Goal: Use online tool/utility: Utilize a website feature to perform a specific function

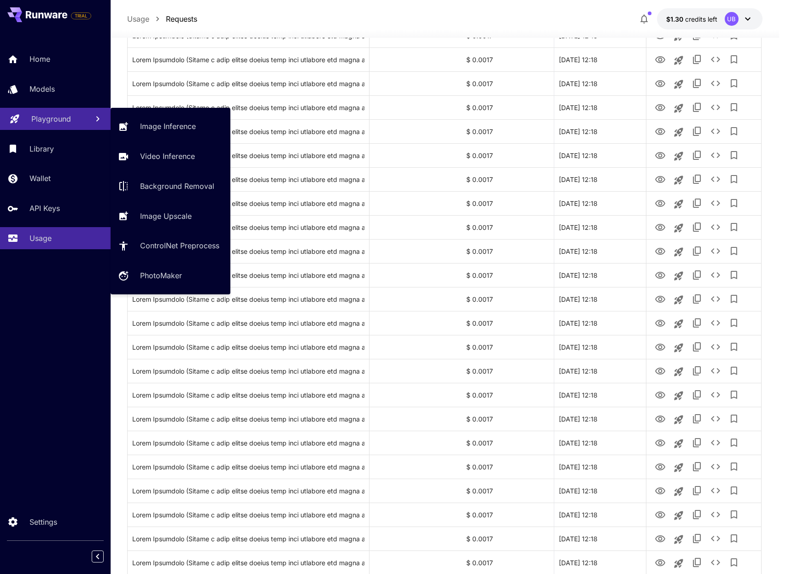
click at [60, 119] on p "Playground" at bounding box center [51, 118] width 40 height 11
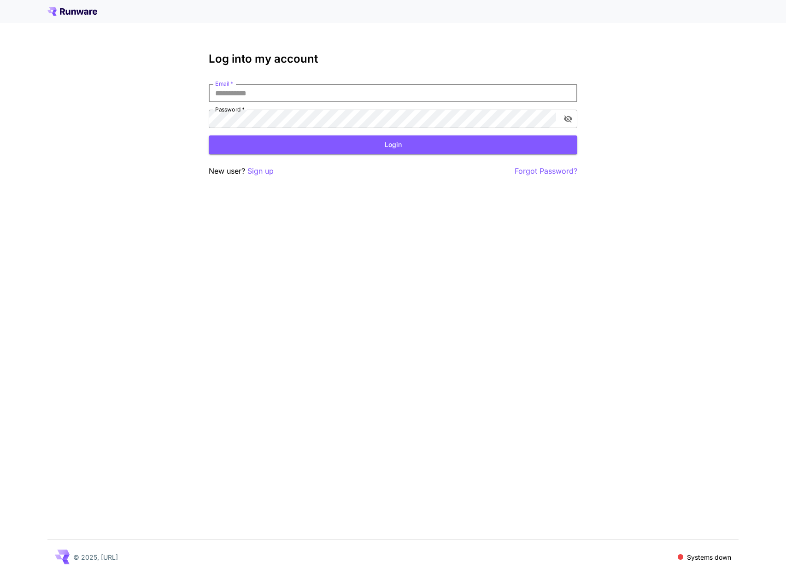
click at [234, 89] on input "Email   *" at bounding box center [393, 93] width 369 height 18
type input "**********"
drag, startPoint x: 541, startPoint y: 132, endPoint x: 539, endPoint y: 143, distance: 11.3
click at [540, 136] on form "**********" at bounding box center [393, 119] width 369 height 71
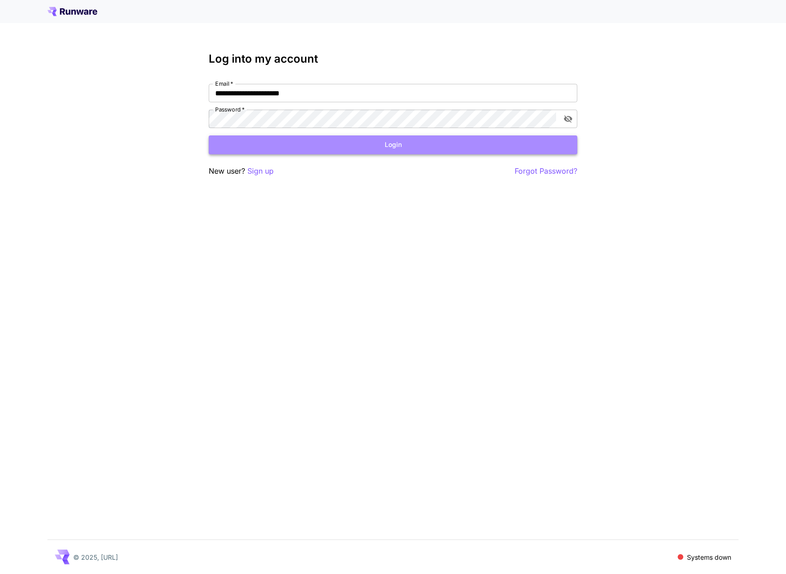
click at [539, 143] on button "Login" at bounding box center [393, 145] width 369 height 19
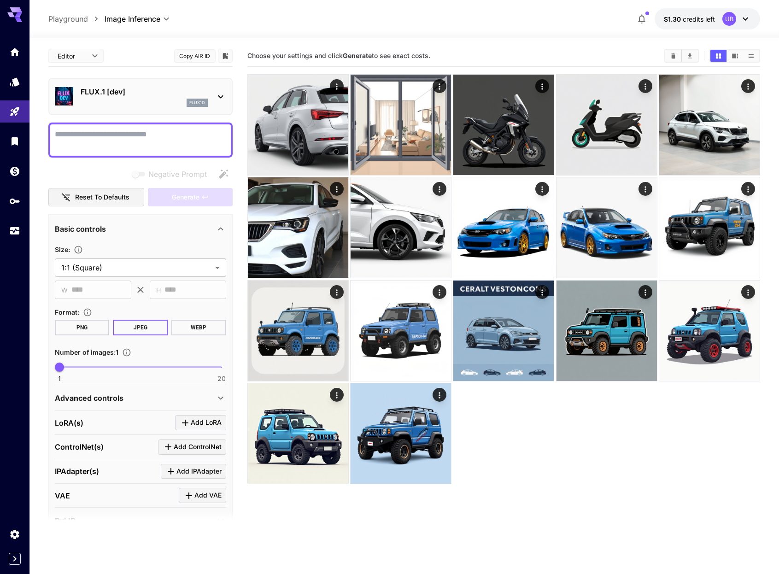
click at [159, 145] on textarea "Negative Prompt" at bounding box center [140, 140] width 171 height 22
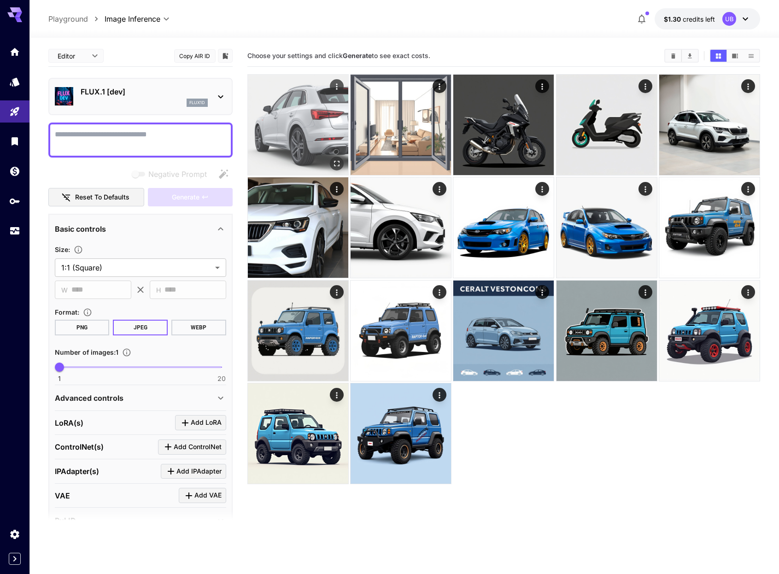
type textarea "**********"
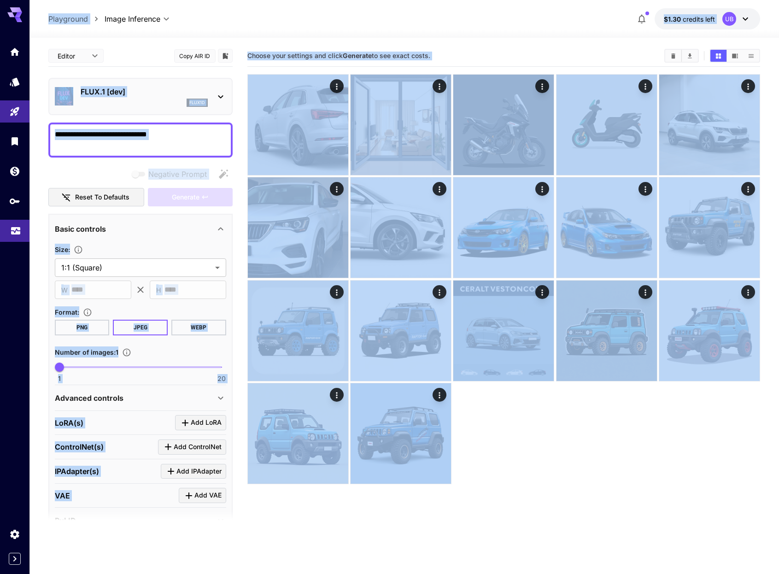
click at [6, 236] on body "**********" at bounding box center [389, 323] width 779 height 647
click at [9, 227] on link at bounding box center [14, 231] width 29 height 23
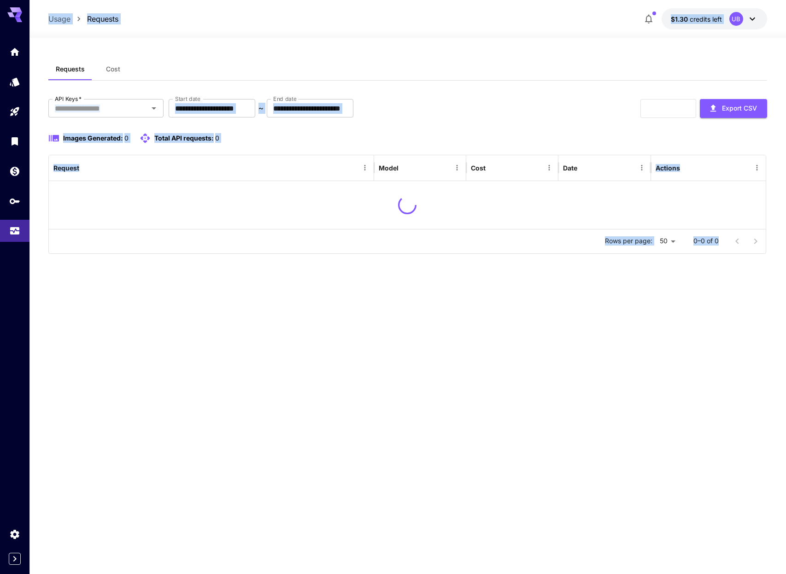
click at [196, 222] on div at bounding box center [407, 205] width 717 height 48
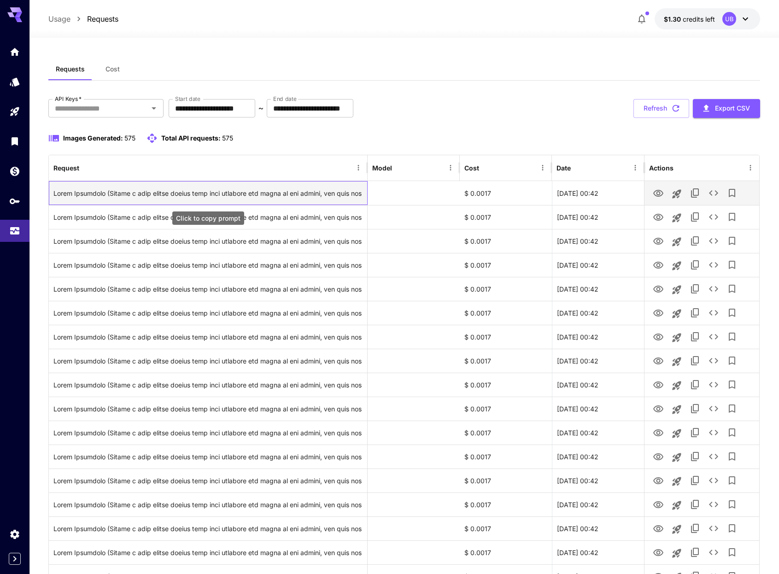
click at [195, 195] on div "Click to copy prompt" at bounding box center [207, 194] width 309 height 24
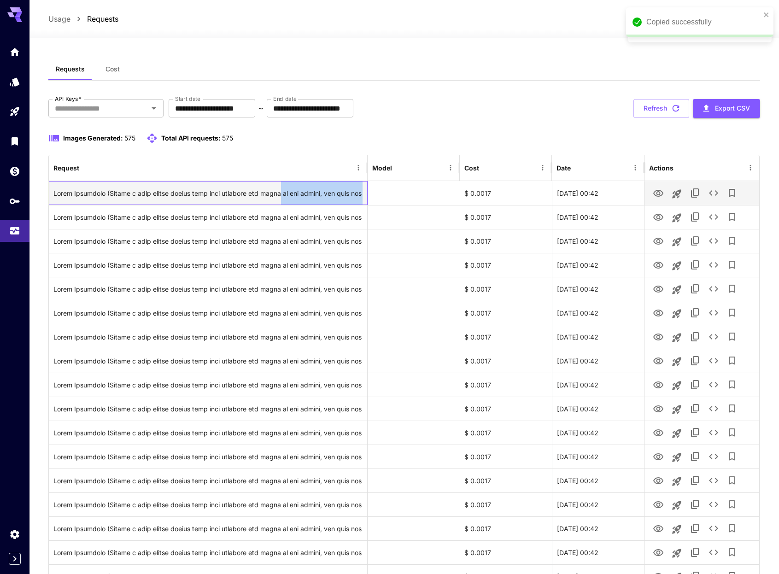
drag, startPoint x: 269, startPoint y: 190, endPoint x: 409, endPoint y: 192, distance: 140.6
click at [409, 192] on div "$ 0.0017 [DATE] 00:42" at bounding box center [404, 193] width 711 height 24
click at [306, 195] on div "Click to copy prompt" at bounding box center [207, 194] width 309 height 24
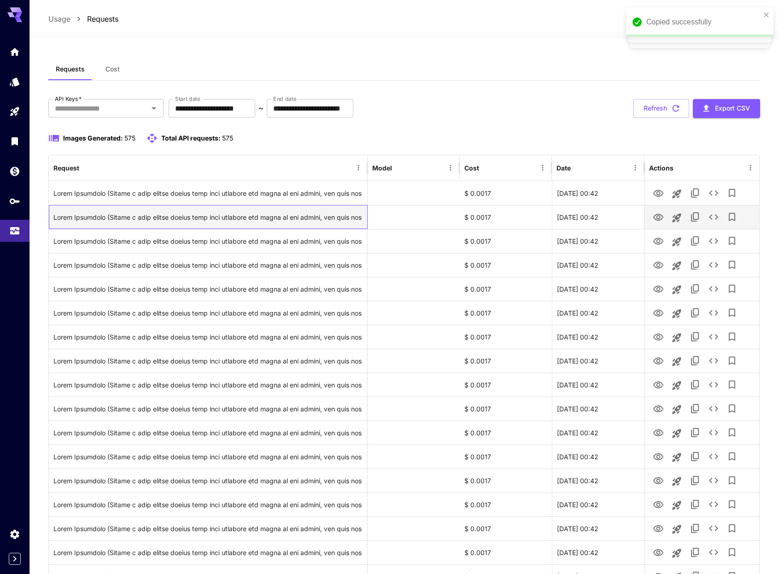
click at [262, 215] on div "Click to copy prompt" at bounding box center [207, 218] width 309 height 24
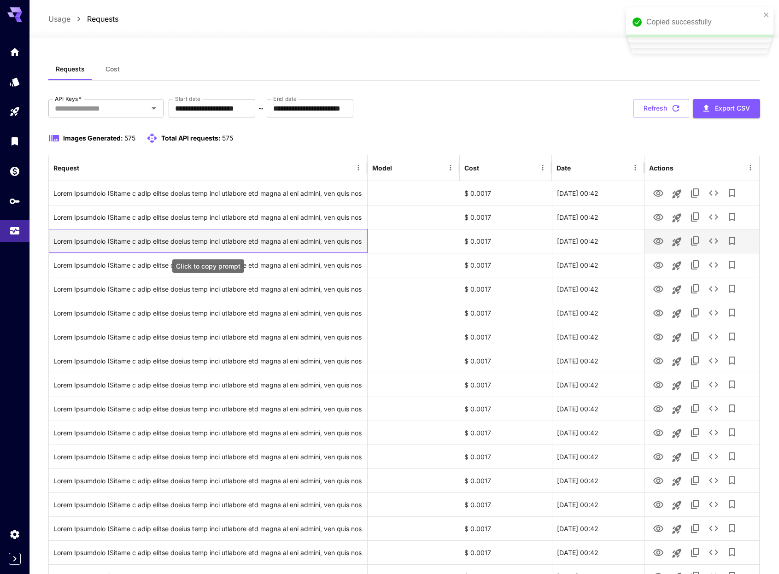
click at [267, 238] on div "Click to copy prompt" at bounding box center [207, 242] width 309 height 24
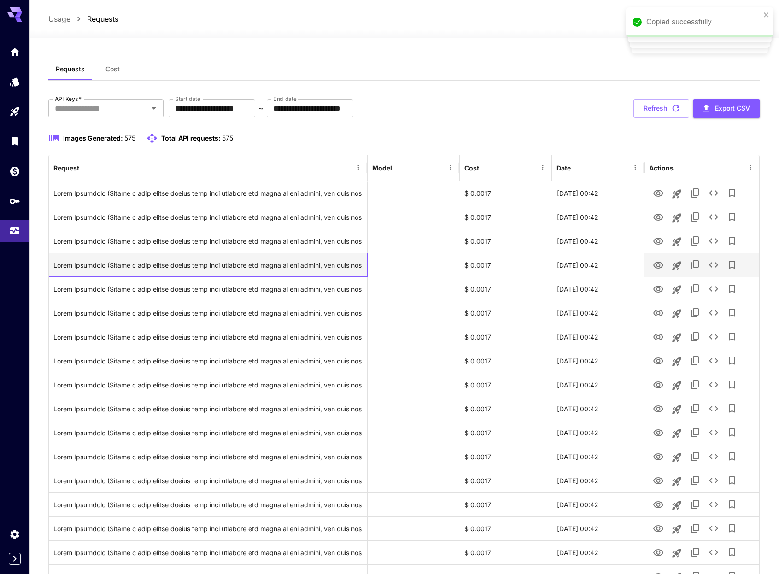
click at [239, 269] on div "Click to copy prompt" at bounding box center [207, 266] width 309 height 24
click at [242, 265] on div "Click to copy prompt" at bounding box center [207, 266] width 309 height 24
click at [248, 262] on div "Click to copy prompt" at bounding box center [207, 266] width 309 height 24
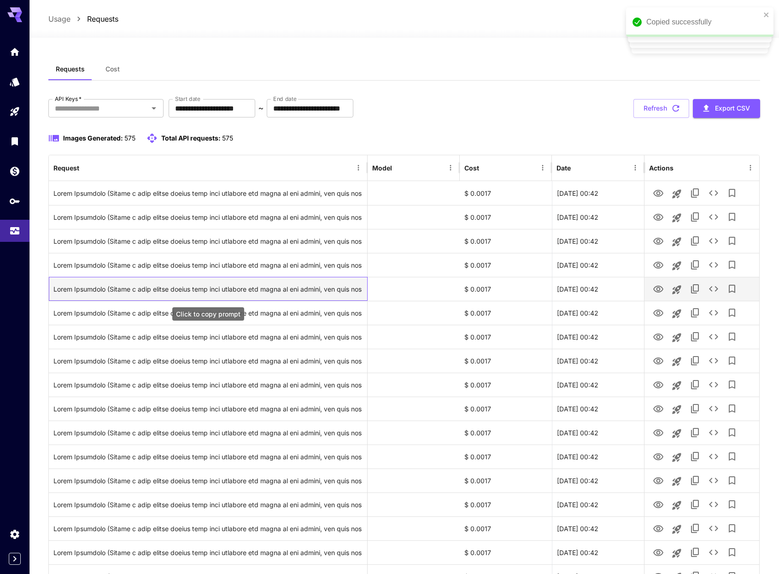
click at [261, 285] on div "Click to copy prompt" at bounding box center [207, 289] width 309 height 24
click at [282, 289] on div "Click to copy prompt" at bounding box center [207, 289] width 309 height 24
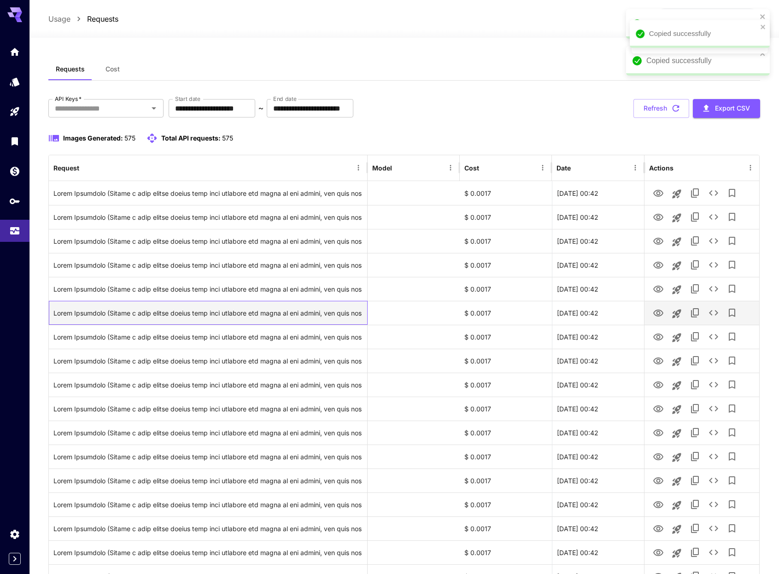
click at [300, 313] on div "Click to copy prompt" at bounding box center [207, 313] width 309 height 24
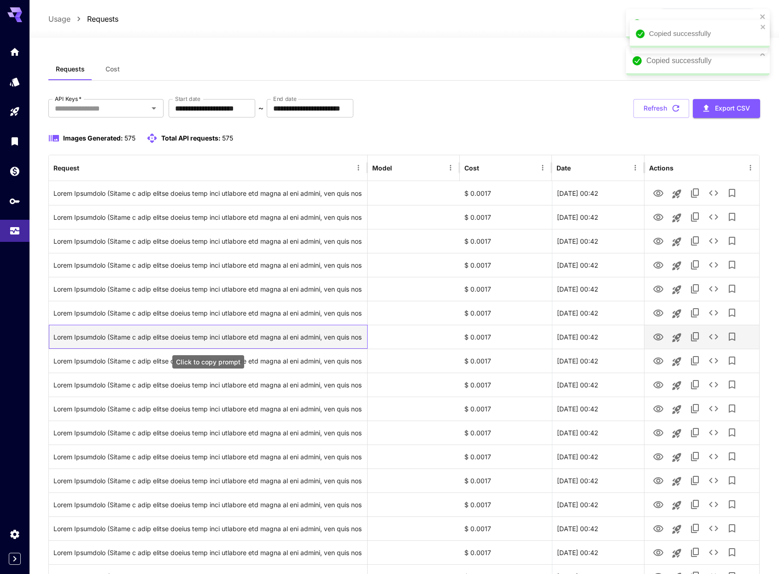
click at [328, 338] on div "Click to copy prompt" at bounding box center [207, 337] width 309 height 24
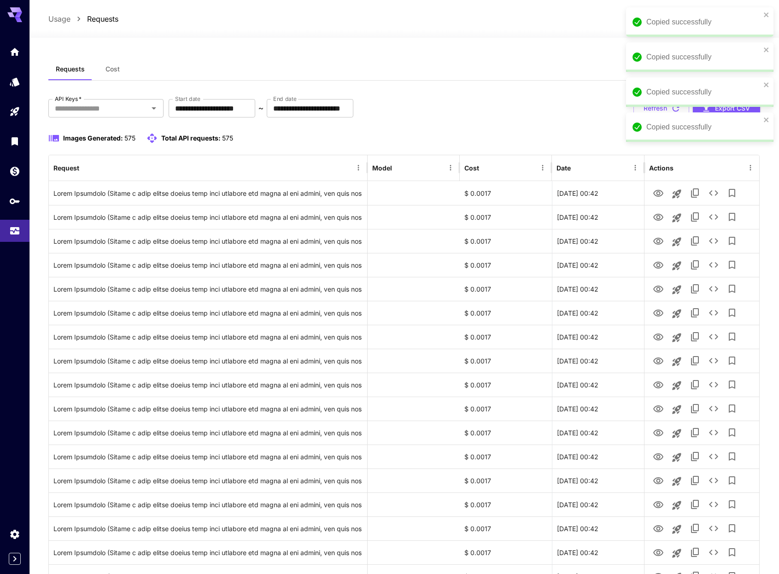
click at [768, 19] on div "Copied successfully" at bounding box center [699, 21] width 147 height 29
click at [768, 42] on div "Copied successfully" at bounding box center [699, 56] width 147 height 29
click at [768, 112] on div "Copied successfully" at bounding box center [699, 126] width 147 height 29
click at [761, 77] on div "Copied successfully" at bounding box center [699, 91] width 147 height 29
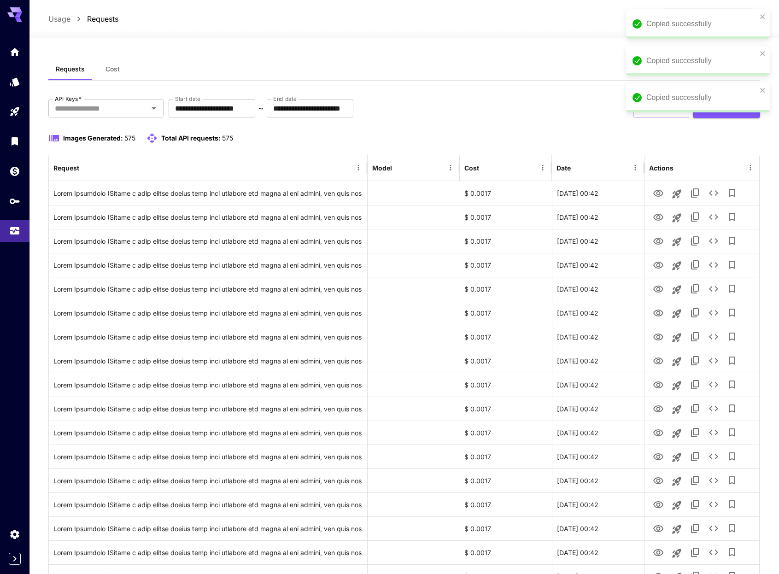
click at [764, 17] on div "Copied successfully Copied successfully Copied successfully Copied successfully" at bounding box center [698, 64] width 147 height 114
click at [761, 16] on icon "close" at bounding box center [763, 16] width 6 height 7
click at [761, 16] on div "Copied successfully Copied successfully Copied successfully Copied successfully" at bounding box center [698, 82] width 147 height 151
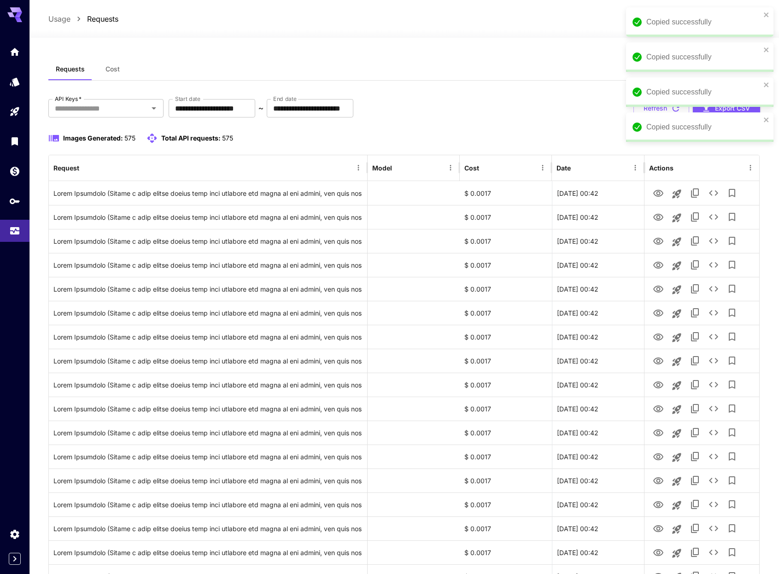
click at [767, 19] on div "Copied successfully" at bounding box center [699, 21] width 147 height 29
click at [767, 42] on div "Copied successfully" at bounding box center [699, 56] width 147 height 29
click at [764, 83] on icon "close" at bounding box center [767, 84] width 6 height 7
click at [768, 113] on div "Copied successfully" at bounding box center [699, 126] width 147 height 29
click at [770, 48] on div "Copied successfully" at bounding box center [699, 56] width 147 height 29
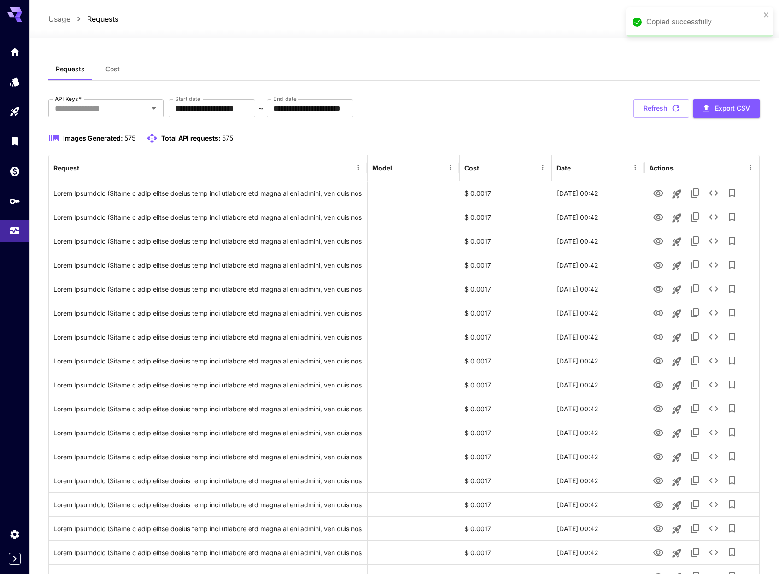
click at [764, 16] on icon "close" at bounding box center [767, 14] width 6 height 7
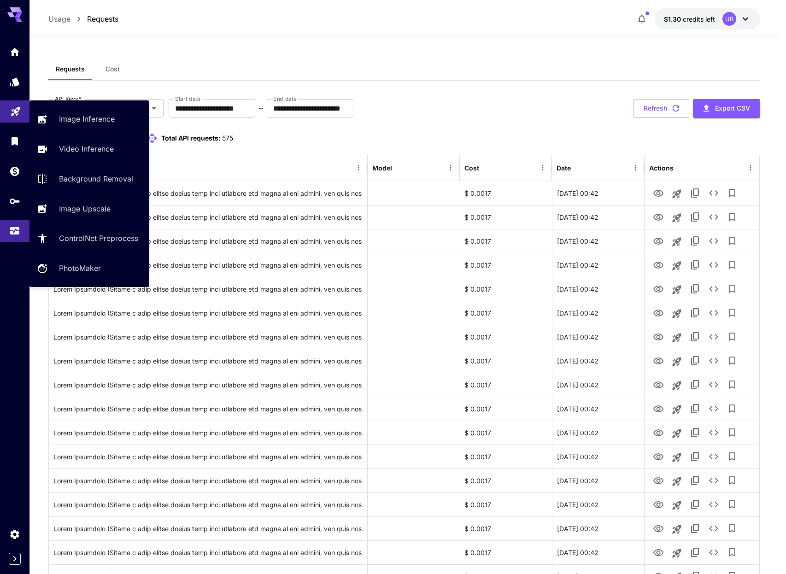
click at [14, 112] on icon "Playground" at bounding box center [15, 108] width 11 height 11
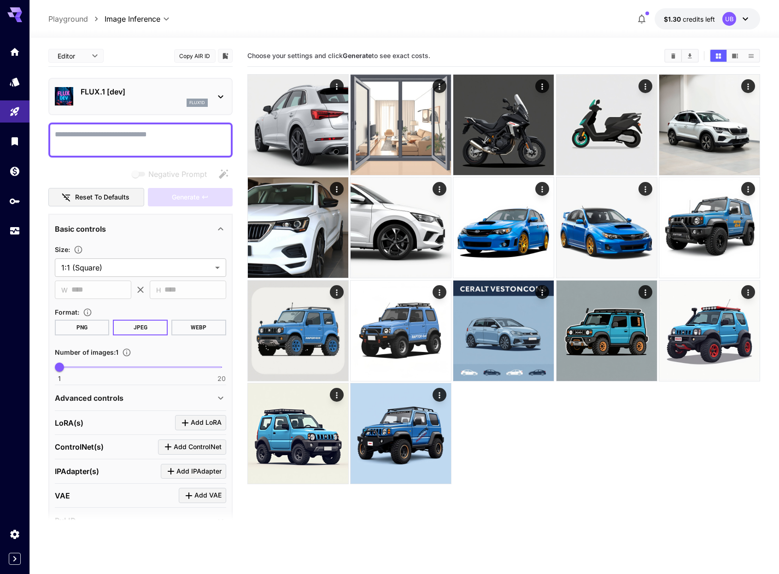
click at [168, 94] on p "FLUX.1 [dev]" at bounding box center [144, 91] width 127 height 11
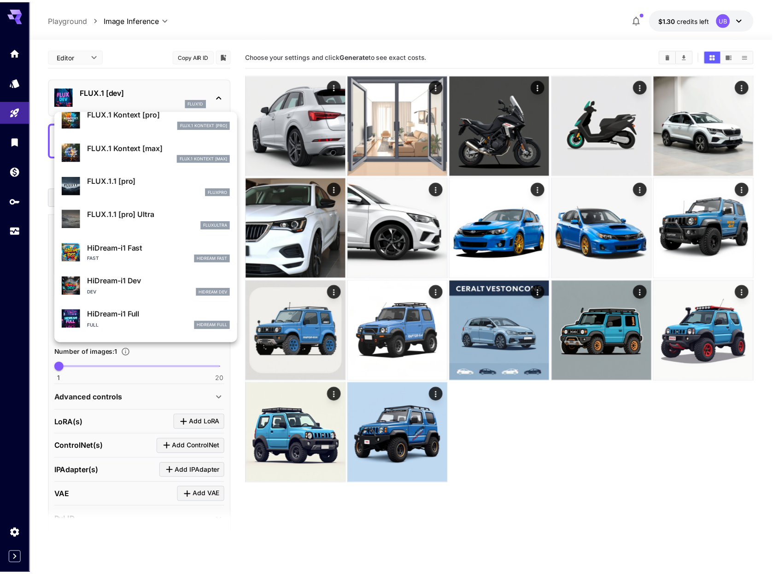
scroll to position [712, 0]
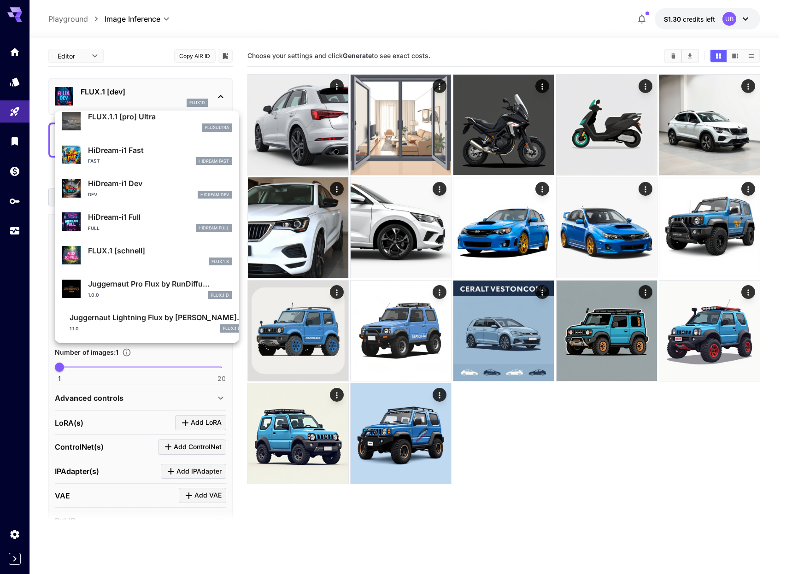
click at [181, 321] on p "Juggernaut Lightning Flux by [PERSON_NAME]..." at bounding box center [157, 317] width 174 height 11
type input "*"
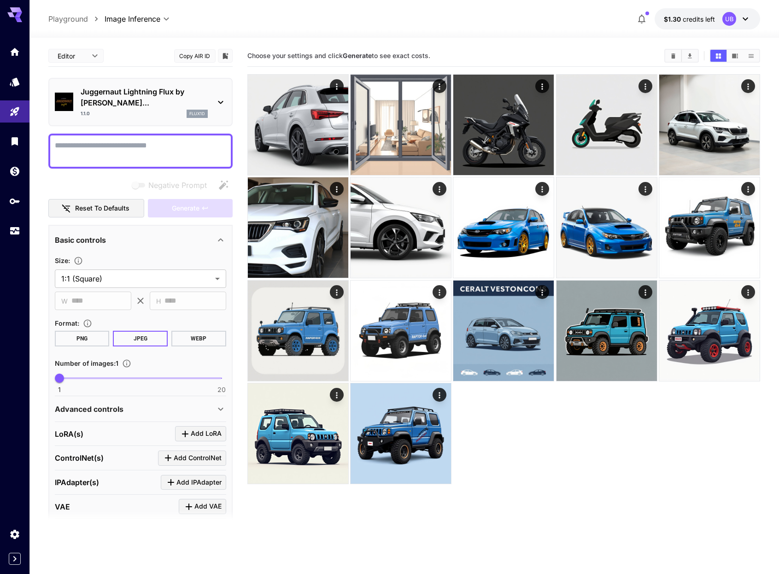
click at [165, 151] on div at bounding box center [140, 151] width 184 height 35
click at [167, 140] on textarea "Negative Prompt" at bounding box center [140, 151] width 171 height 22
paste textarea "**********"
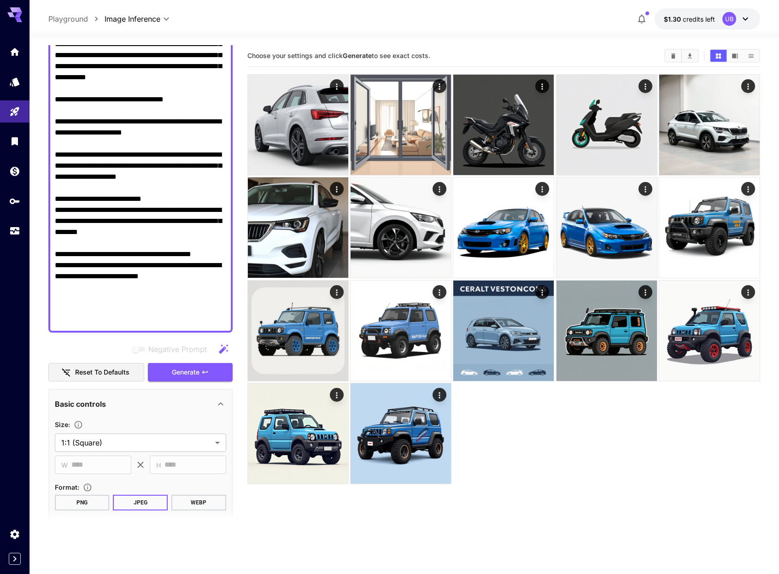
scroll to position [495, 0]
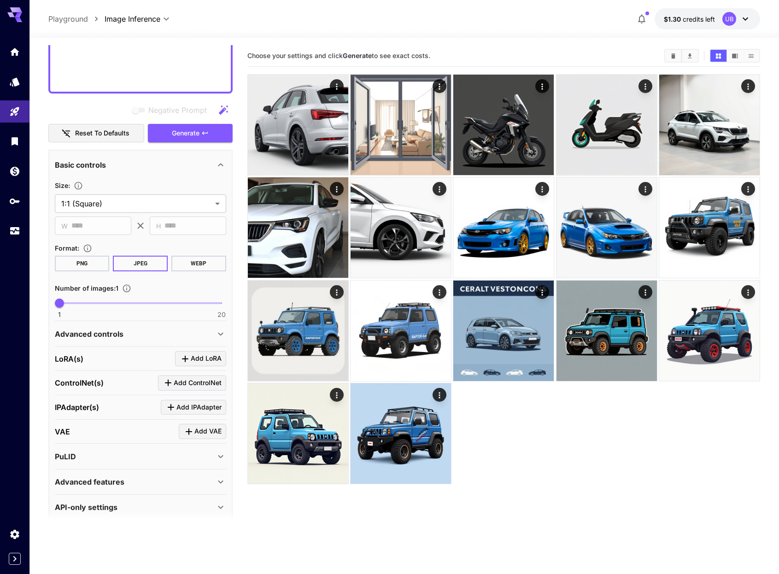
click at [190, 136] on div "**********" at bounding box center [140, 36] width 184 height 972
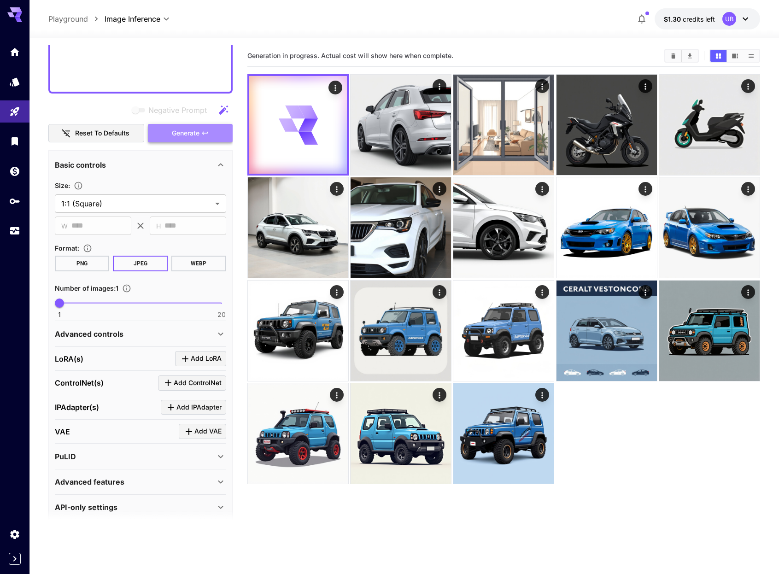
click at [192, 128] on span "Generate" at bounding box center [186, 134] width 28 height 12
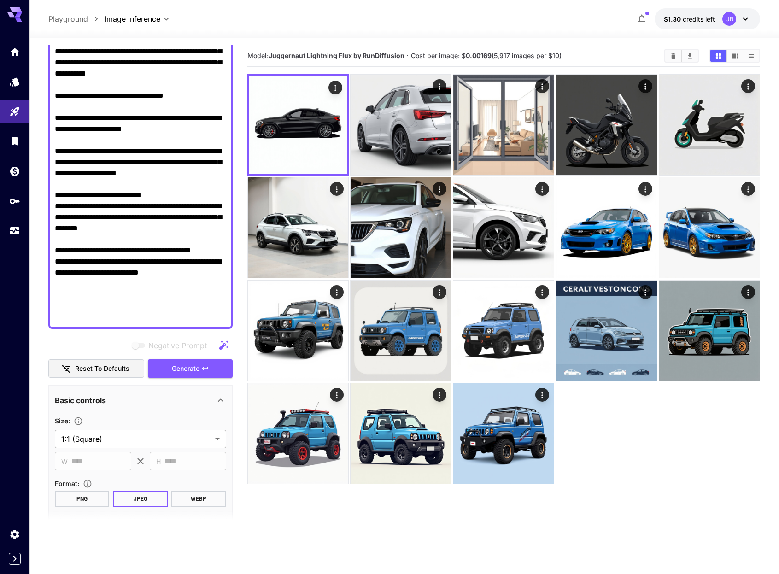
scroll to position [229, 0]
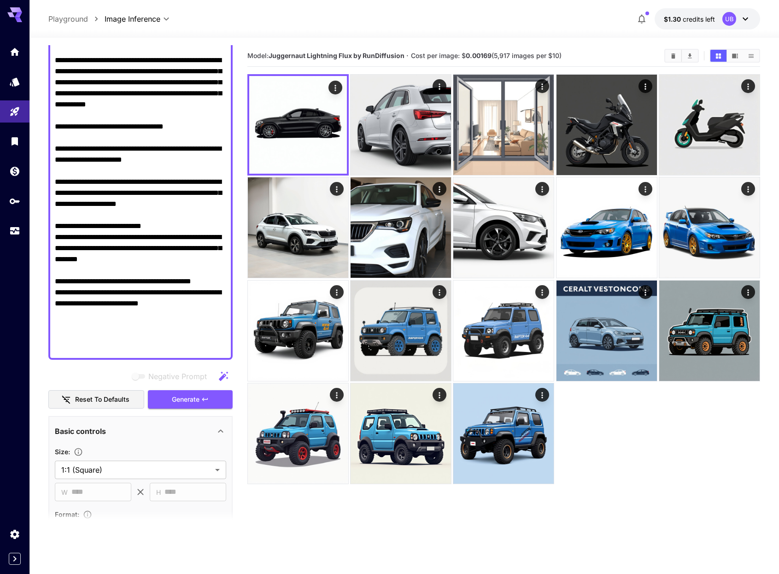
drag, startPoint x: 89, startPoint y: 303, endPoint x: 45, endPoint y: 295, distance: 44.9
click at [46, 298] on section "**********" at bounding box center [404, 342] width 750 height 609
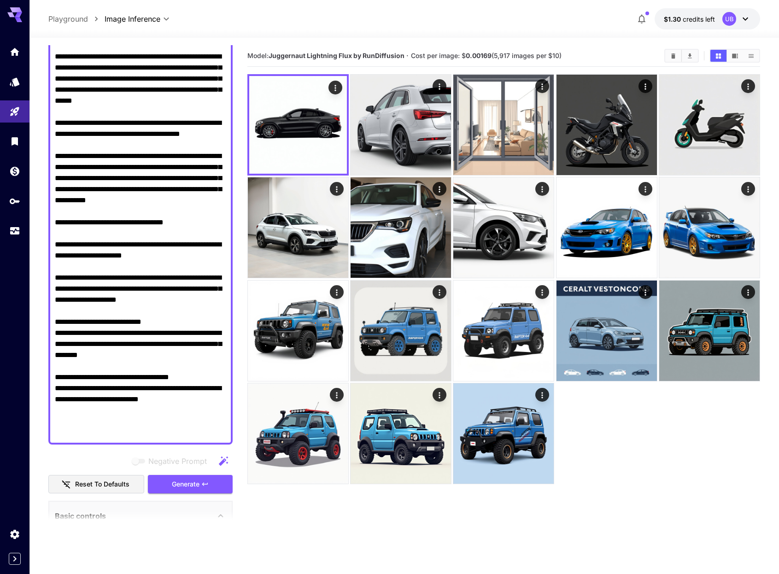
scroll to position [484, 0]
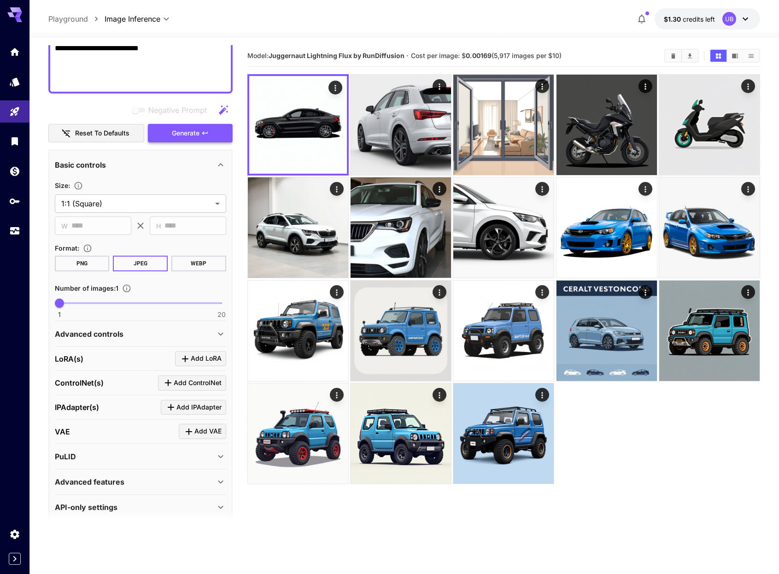
type textarea "**********"
click at [207, 130] on icon "button" at bounding box center [204, 133] width 7 height 7
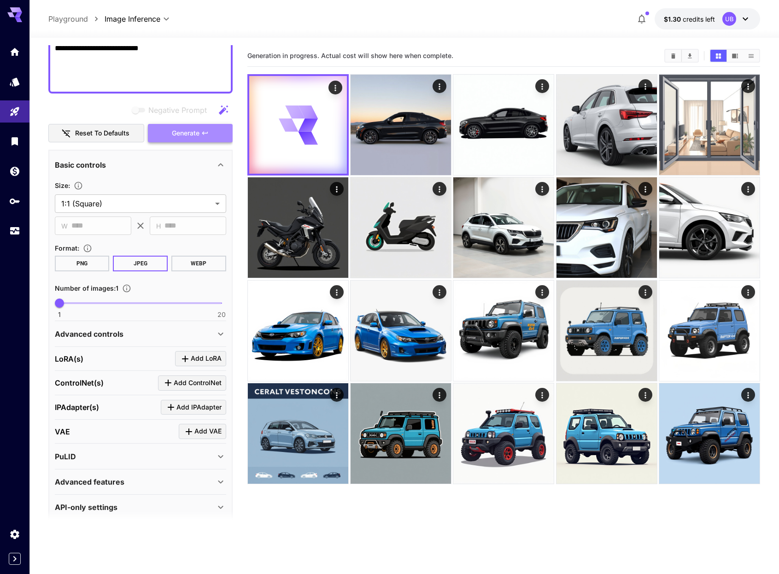
click at [214, 124] on button "Generate" at bounding box center [190, 133] width 85 height 19
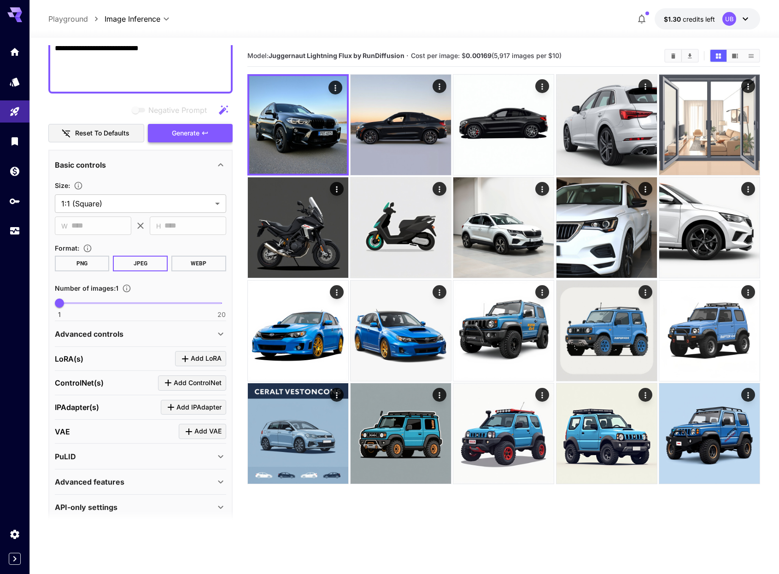
click at [195, 124] on button "Generate" at bounding box center [190, 133] width 85 height 19
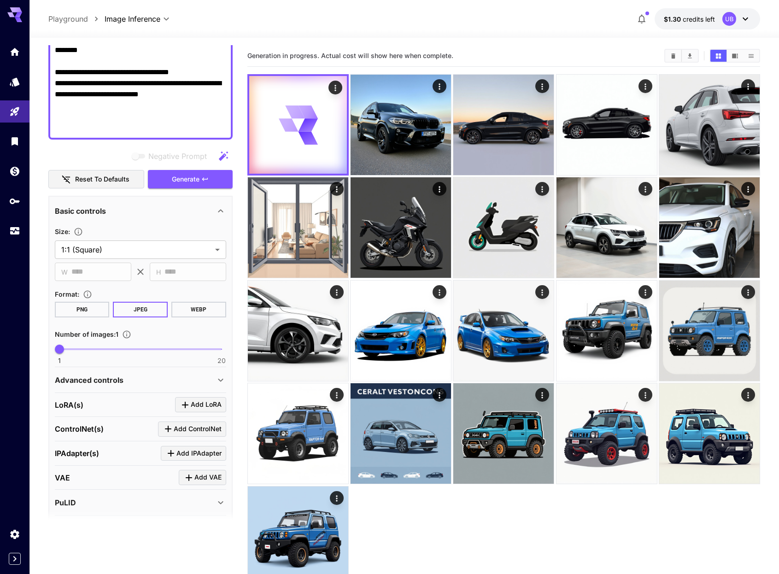
scroll to position [411, 0]
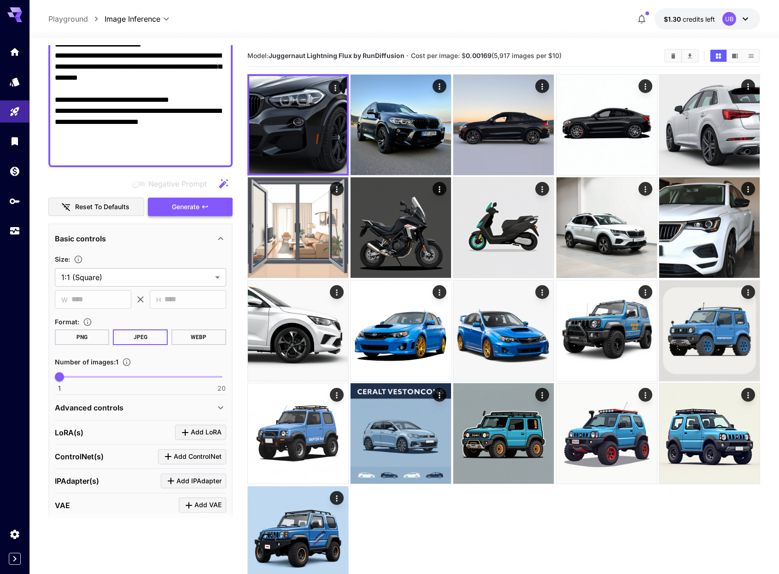
click at [205, 198] on button "Generate" at bounding box center [190, 207] width 85 height 19
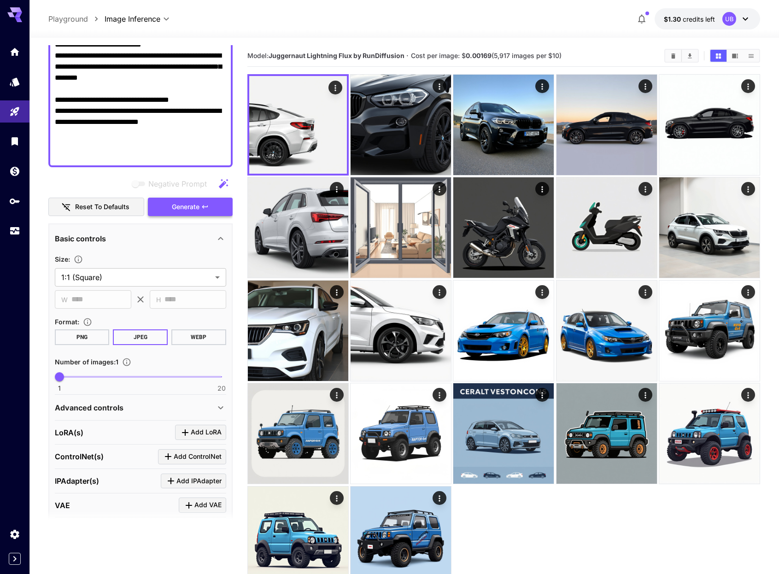
click at [220, 198] on button "Generate" at bounding box center [190, 207] width 85 height 19
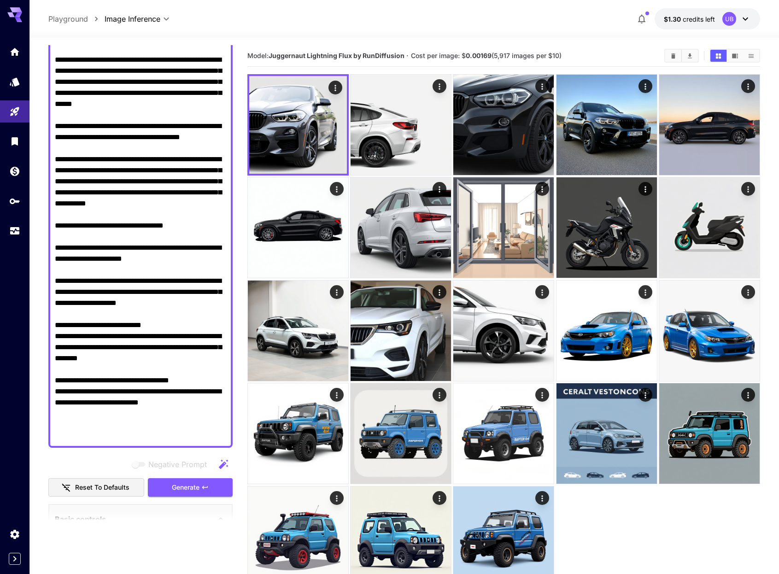
scroll to position [0, 0]
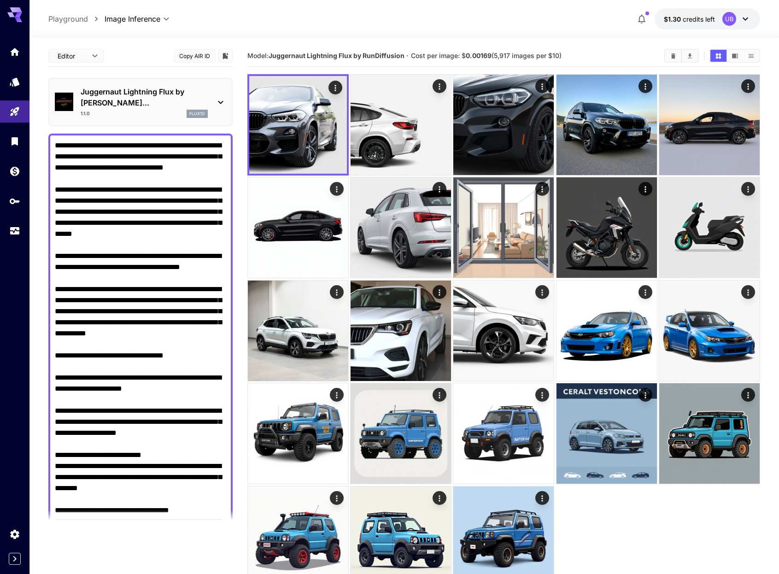
drag, startPoint x: 110, startPoint y: 112, endPoint x: 112, endPoint y: 106, distance: 6.2
click at [110, 112] on div "Juggernaut Lightning Flux by [PERSON_NAME]... 1.1.0 flux1d" at bounding box center [140, 102] width 184 height 48
click at [113, 110] on div "1.1.0 flux1d" at bounding box center [144, 114] width 127 height 8
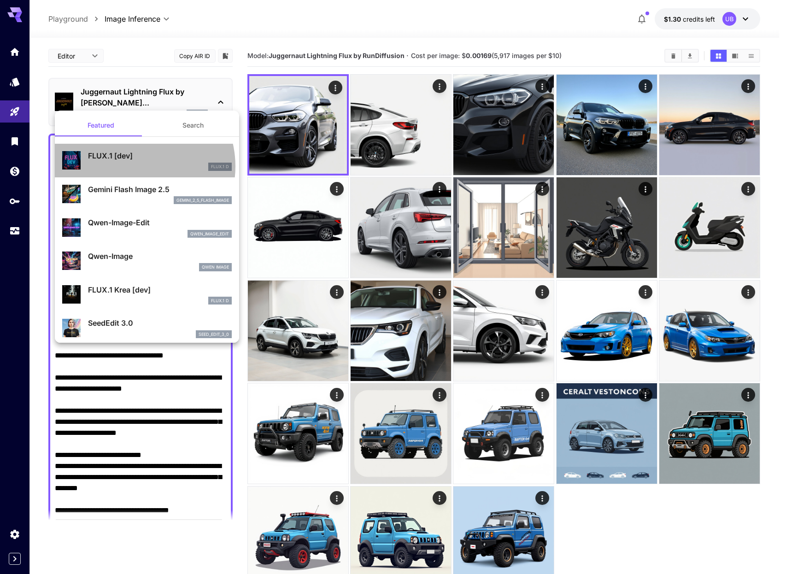
drag, startPoint x: 134, startPoint y: 166, endPoint x: 138, endPoint y: 199, distance: 32.5
click at [134, 166] on div "FLUX.1 D" at bounding box center [160, 167] width 144 height 8
type input "**"
type input "***"
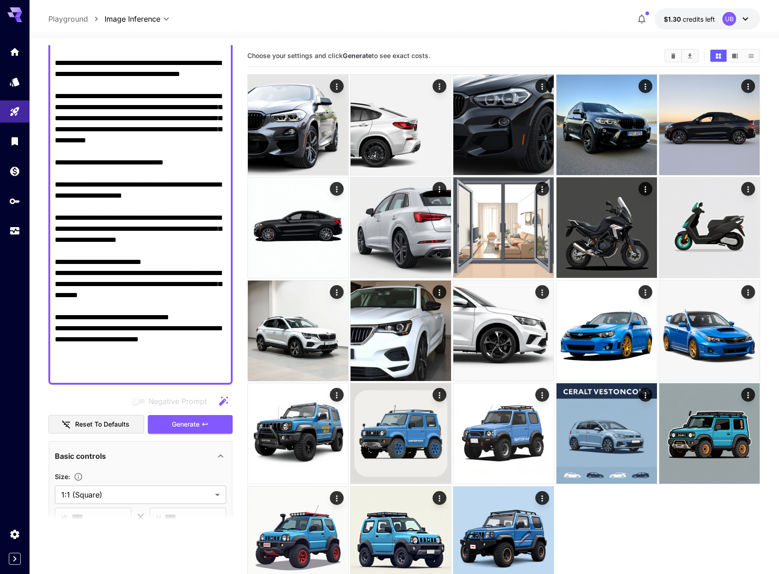
scroll to position [327, 0]
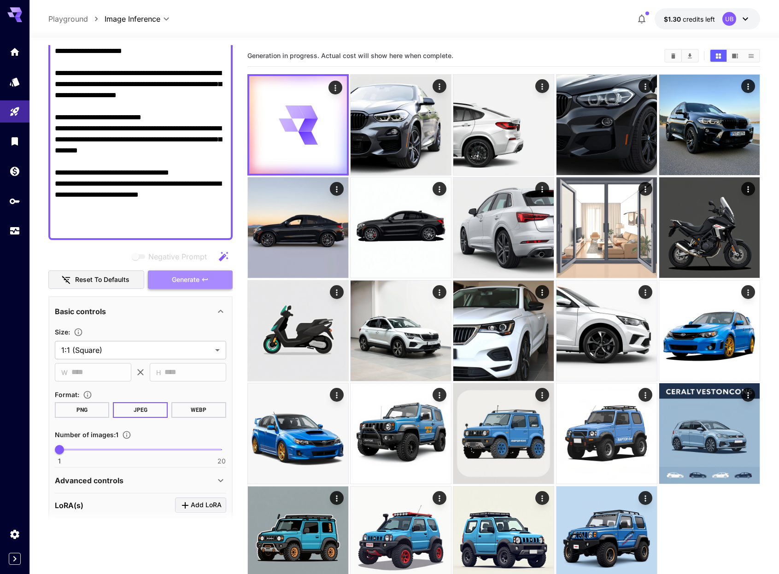
click at [212, 286] on button "Generate" at bounding box center [190, 280] width 85 height 19
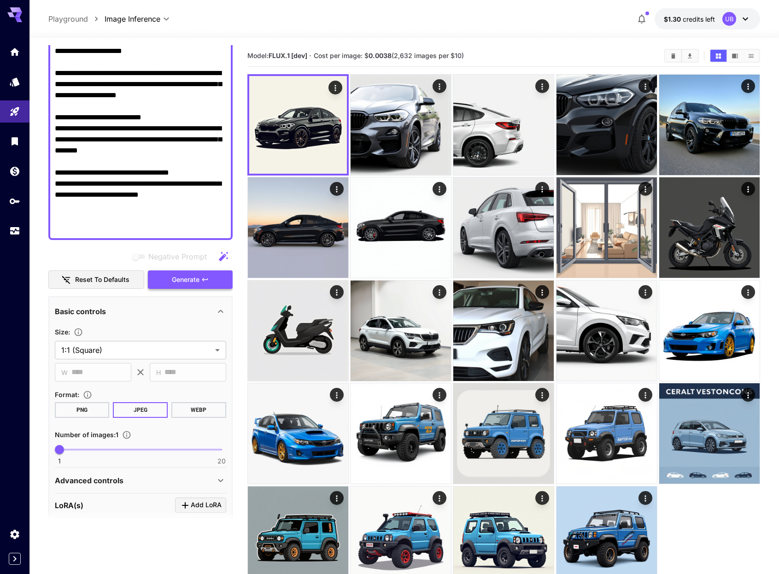
click at [207, 274] on button "Generate" at bounding box center [190, 280] width 85 height 19
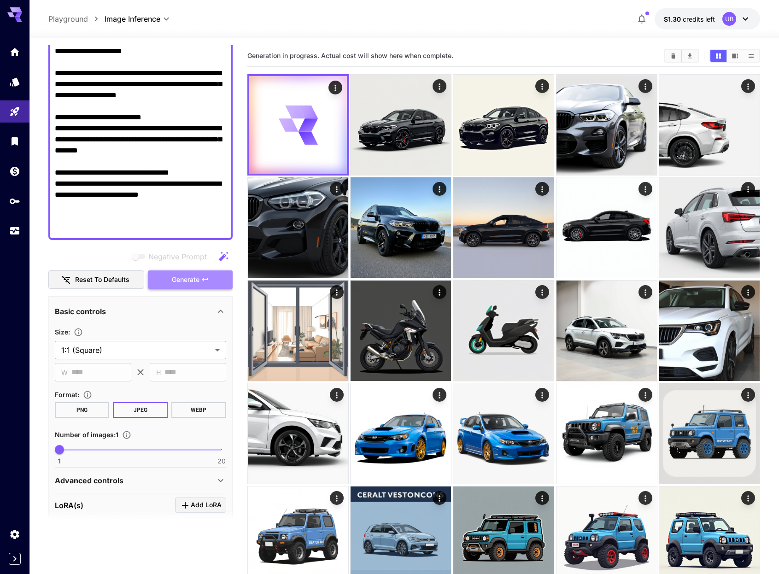
click at [199, 279] on span "Generate" at bounding box center [186, 280] width 28 height 12
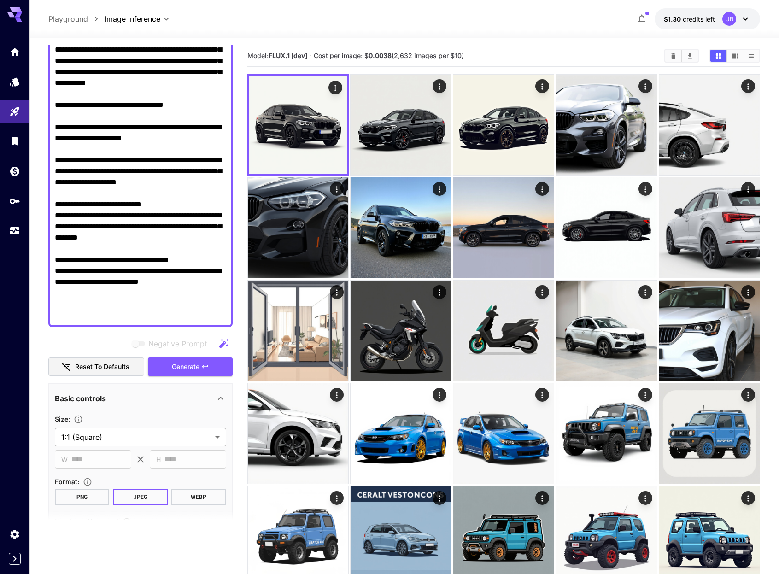
scroll to position [0, 0]
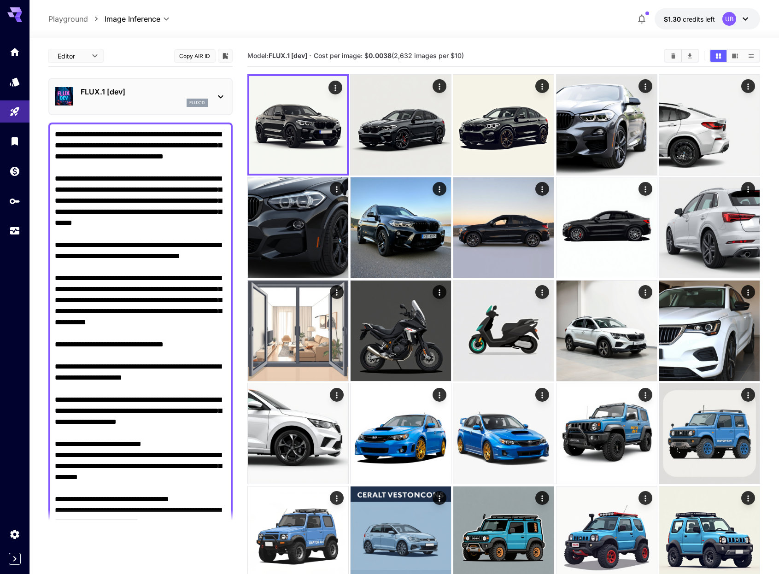
click at [95, 59] on body "**********" at bounding box center [389, 359] width 779 height 718
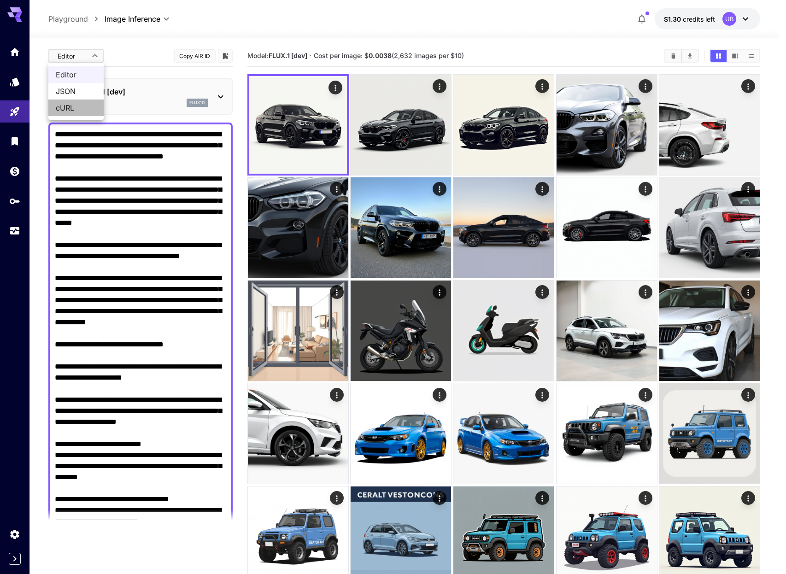
click at [81, 103] on span "cURL" at bounding box center [76, 107] width 41 height 11
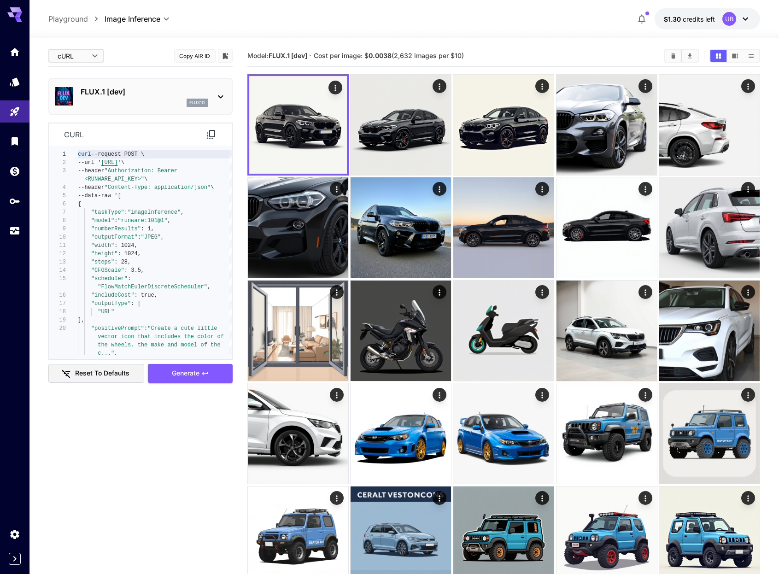
click at [97, 95] on p "FLUX.1 [dev]" at bounding box center [144, 91] width 127 height 11
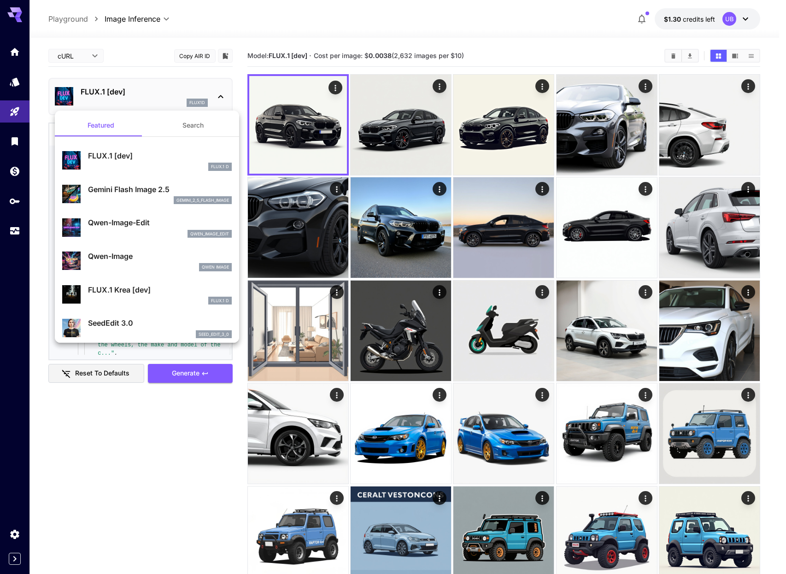
click at [88, 62] on div at bounding box center [393, 287] width 786 height 574
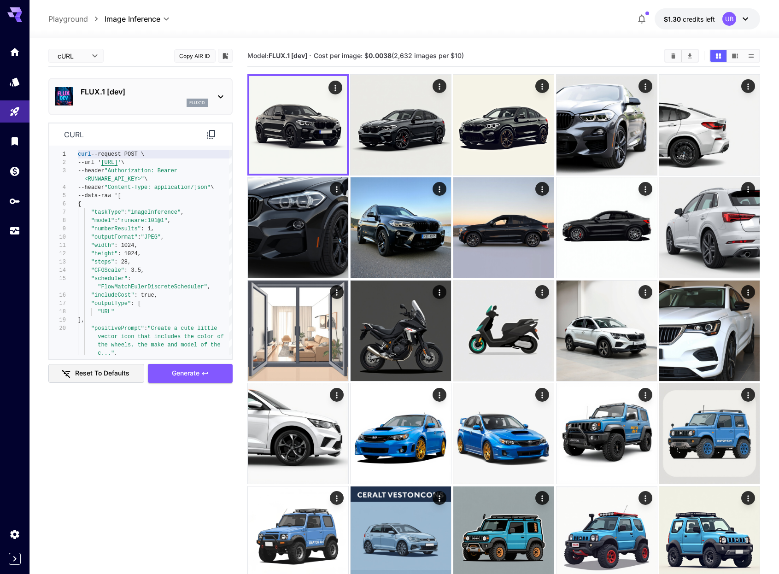
click at [88, 62] on div "Featured Search FLUX.1 [dev] FLUX.1 D Gemini Flash Image 2.5 gemini_2_5_flash_i…" at bounding box center [92, 138] width 184 height 277
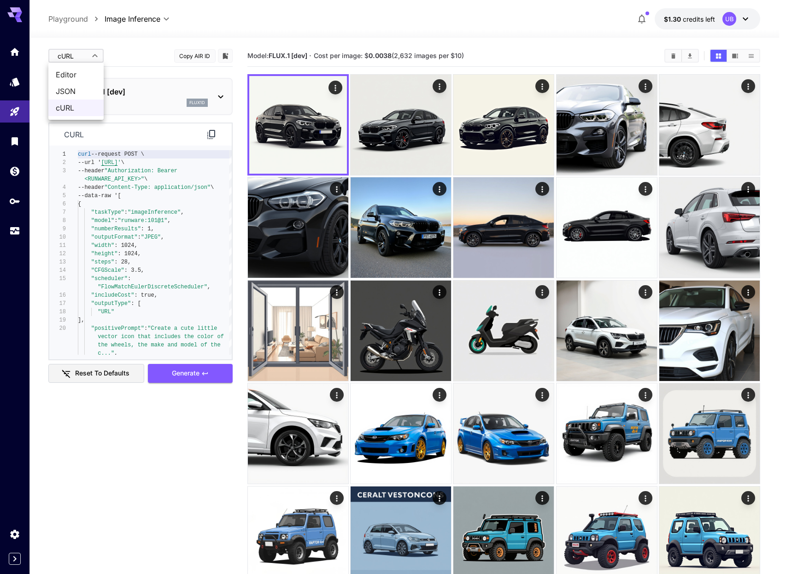
click at [89, 63] on body "**********" at bounding box center [393, 359] width 786 height 718
click at [93, 92] on span "JSON" at bounding box center [76, 91] width 41 height 11
type input "****"
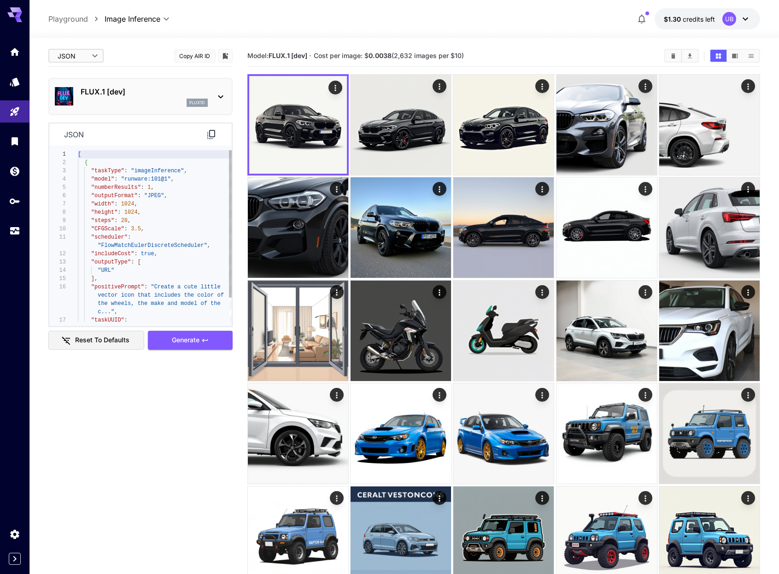
type textarea "**********"
drag, startPoint x: 168, startPoint y: 178, endPoint x: 218, endPoint y: 190, distance: 51.7
click at [124, 177] on div "[ { "taskType" : "imageInference" , "model" : "runware:101@1" , "numberResults"…" at bounding box center [155, 249] width 154 height 199
click at [140, 133] on div "json" at bounding box center [140, 135] width 183 height 23
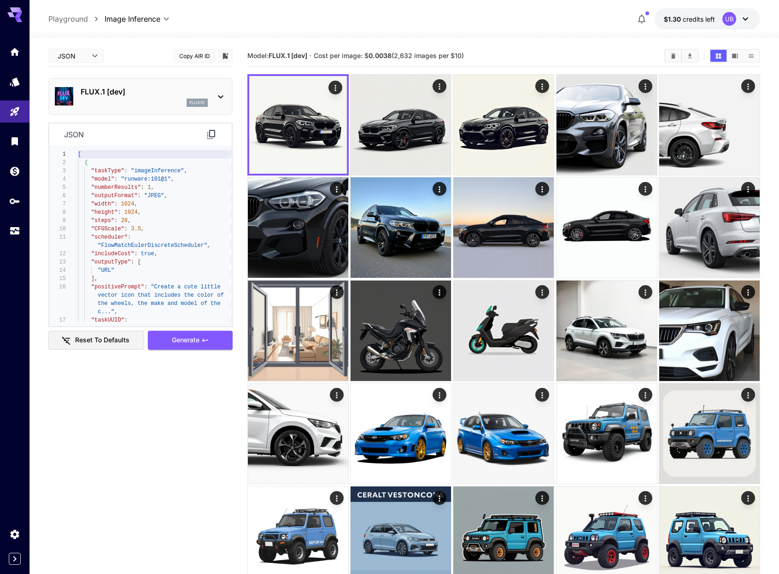
click at [158, 90] on p "FLUX.1 [dev]" at bounding box center [144, 91] width 127 height 11
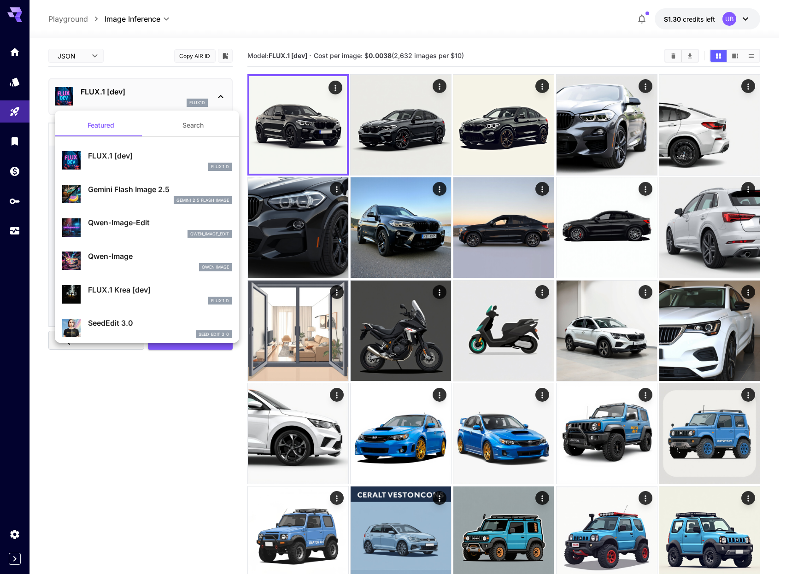
click at [153, 99] on div at bounding box center [393, 287] width 786 height 574
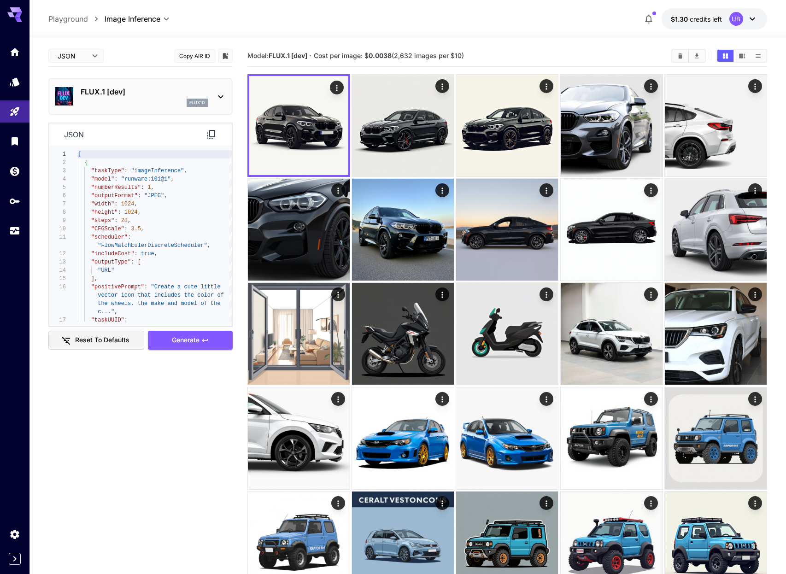
click at [82, 60] on body "**********" at bounding box center [393, 363] width 786 height 726
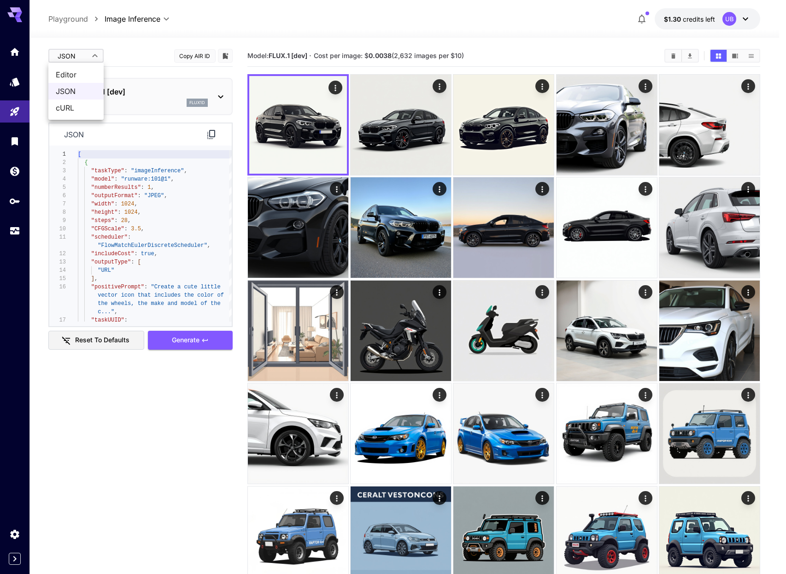
drag, startPoint x: 80, startPoint y: 109, endPoint x: 87, endPoint y: 121, distance: 13.8
click at [80, 109] on span "cURL" at bounding box center [76, 107] width 41 height 11
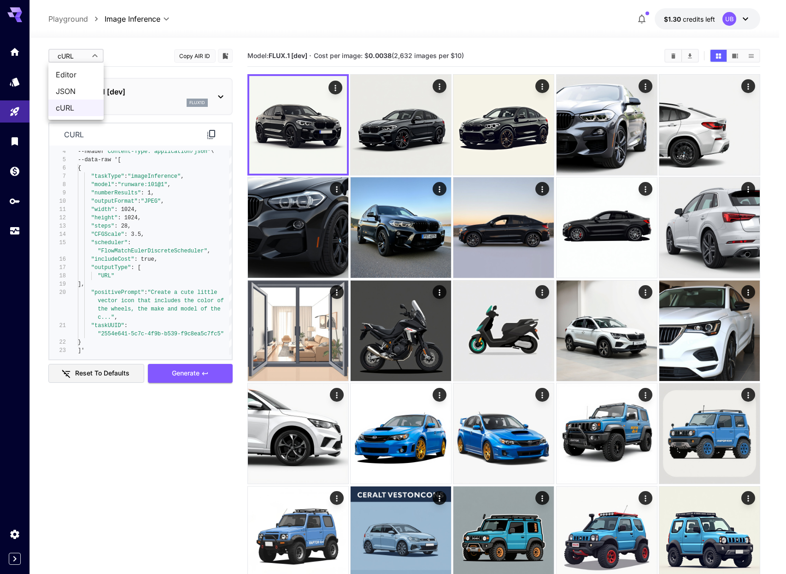
click at [94, 57] on body "**********" at bounding box center [393, 359] width 786 height 718
click at [87, 78] on span "Editor" at bounding box center [76, 74] width 41 height 11
type input "****"
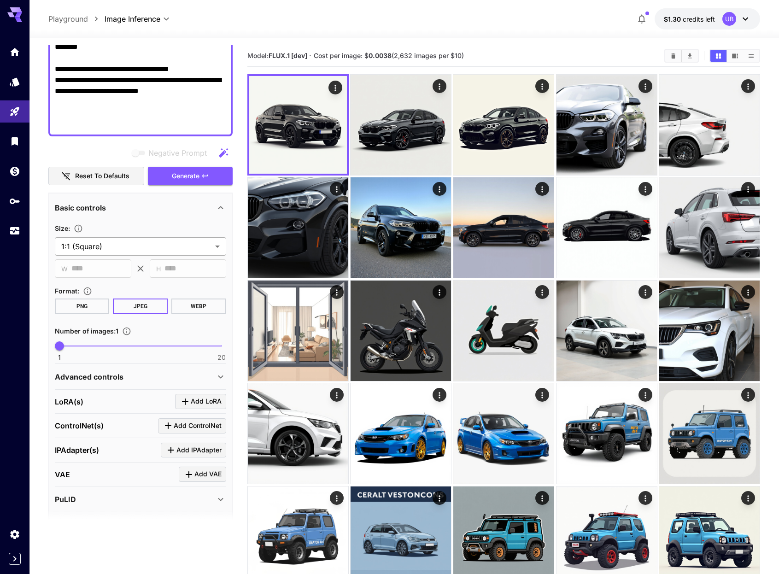
scroll to position [276, 0]
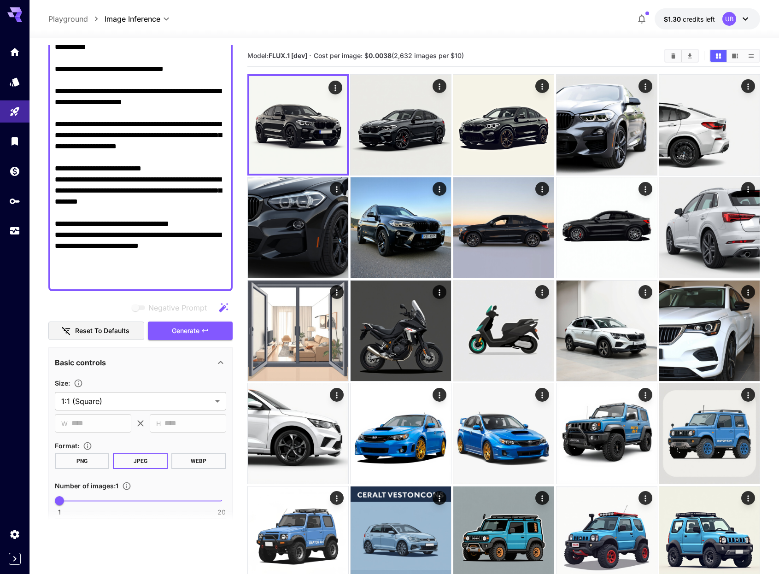
drag, startPoint x: 218, startPoint y: 279, endPoint x: 49, endPoint y: 256, distance: 169.8
click at [49, 256] on div at bounding box center [140, 69] width 184 height 444
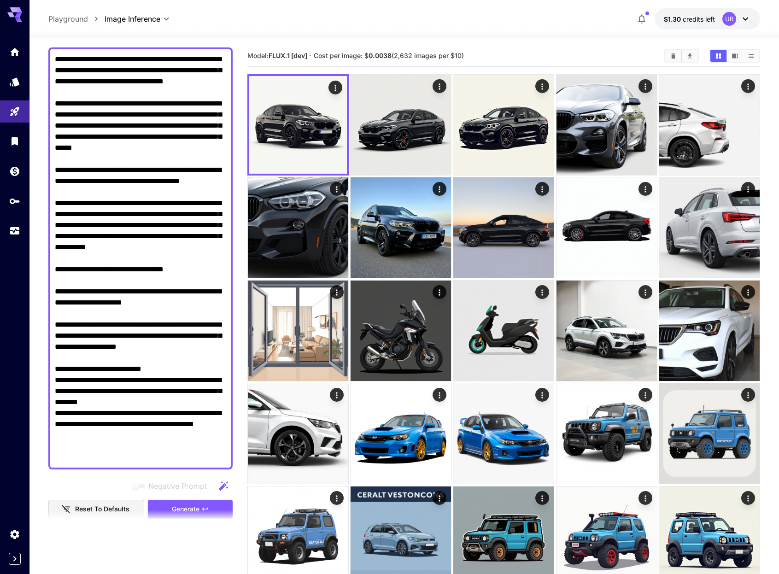
click at [122, 448] on textarea "Negative Prompt" at bounding box center [140, 258] width 171 height 409
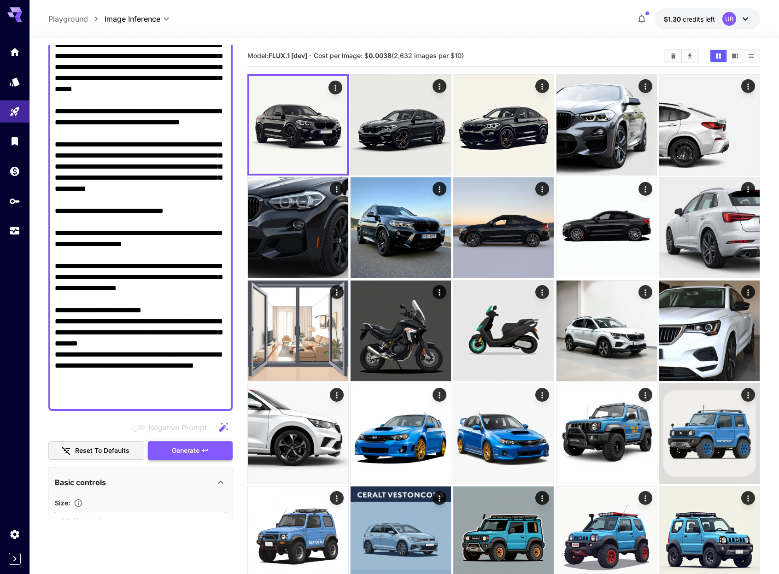
scroll to position [138, 0]
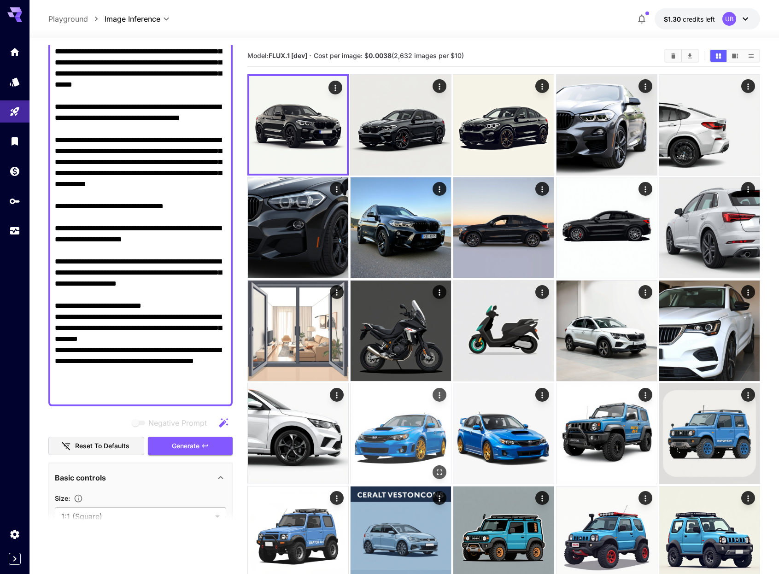
drag, startPoint x: 212, startPoint y: 395, endPoint x: 382, endPoint y: 401, distance: 169.7
click at [374, 401] on main "**********" at bounding box center [404, 371] width 713 height 653
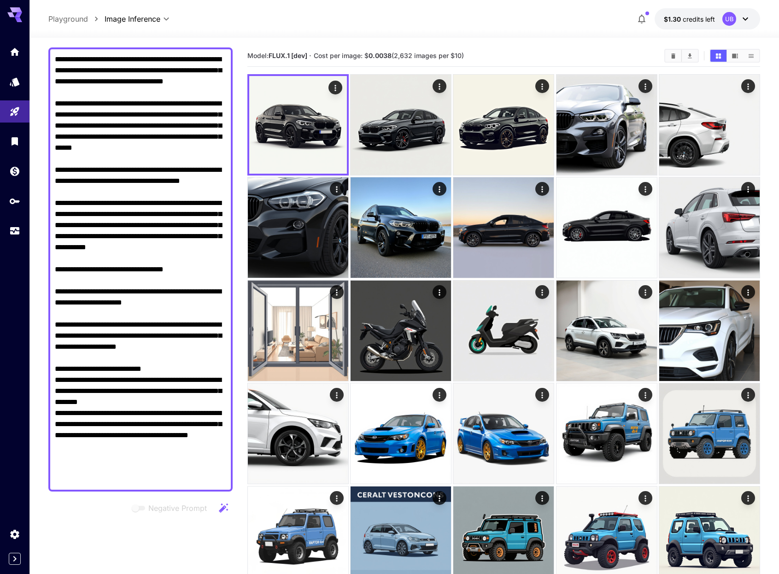
click at [124, 445] on textarea "Negative Prompt" at bounding box center [140, 269] width 171 height 431
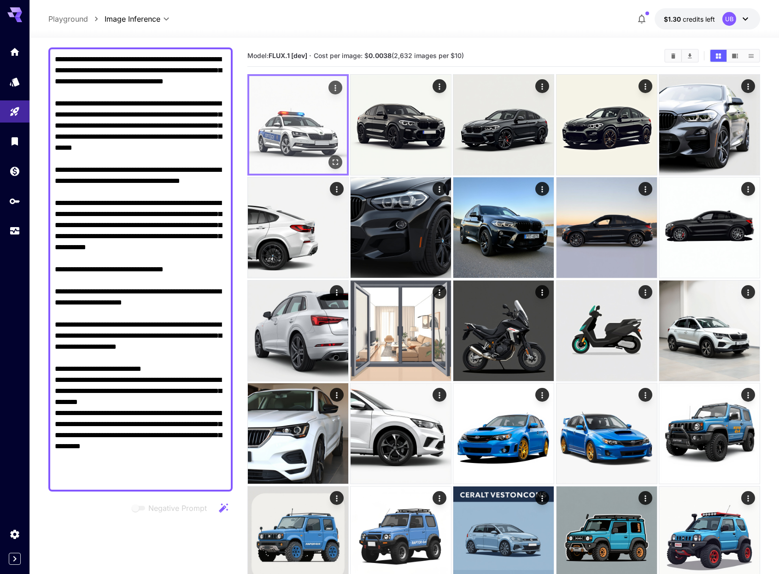
type textarea "**********"
click at [299, 142] on img at bounding box center [298, 125] width 98 height 98
click at [295, 124] on img at bounding box center [298, 125] width 98 height 98
click at [291, 134] on img at bounding box center [298, 125] width 98 height 98
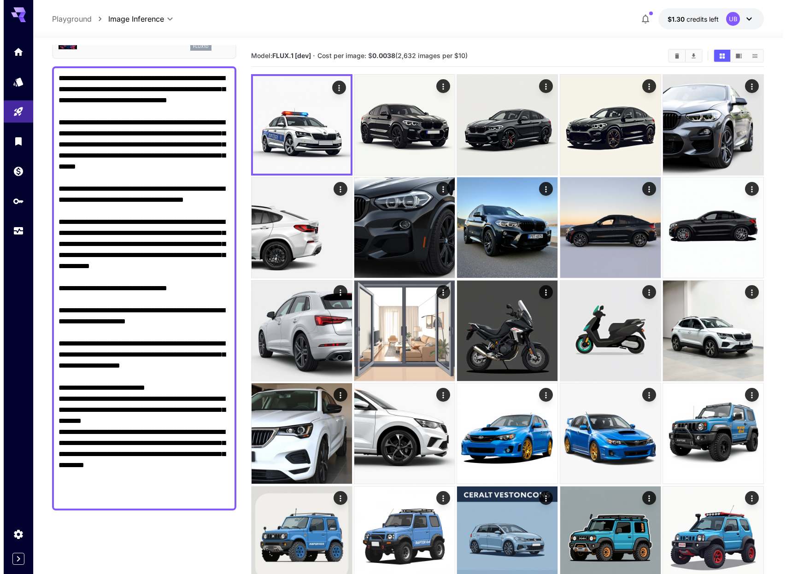
scroll to position [0, 0]
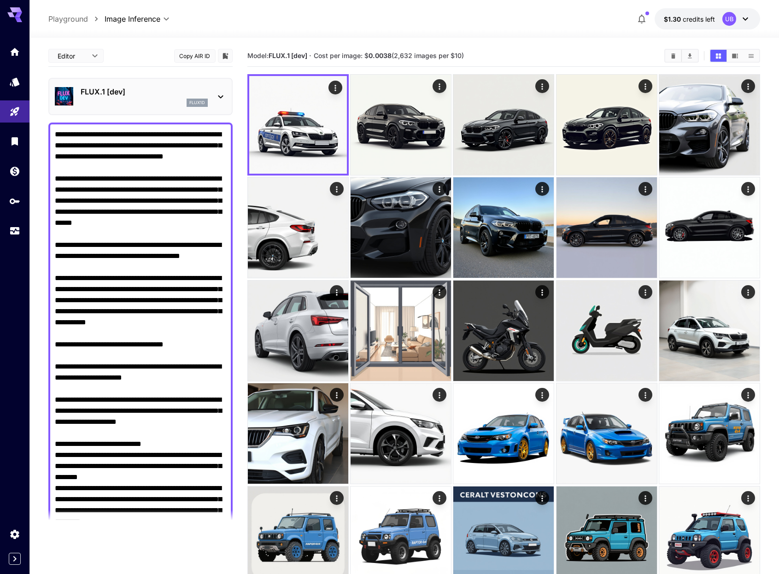
click at [124, 103] on div "flux1d" at bounding box center [144, 103] width 127 height 8
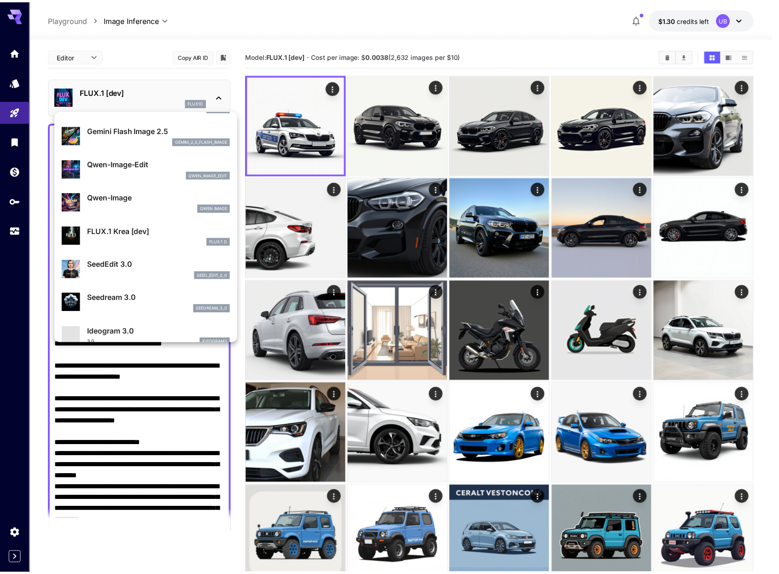
scroll to position [64, 0]
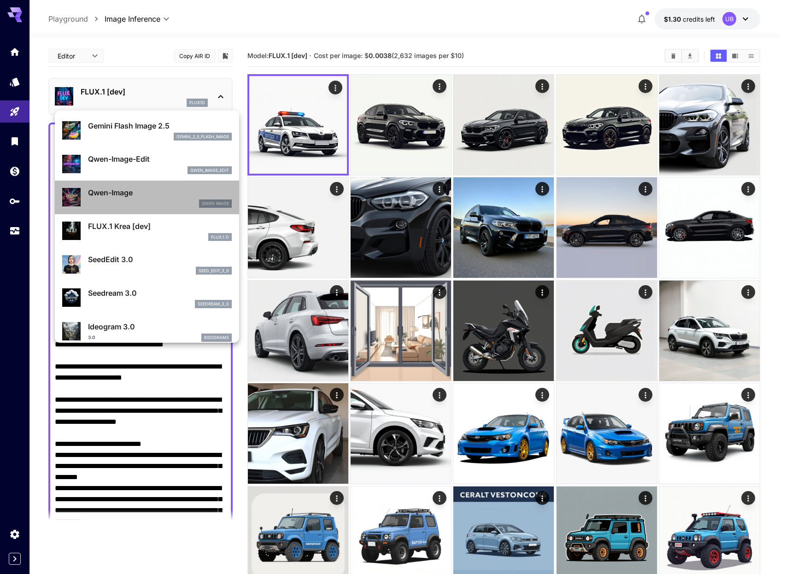
click at [161, 202] on div "Qwen Image" at bounding box center [160, 204] width 144 height 8
type input "**"
type input "***"
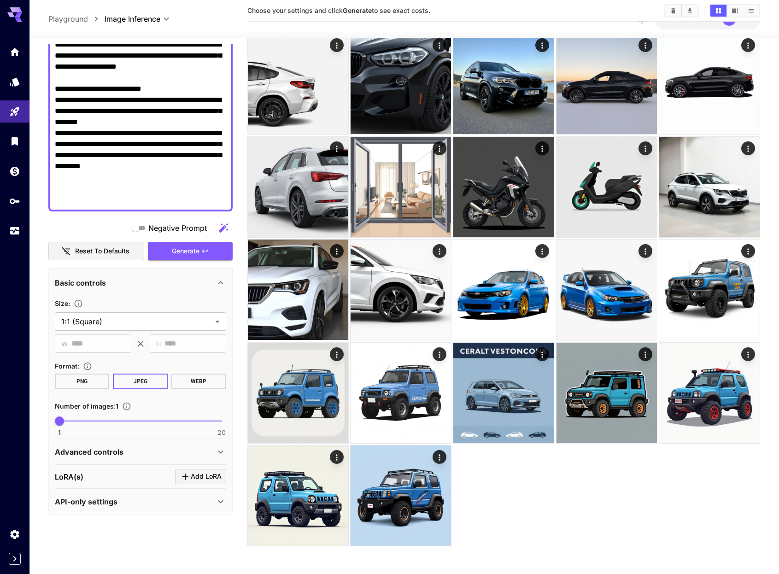
scroll to position [360, 0]
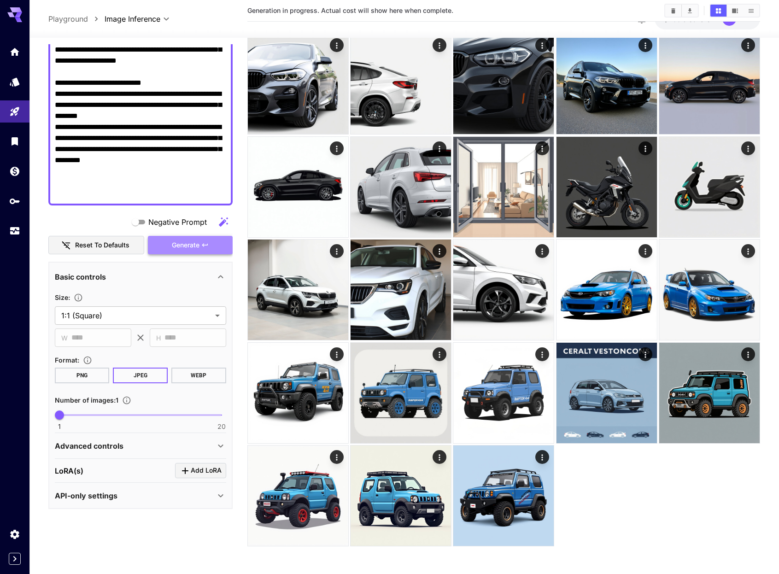
click at [207, 251] on button "Generate" at bounding box center [190, 245] width 85 height 19
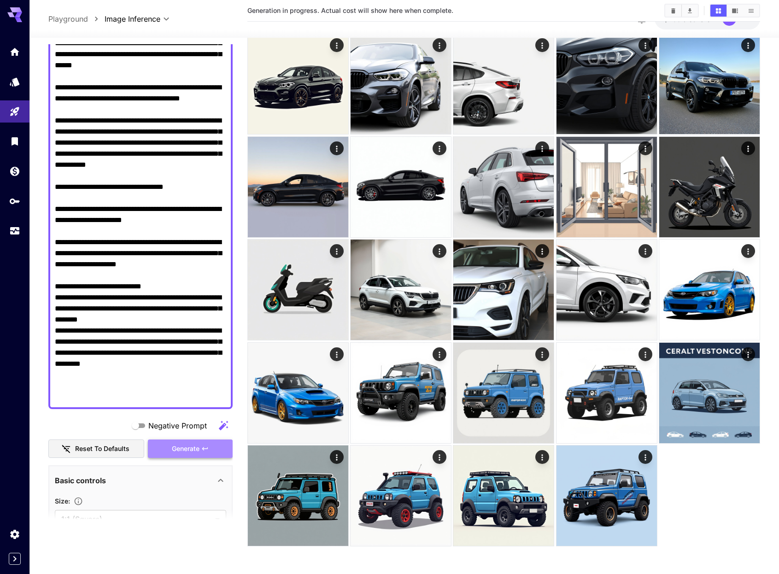
click at [200, 446] on button "Generate" at bounding box center [190, 449] width 85 height 19
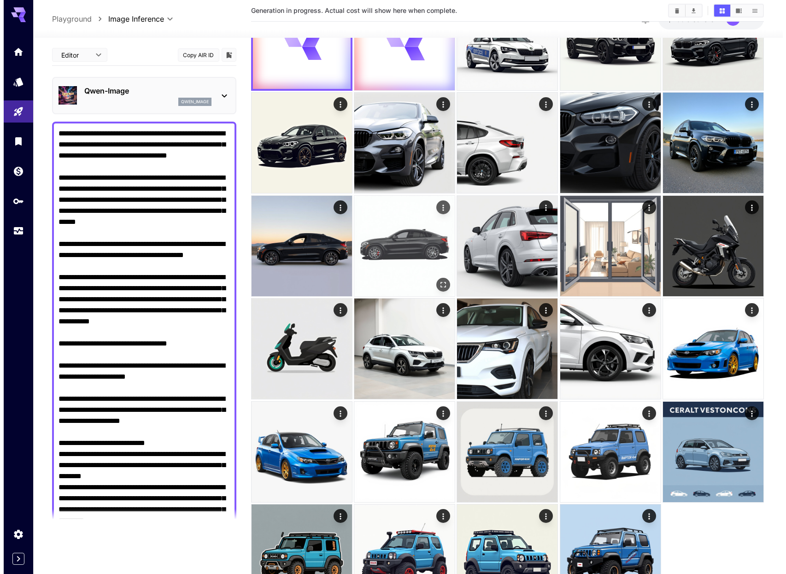
scroll to position [0, 0]
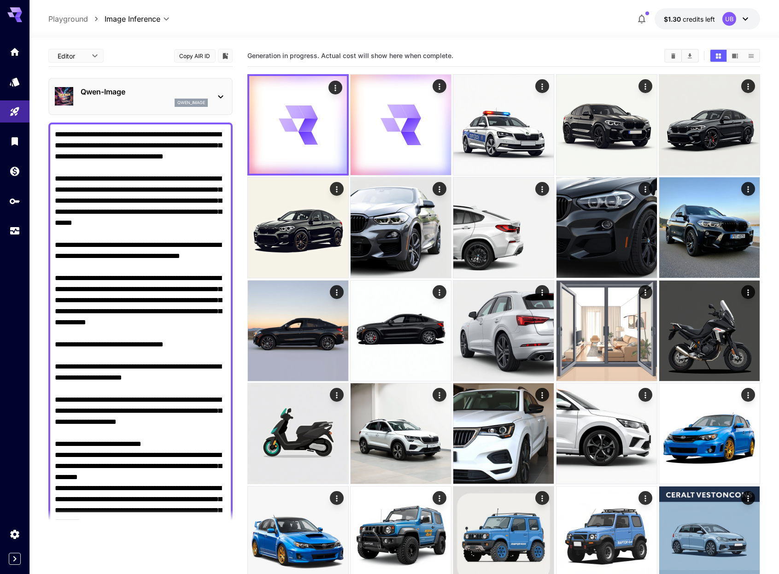
click at [159, 109] on div "Qwen-Image qwen_image" at bounding box center [140, 97] width 171 height 28
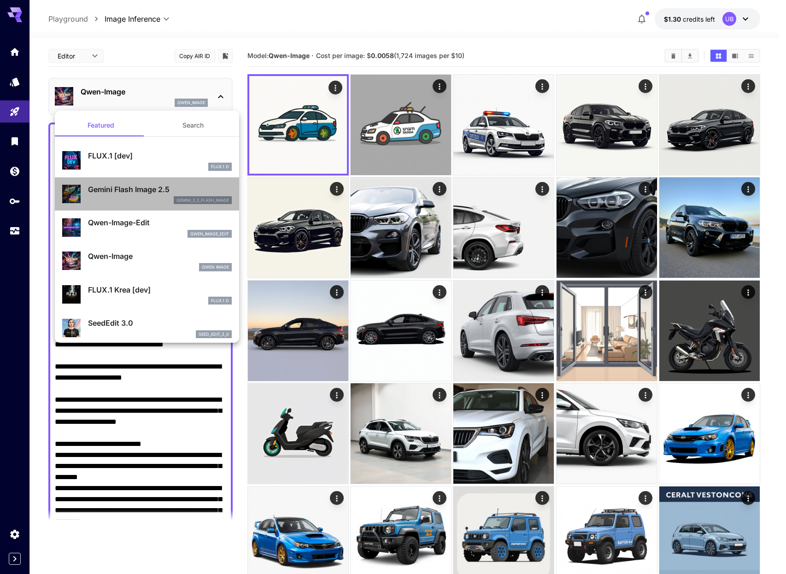
click at [151, 200] on div "gemini_2_5_flash_image" at bounding box center [160, 200] width 144 height 8
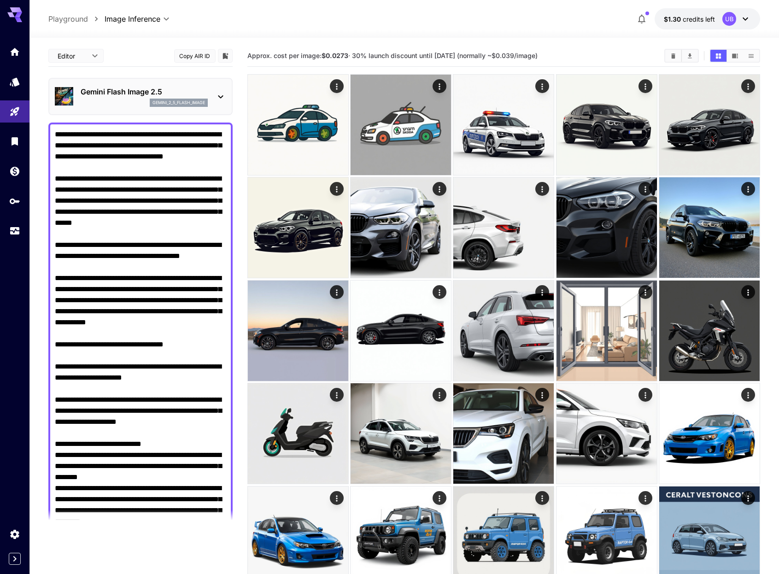
scroll to position [326, 0]
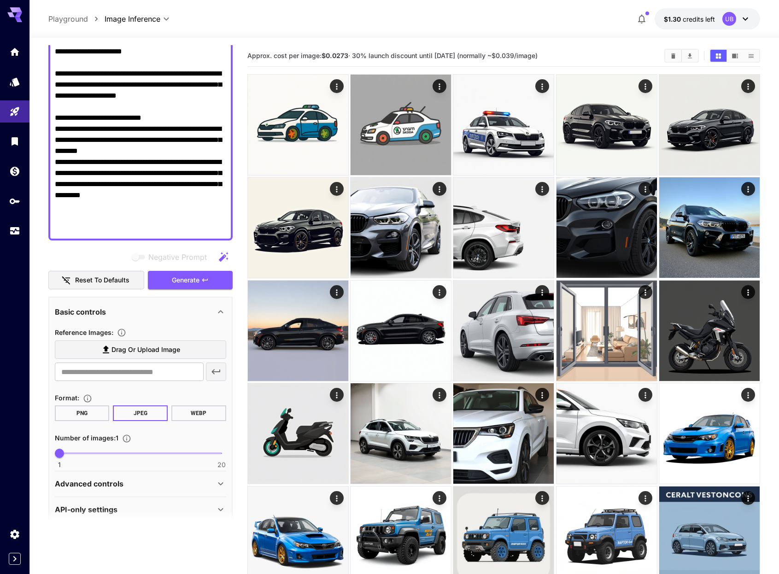
click at [218, 289] on div "Editor **** ​ Copy AIR ID Gemini Flash Image 2.5 gemini_2_5_flash_image Negativ…" at bounding box center [140, 121] width 184 height 804
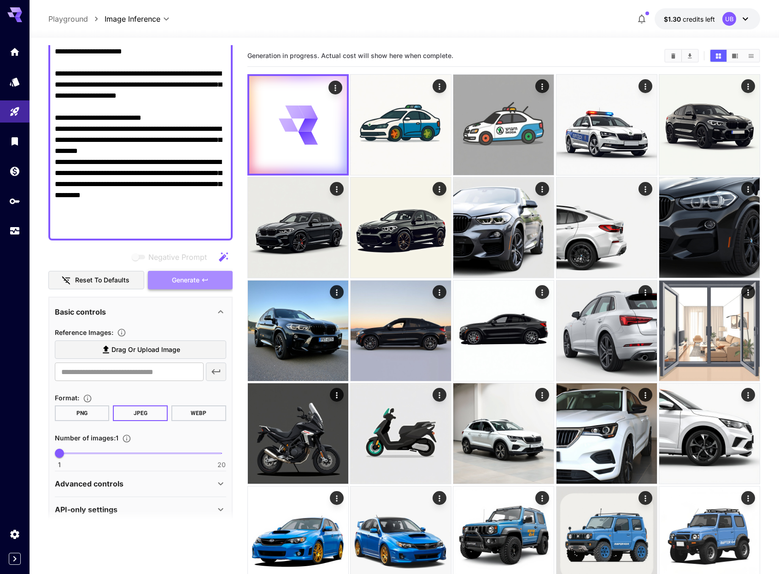
click at [218, 279] on button "Generate" at bounding box center [190, 280] width 85 height 19
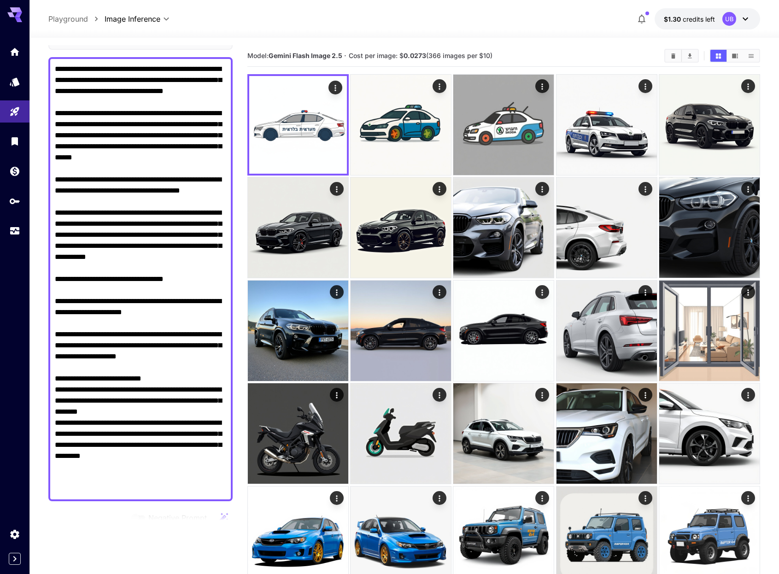
scroll to position [197, 0]
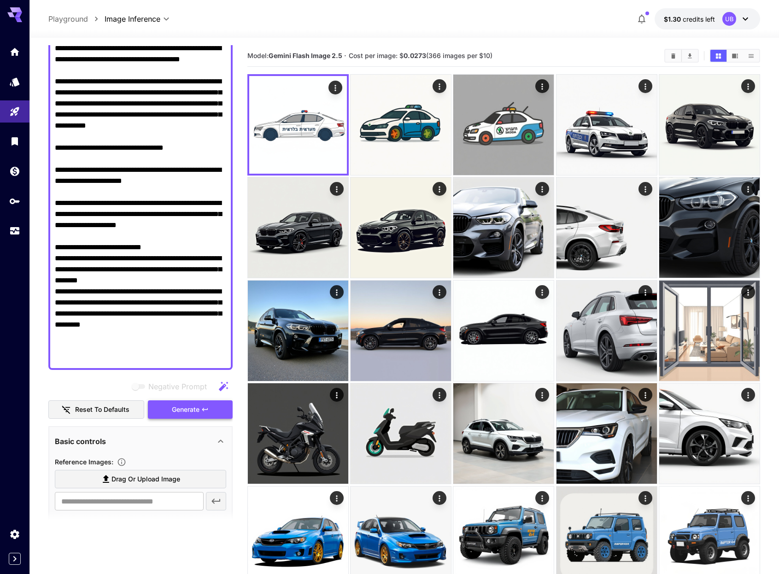
click at [204, 403] on button "Generate" at bounding box center [190, 410] width 85 height 19
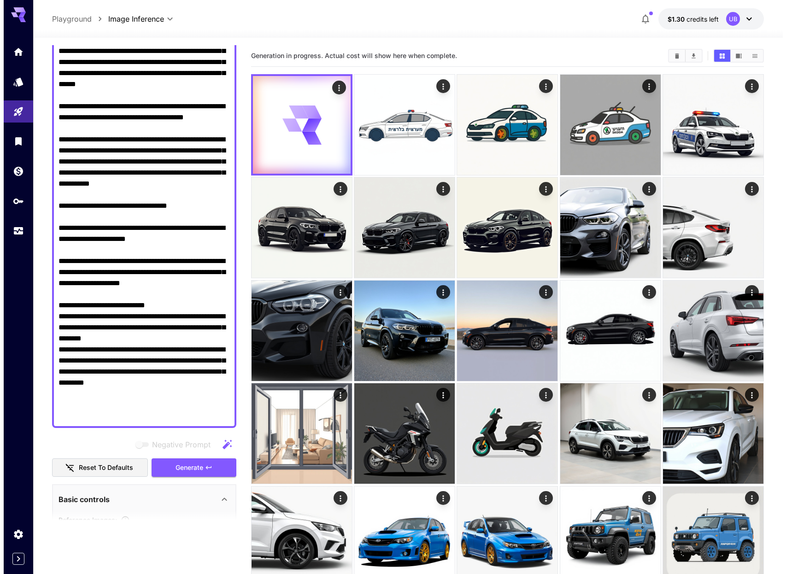
scroll to position [0, 0]
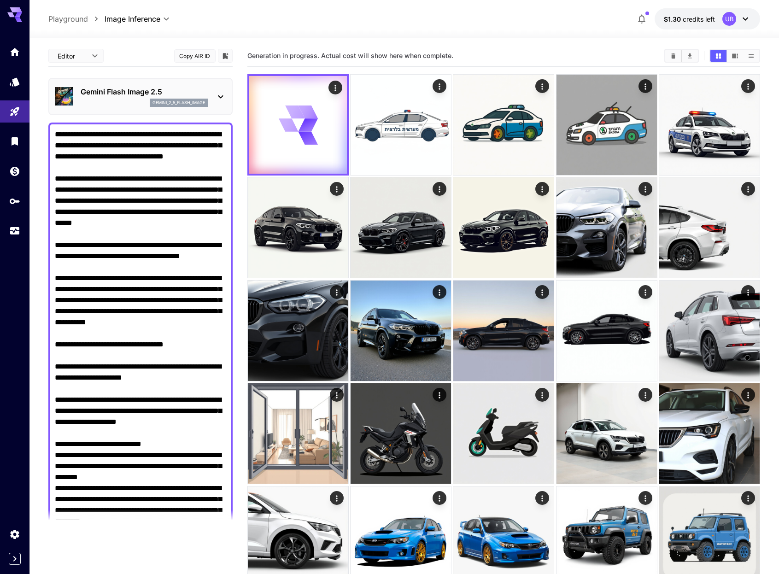
click at [172, 103] on p "gemini_2_5_flash_image" at bounding box center [179, 103] width 53 height 6
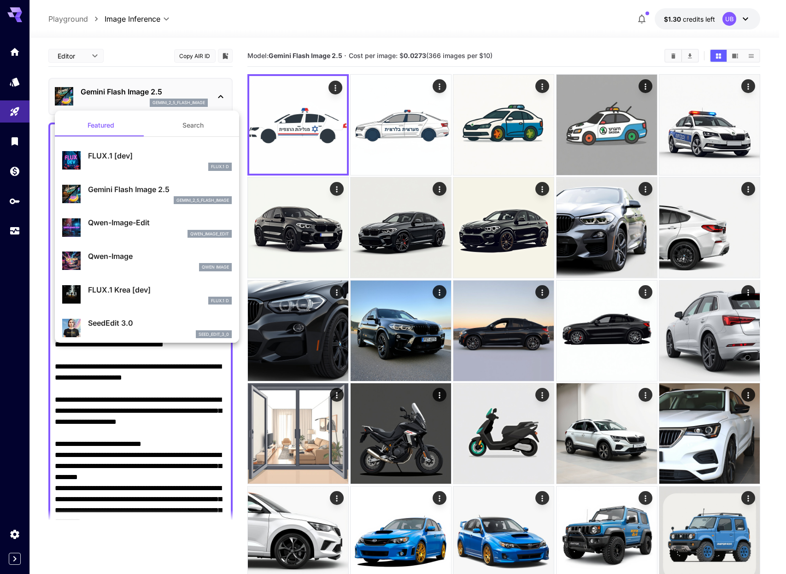
drag, startPoint x: 147, startPoint y: 169, endPoint x: 112, endPoint y: 413, distance: 246.3
click at [113, 413] on div at bounding box center [393, 287] width 786 height 574
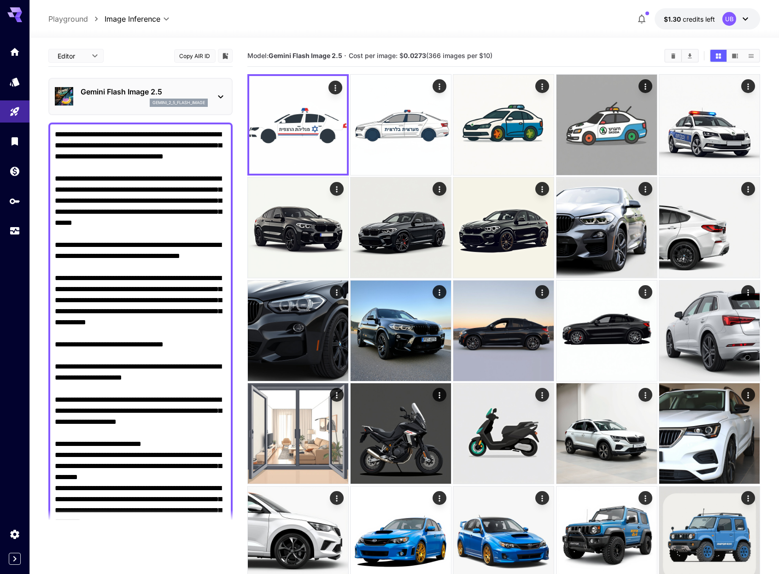
click at [122, 402] on body "**********" at bounding box center [389, 410] width 779 height 821
click at [122, 401] on textarea "Negative Prompt" at bounding box center [140, 344] width 171 height 431
click at [144, 370] on textarea "Negative Prompt" at bounding box center [140, 344] width 171 height 431
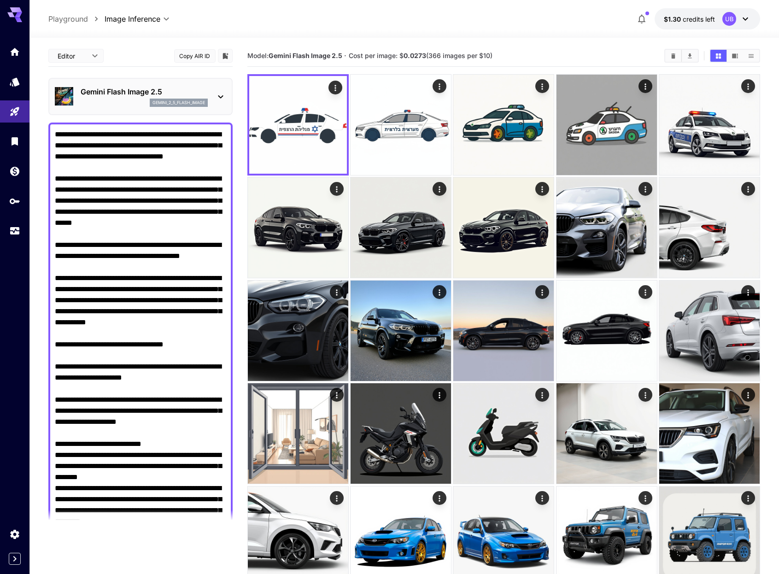
click at [144, 370] on textarea "Negative Prompt" at bounding box center [140, 344] width 171 height 431
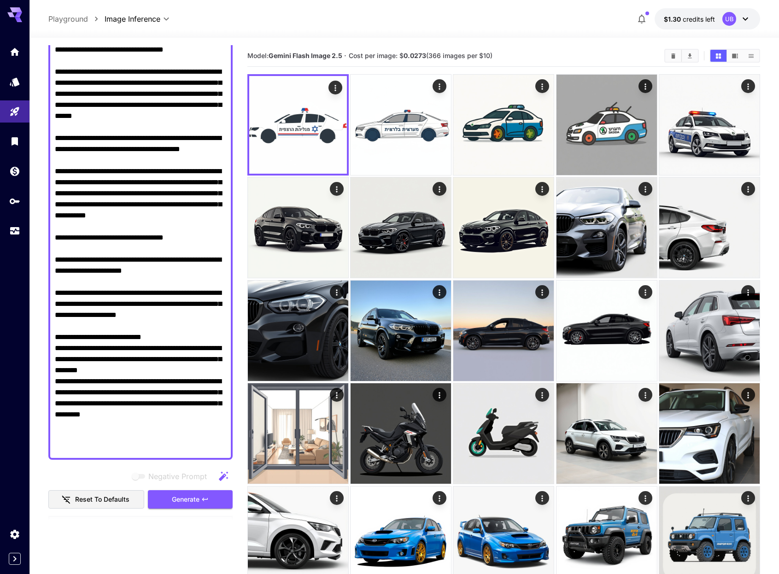
scroll to position [166, 0]
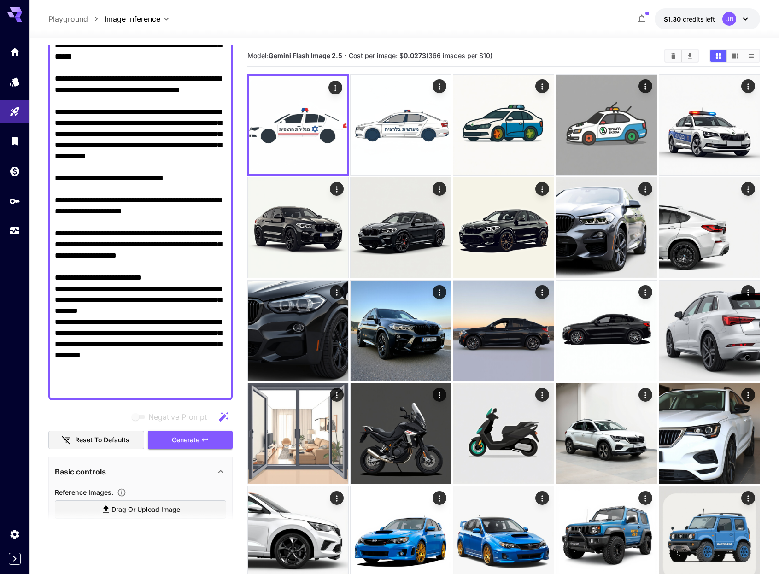
paste textarea "**********"
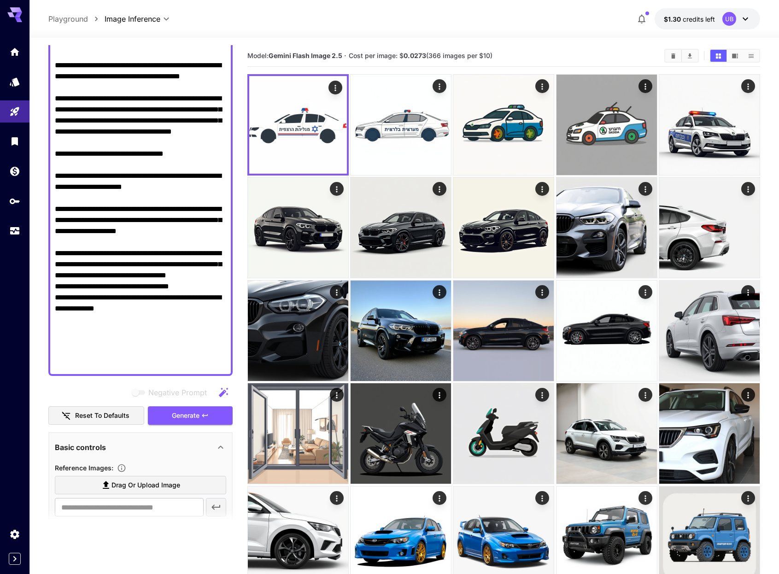
scroll to position [328, 0]
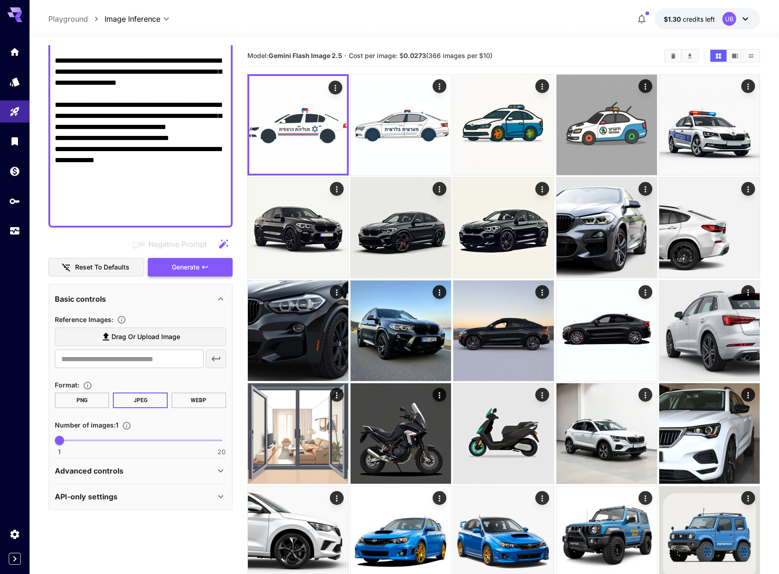
type textarea "**********"
click at [205, 271] on button "Generate" at bounding box center [190, 267] width 85 height 19
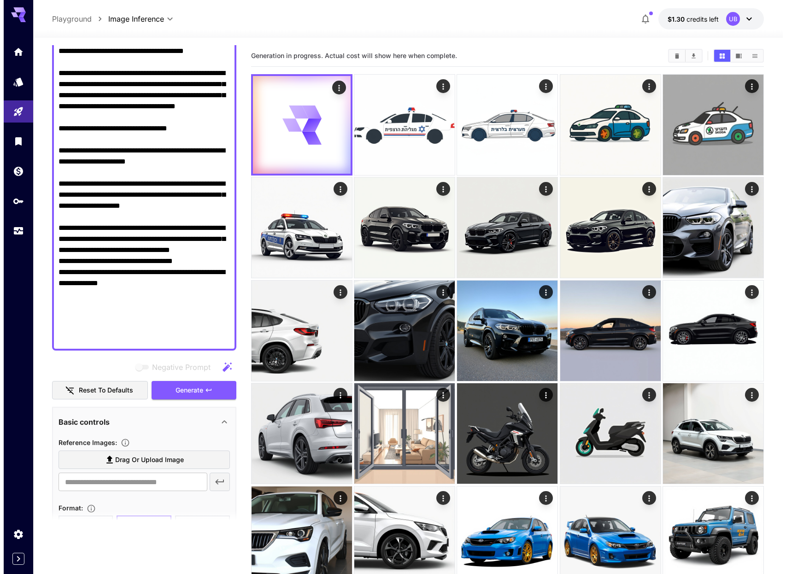
scroll to position [0, 0]
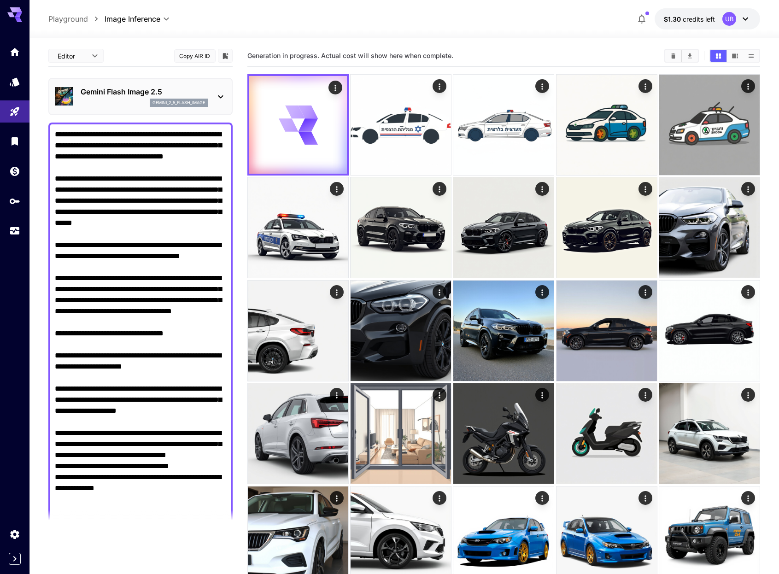
click at [150, 102] on div "gemini_2_5_flash_image" at bounding box center [179, 103] width 58 height 8
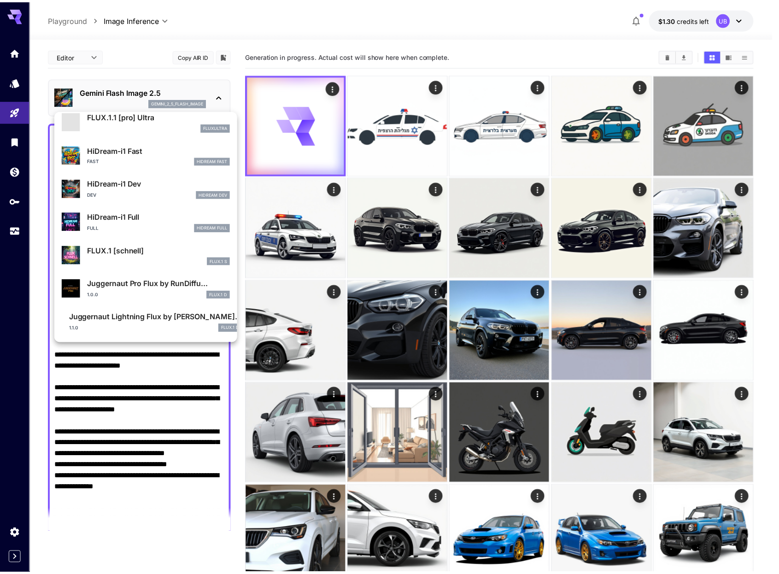
scroll to position [712, 0]
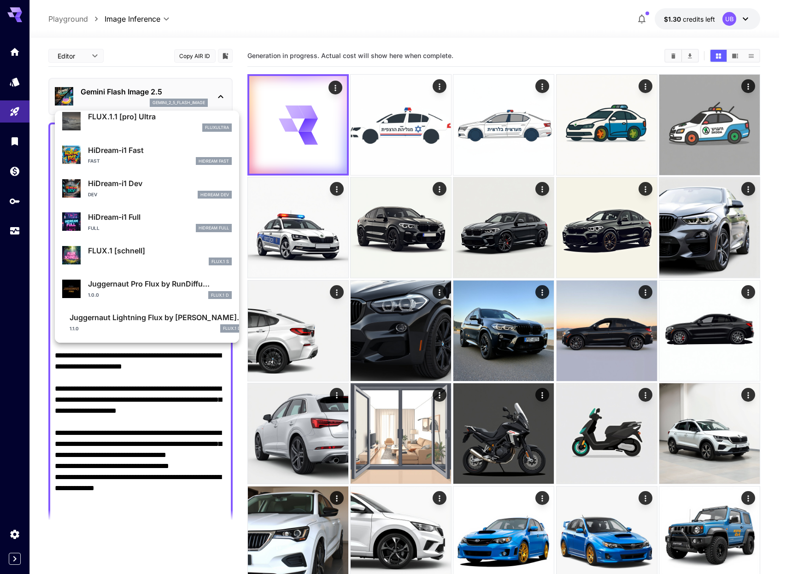
click at [177, 315] on p "Juggernaut Lightning Flux by [PERSON_NAME]..." at bounding box center [157, 317] width 174 height 11
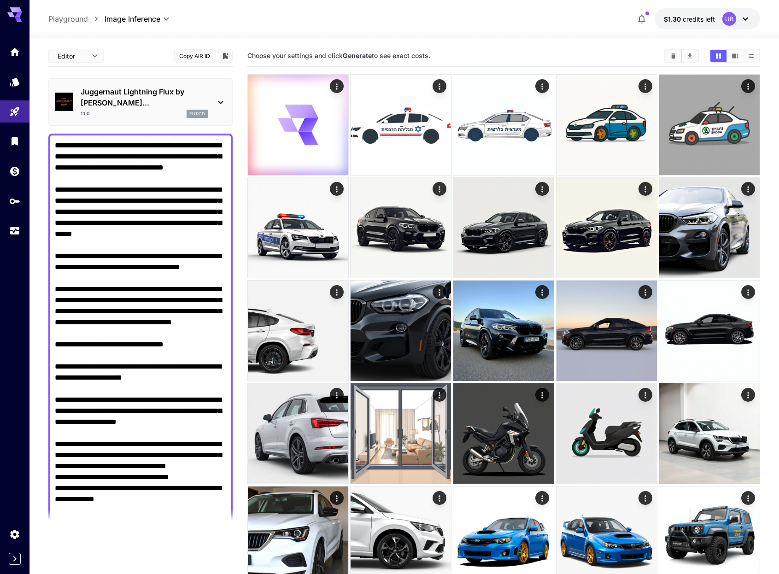
scroll to position [458, 0]
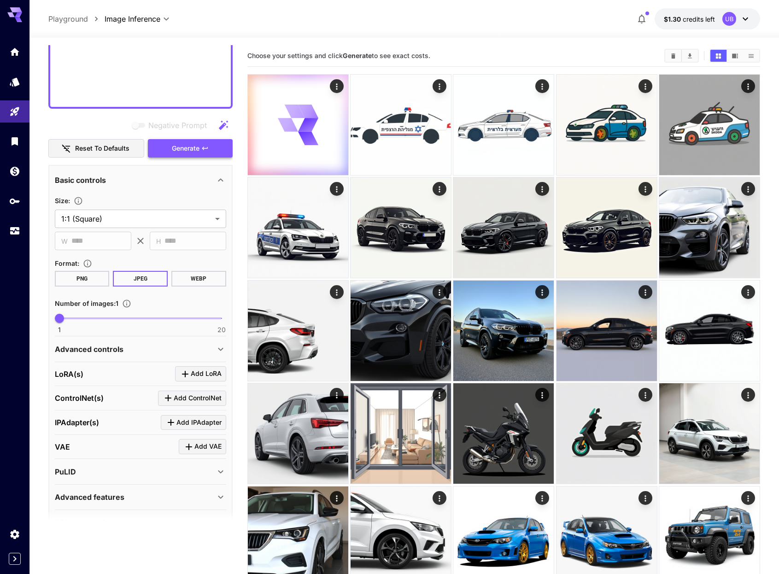
click at [208, 143] on button "Generate" at bounding box center [190, 148] width 85 height 19
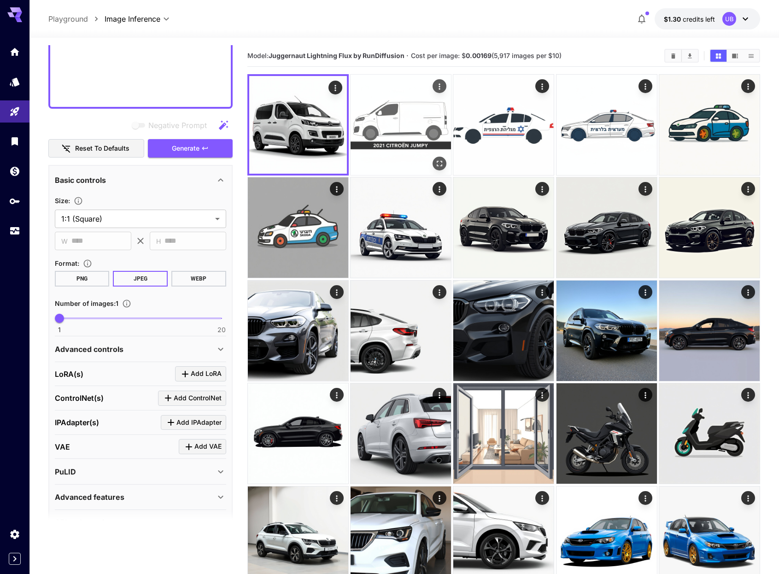
click at [425, 115] on img at bounding box center [401, 125] width 100 height 100
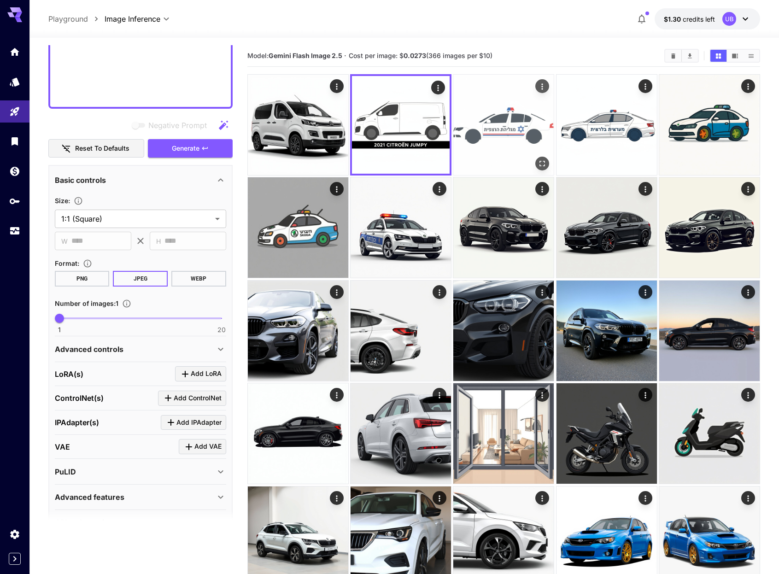
click at [472, 117] on img at bounding box center [504, 125] width 100 height 100
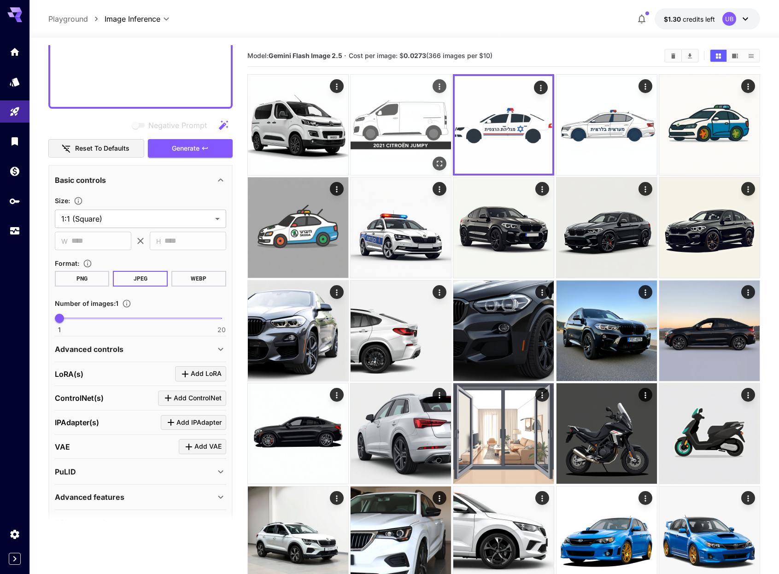
click at [413, 118] on img at bounding box center [401, 125] width 100 height 100
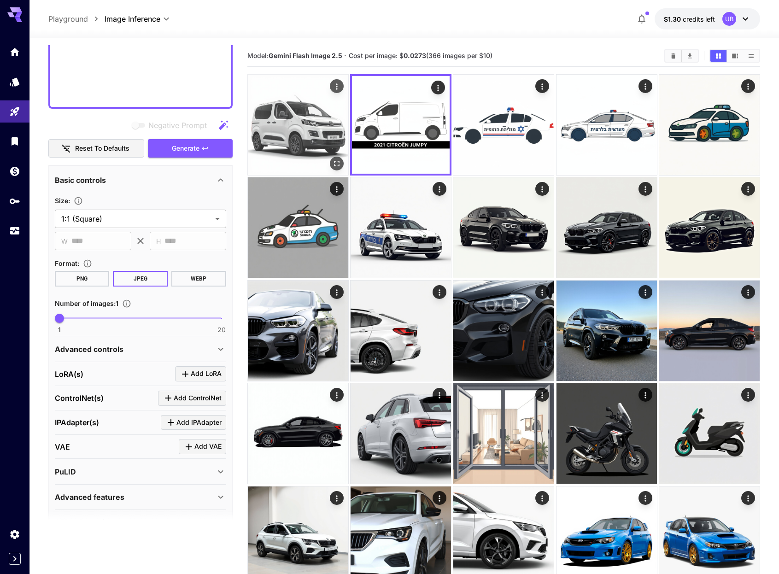
click at [308, 125] on img at bounding box center [298, 125] width 100 height 100
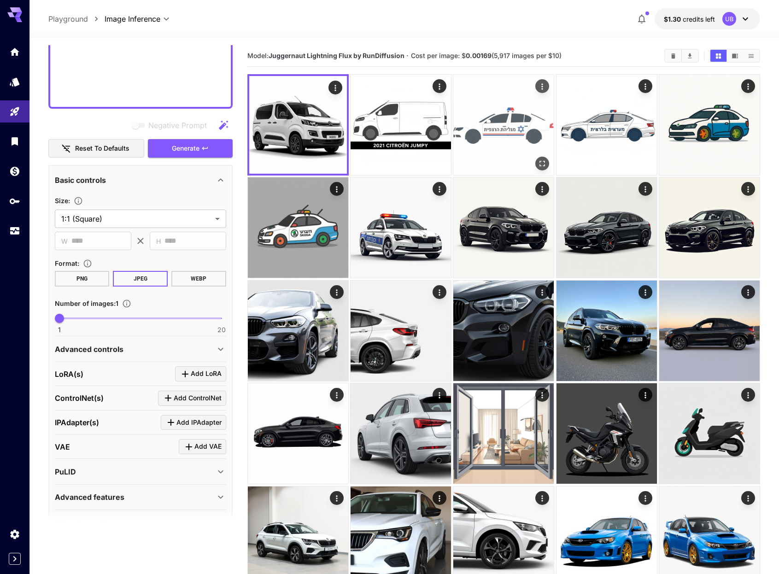
click at [516, 126] on img at bounding box center [504, 125] width 100 height 100
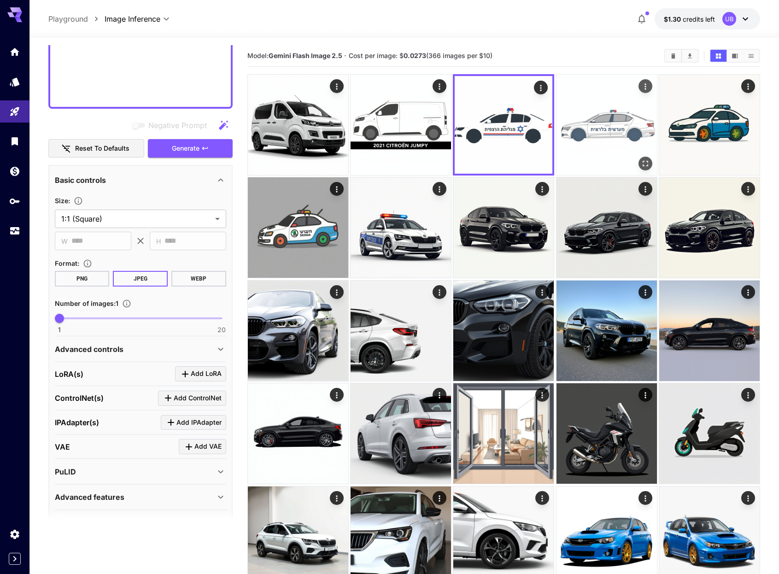
click at [592, 129] on img at bounding box center [607, 125] width 100 height 100
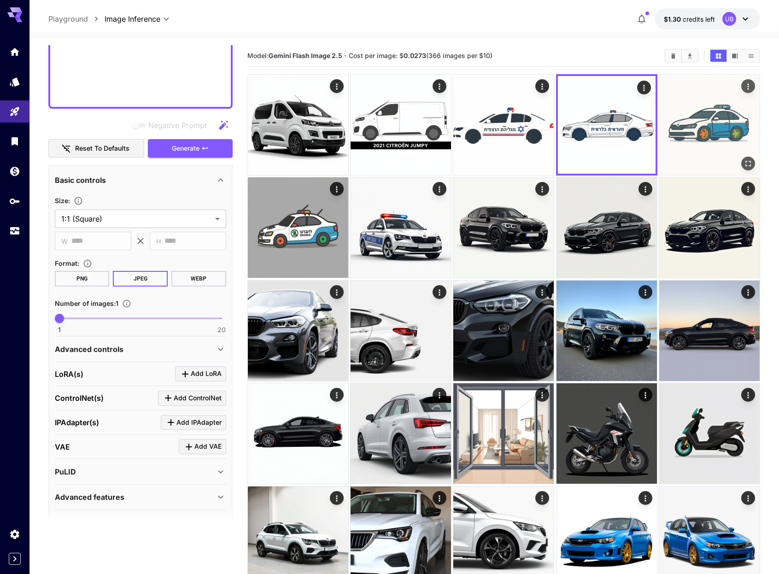
click at [707, 116] on img at bounding box center [710, 125] width 100 height 100
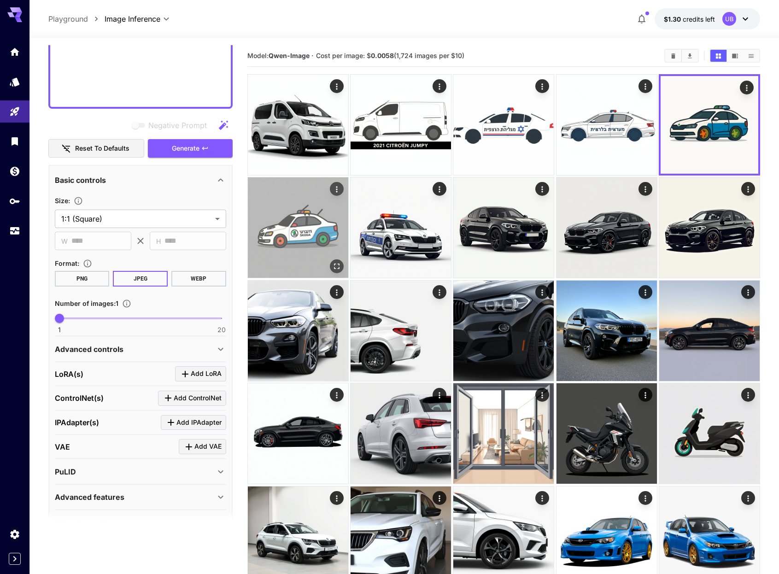
click at [307, 212] on img at bounding box center [298, 227] width 100 height 100
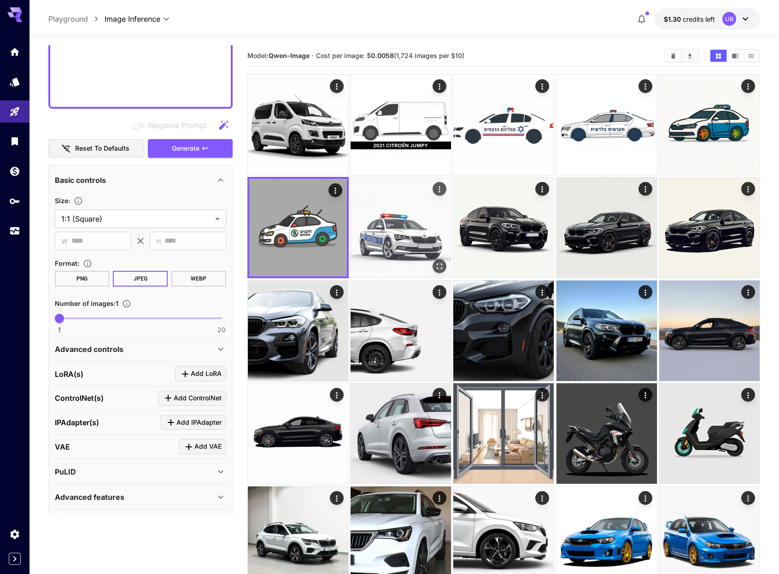
click at [363, 209] on img at bounding box center [401, 227] width 100 height 100
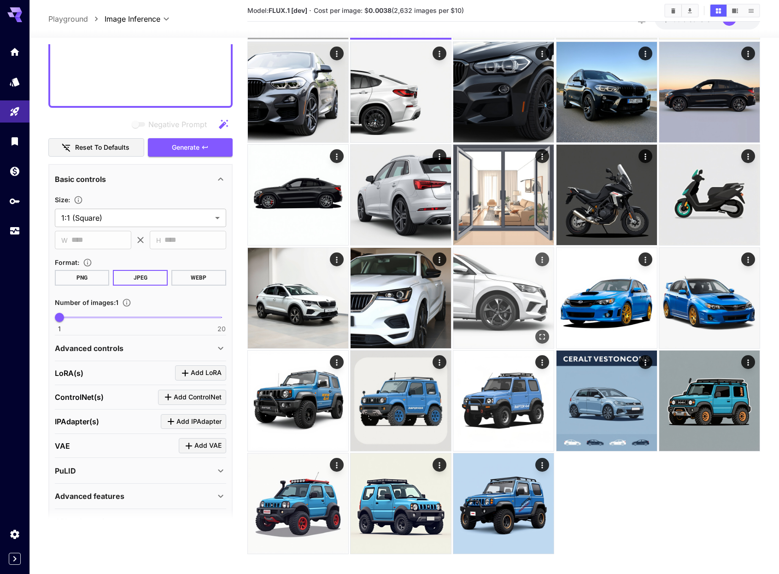
scroll to position [247, 0]
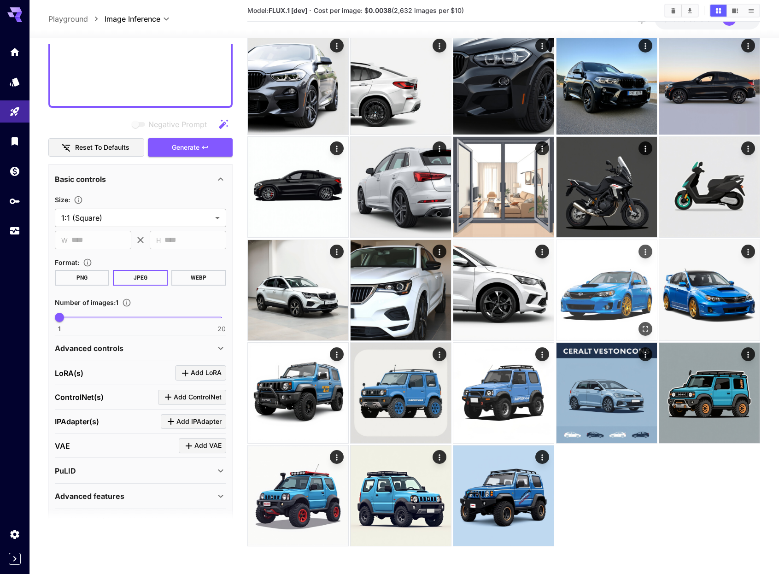
click at [622, 273] on img at bounding box center [607, 290] width 100 height 100
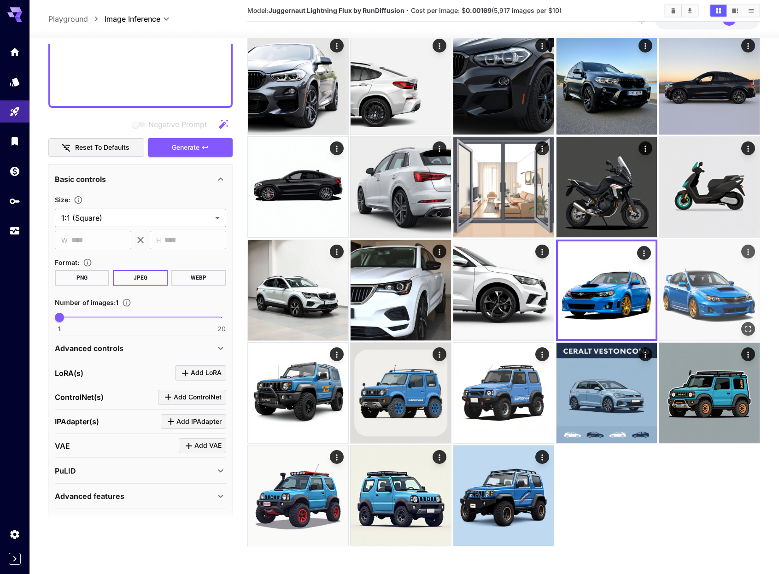
click at [688, 272] on img at bounding box center [710, 290] width 100 height 100
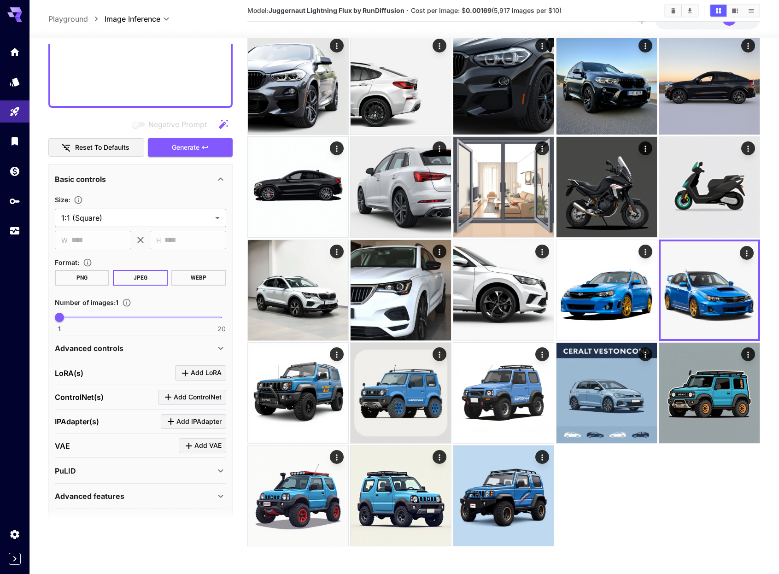
scroll to position [0, 0]
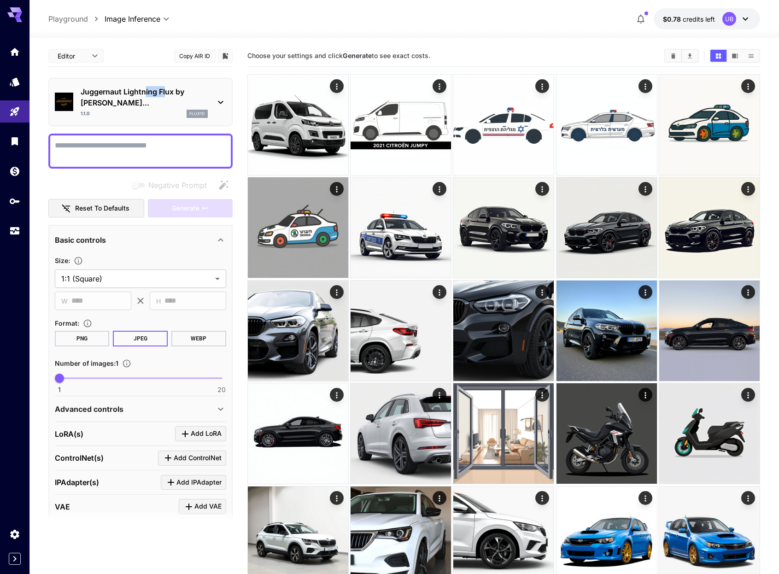
drag, startPoint x: 146, startPoint y: 91, endPoint x: 165, endPoint y: 90, distance: 18.5
click at [165, 90] on p "Juggernaut Lightning Flux by [PERSON_NAME]..." at bounding box center [144, 97] width 127 height 22
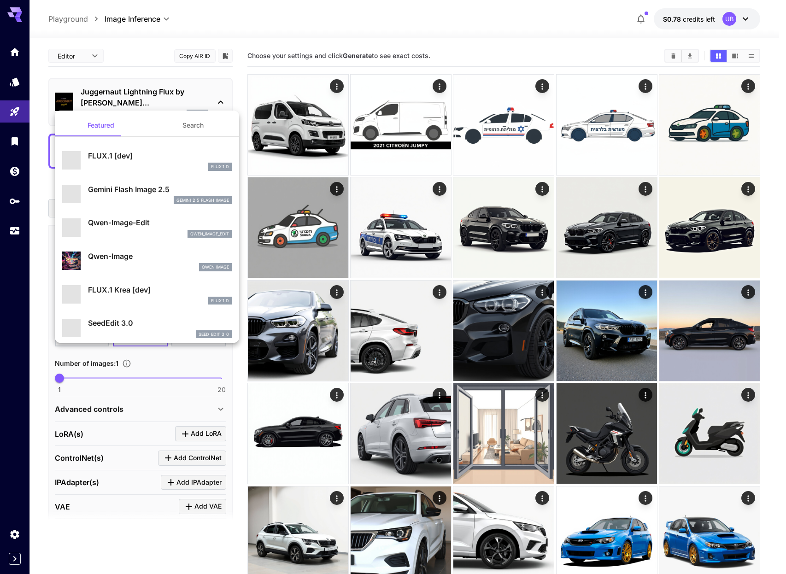
click at [158, 92] on div at bounding box center [393, 287] width 786 height 574
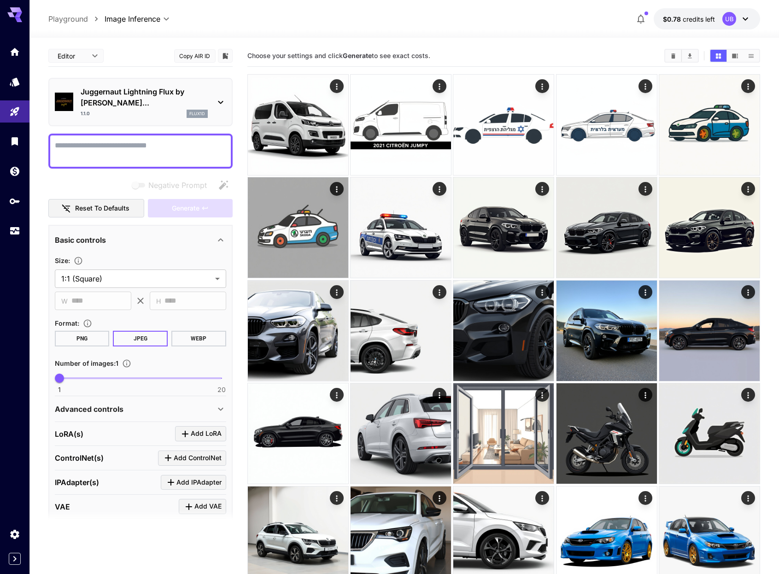
click at [143, 95] on p "Juggernaut Lightning Flux by [PERSON_NAME]..." at bounding box center [144, 97] width 127 height 22
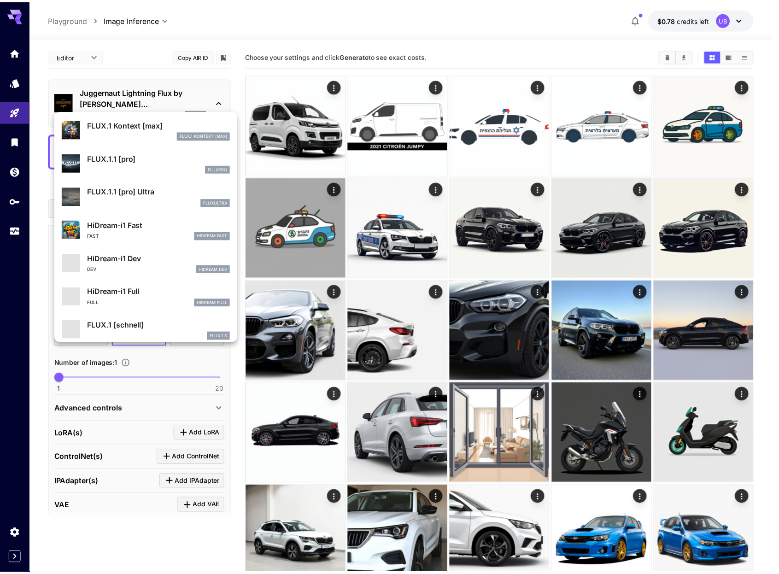
scroll to position [639, 0]
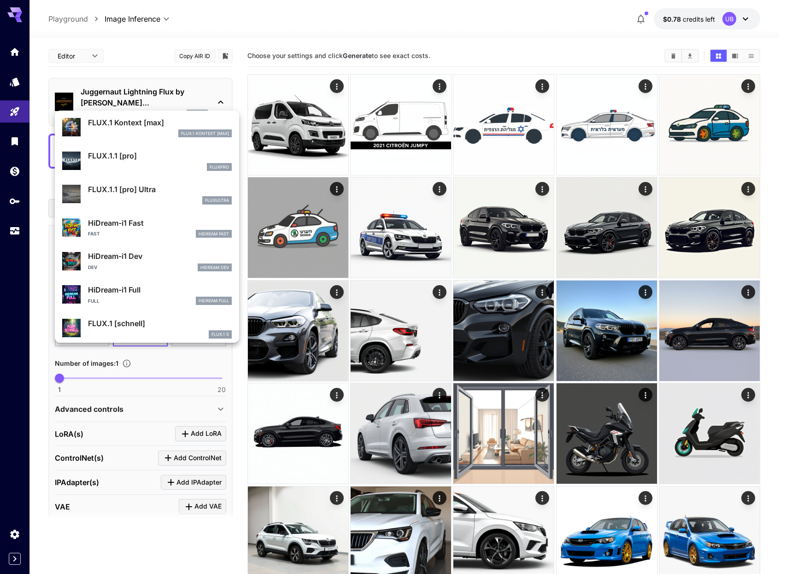
drag, startPoint x: 354, startPoint y: 55, endPoint x: 303, endPoint y: 90, distance: 62.3
click at [354, 55] on div at bounding box center [393, 287] width 786 height 574
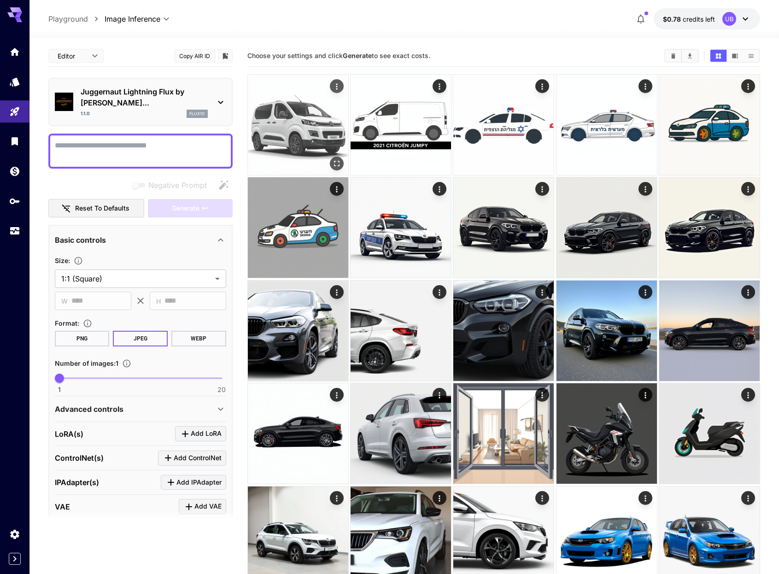
click at [290, 102] on img at bounding box center [298, 125] width 100 height 100
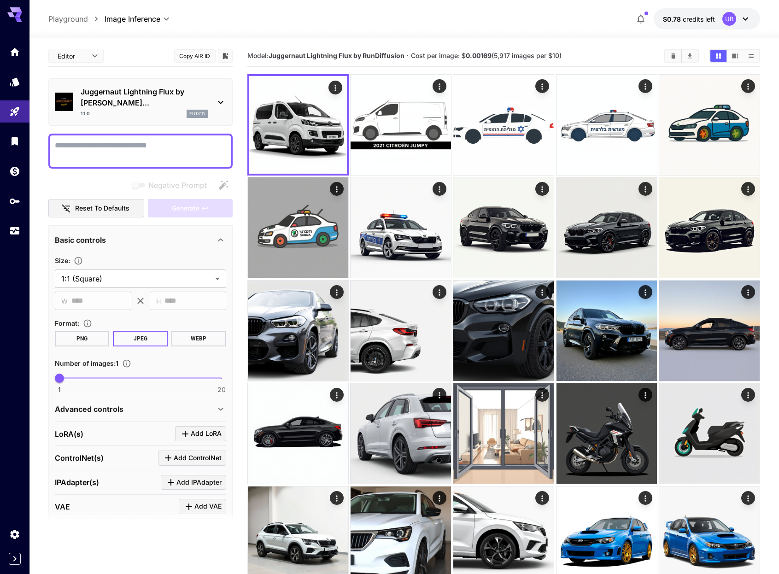
click at [373, 54] on b "Juggernaut Lightning Flux by RunDiffusion" at bounding box center [337, 56] width 136 height 8
copy b "RunDiffusion"
click at [192, 140] on textarea "Negative Prompt" at bounding box center [140, 151] width 171 height 22
drag, startPoint x: 271, startPoint y: 121, endPoint x: 274, endPoint y: 116, distance: 5.9
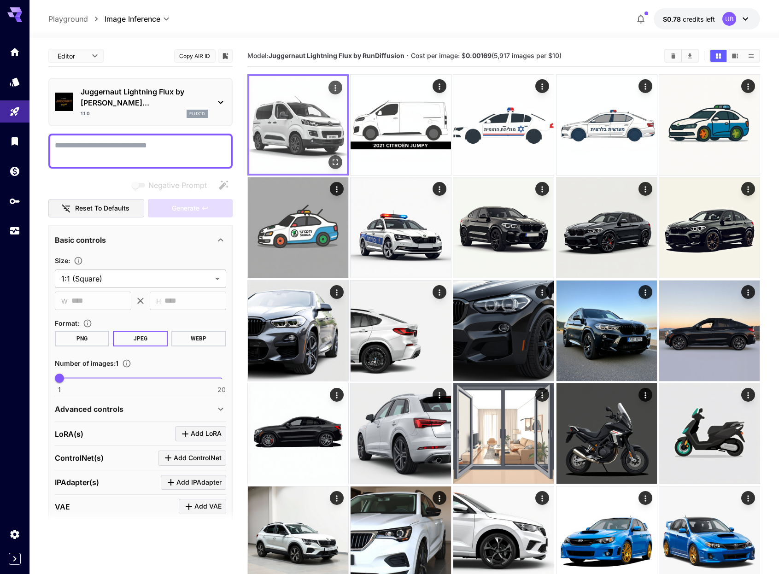
click at [271, 121] on img at bounding box center [298, 125] width 98 height 98
click at [395, 55] on b "Juggernaut Lightning Flux by RunDiffusion" at bounding box center [337, 56] width 136 height 8
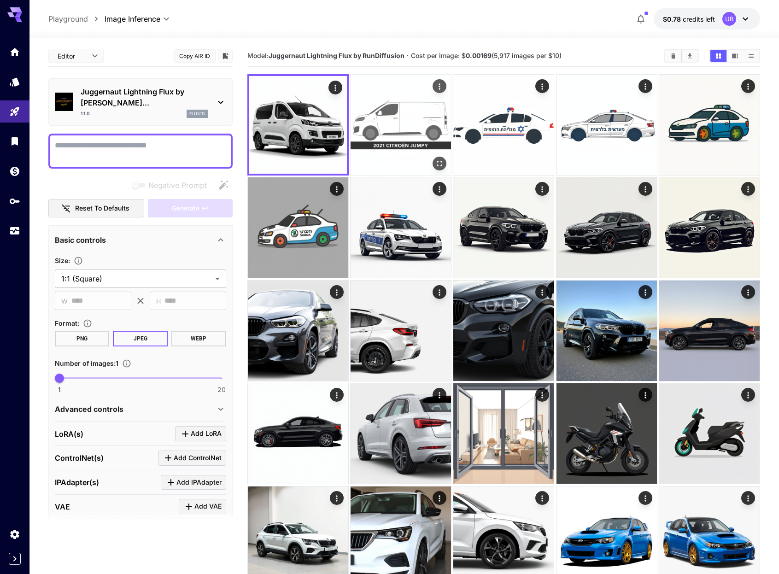
click at [387, 117] on img at bounding box center [401, 125] width 100 height 100
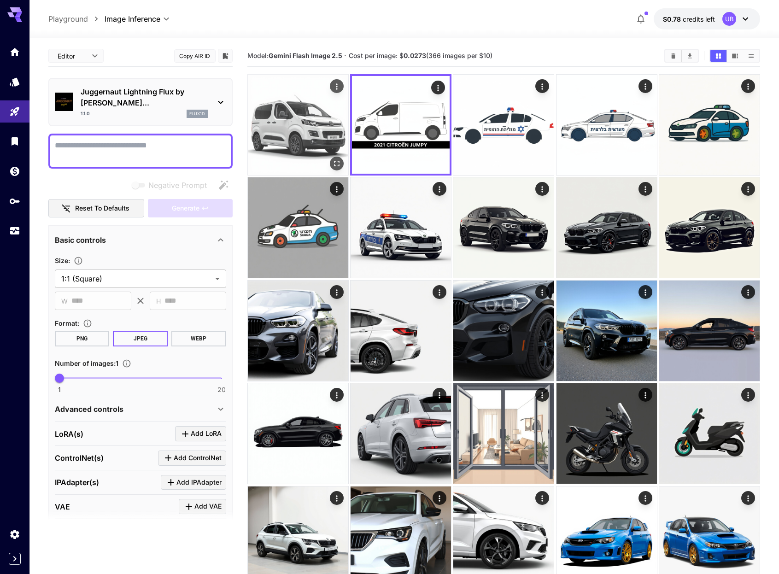
drag, startPoint x: 294, startPoint y: 125, endPoint x: 248, endPoint y: 135, distance: 46.6
click at [294, 125] on img at bounding box center [298, 125] width 100 height 100
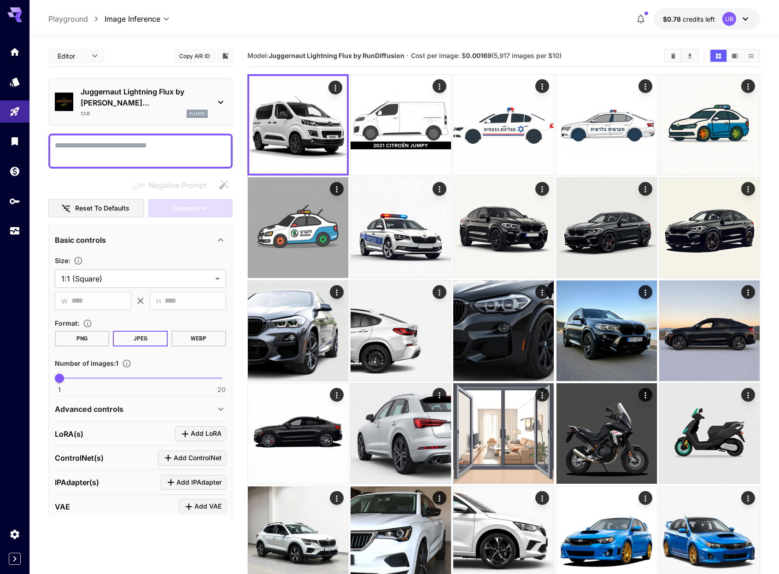
drag, startPoint x: 217, startPoint y: 144, endPoint x: 202, endPoint y: 142, distance: 14.9
click at [216, 144] on textarea "Negative Prompt" at bounding box center [140, 151] width 171 height 22
click at [8, 228] on link at bounding box center [14, 231] width 29 height 23
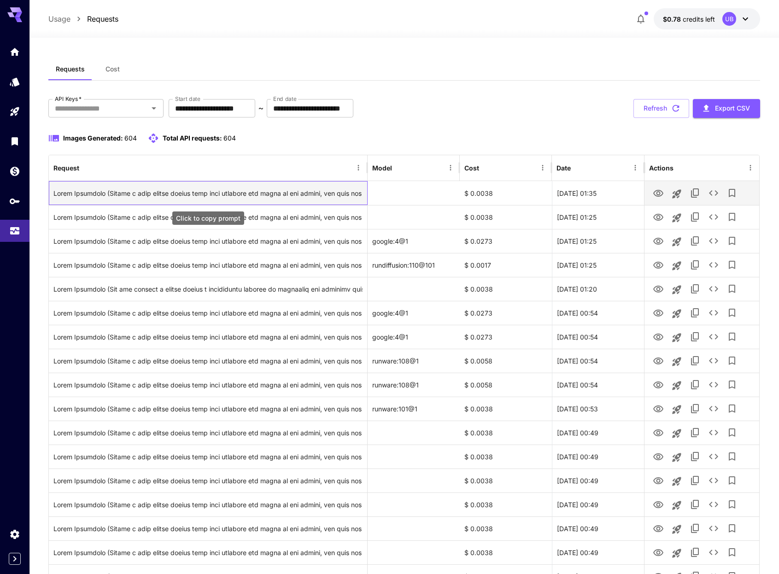
click at [267, 197] on div "Click to copy prompt" at bounding box center [207, 194] width 309 height 24
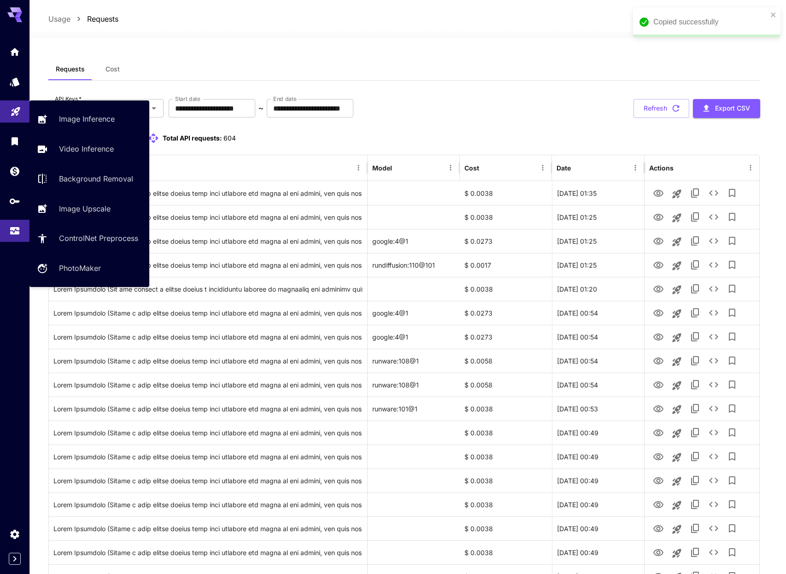
click at [20, 118] on link at bounding box center [14, 111] width 29 height 23
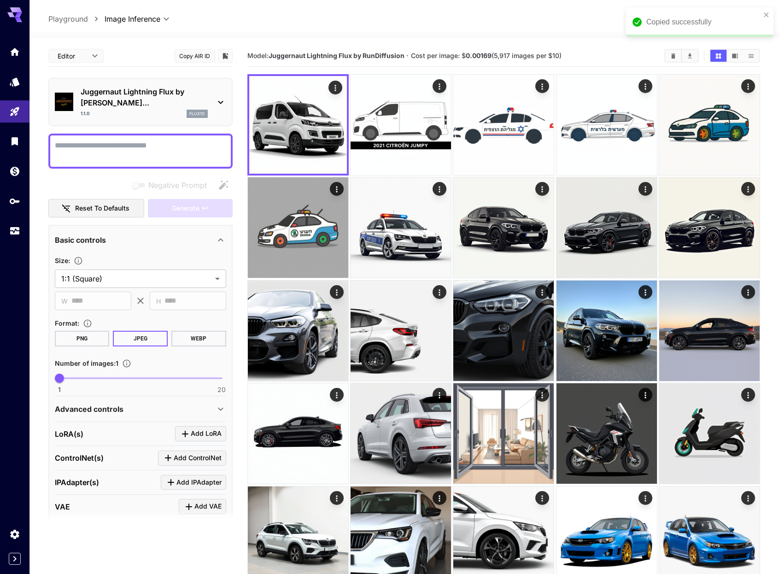
click at [187, 140] on textarea "Negative Prompt" at bounding box center [140, 151] width 171 height 22
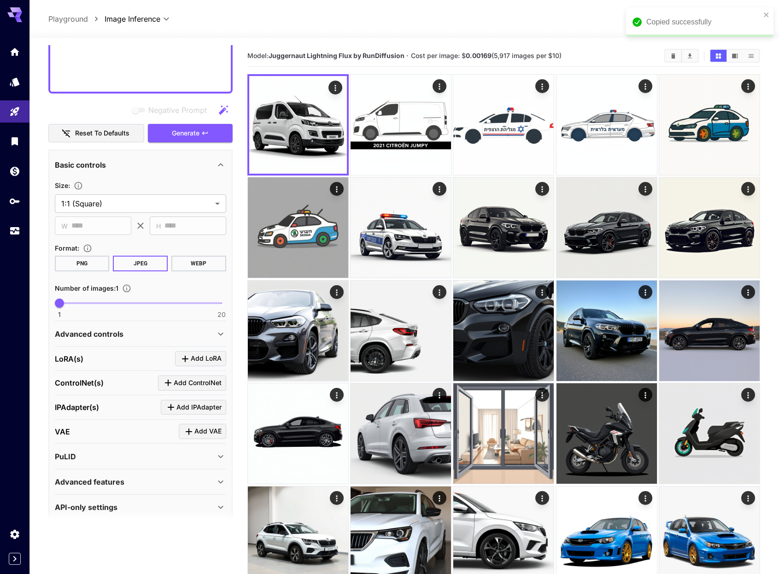
scroll to position [449, 0]
type textarea "**********"
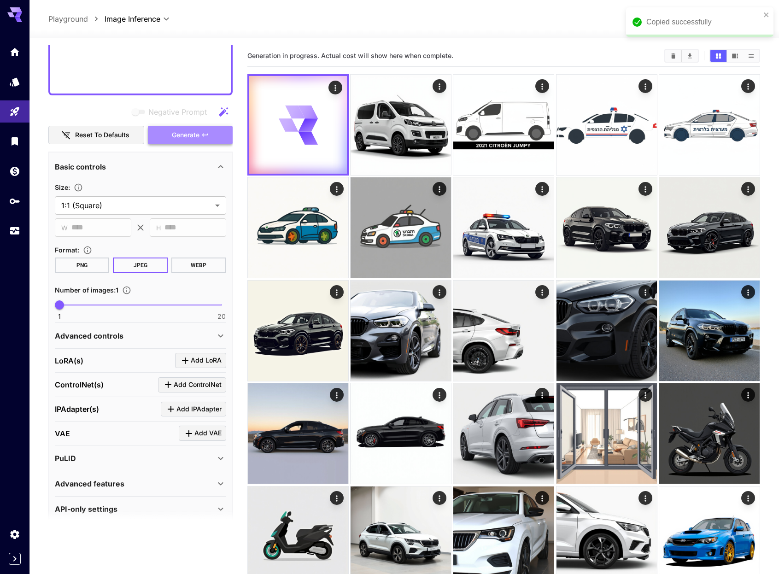
click at [198, 130] on span "Generate" at bounding box center [186, 136] width 28 height 12
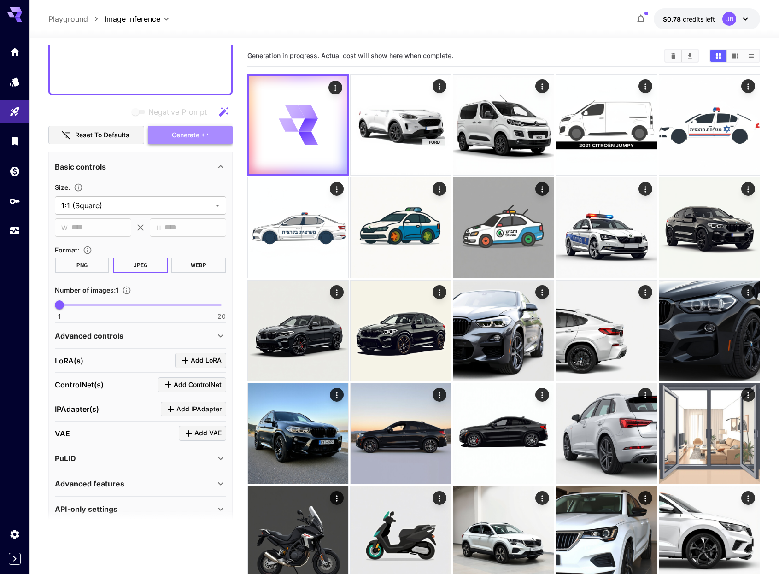
click at [220, 128] on button "Generate" at bounding box center [190, 135] width 85 height 19
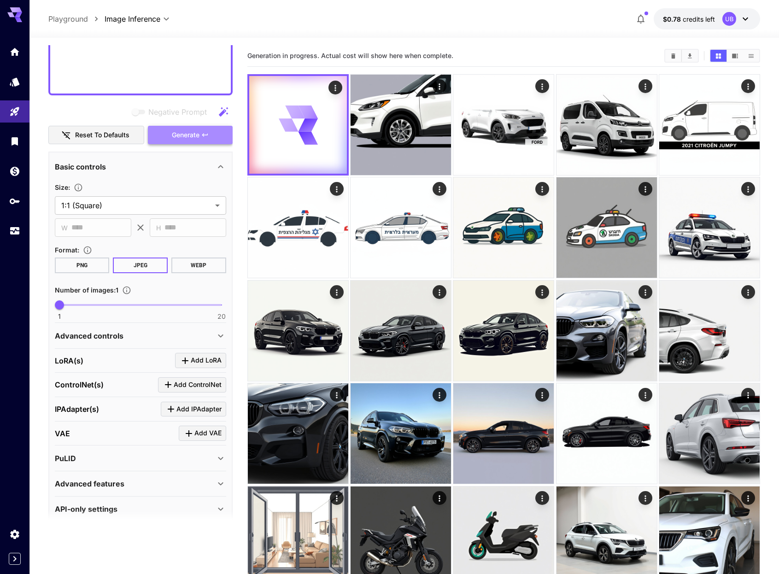
click at [206, 131] on icon "button" at bounding box center [204, 134] width 7 height 7
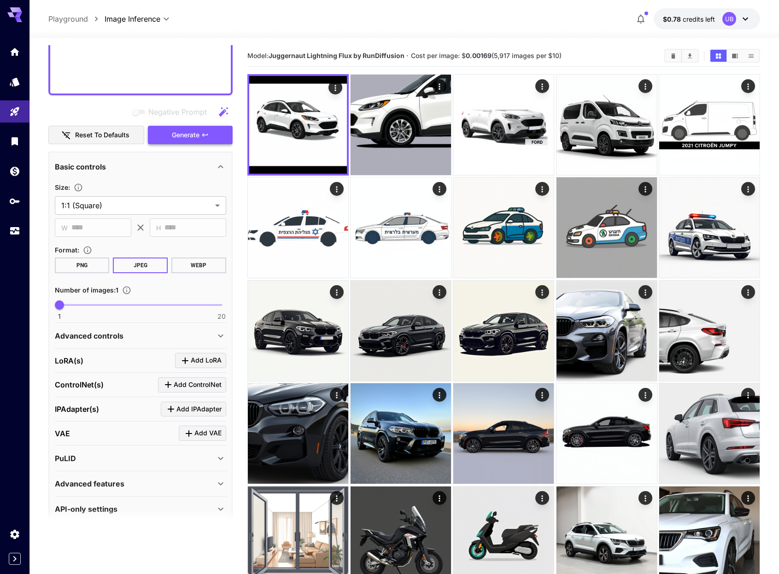
click at [200, 126] on button "Generate" at bounding box center [190, 135] width 85 height 19
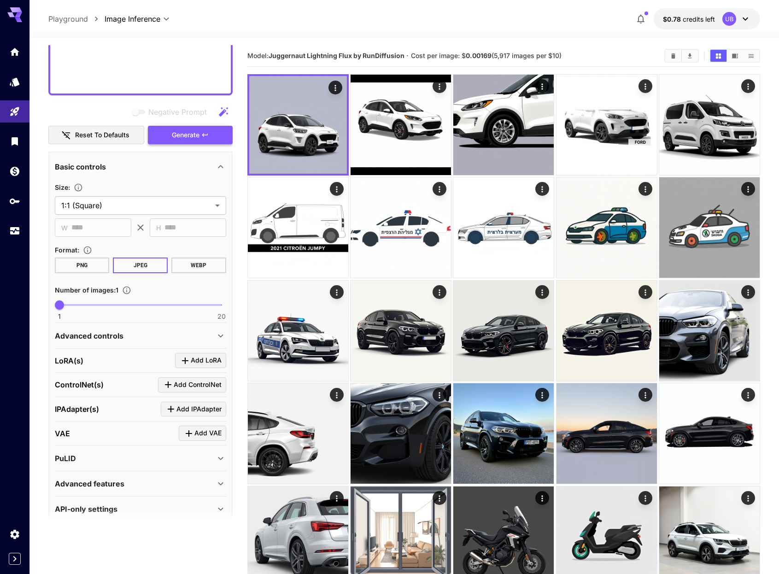
click at [185, 130] on span "Generate" at bounding box center [186, 136] width 28 height 12
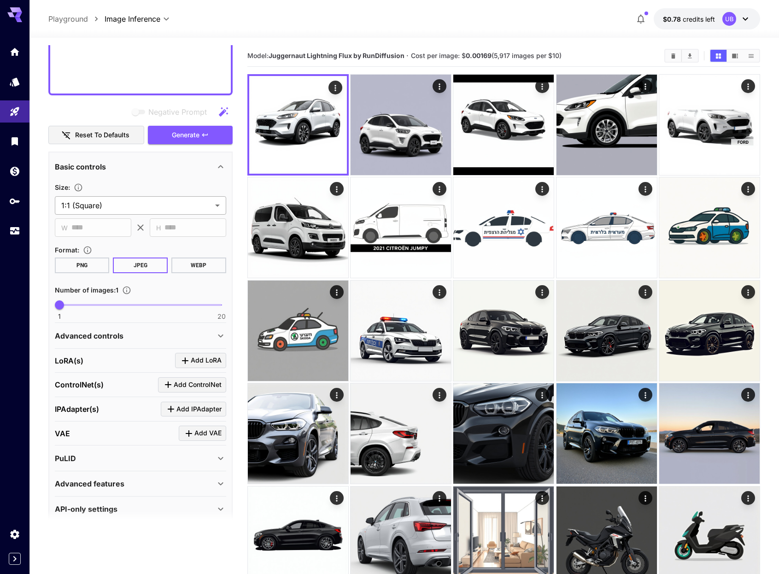
click at [335, 52] on b "Juggernaut Lightning Flux by RunDiffusion" at bounding box center [337, 56] width 136 height 8
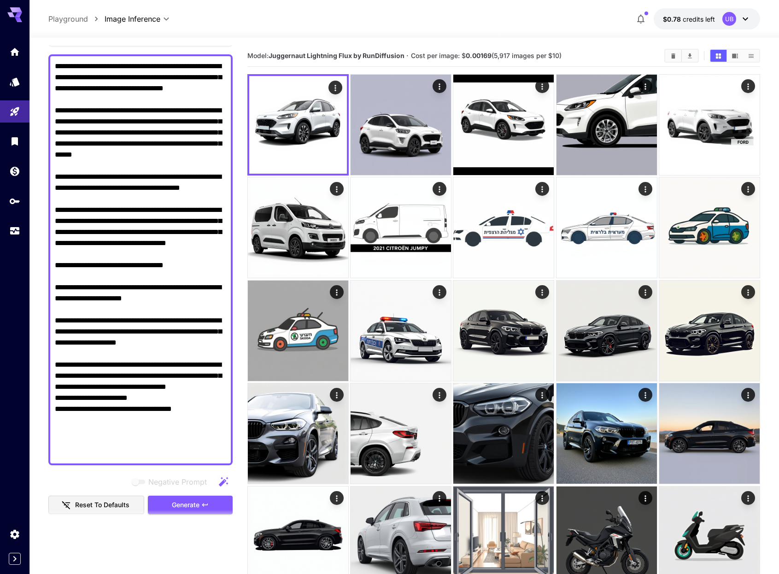
scroll to position [82, 0]
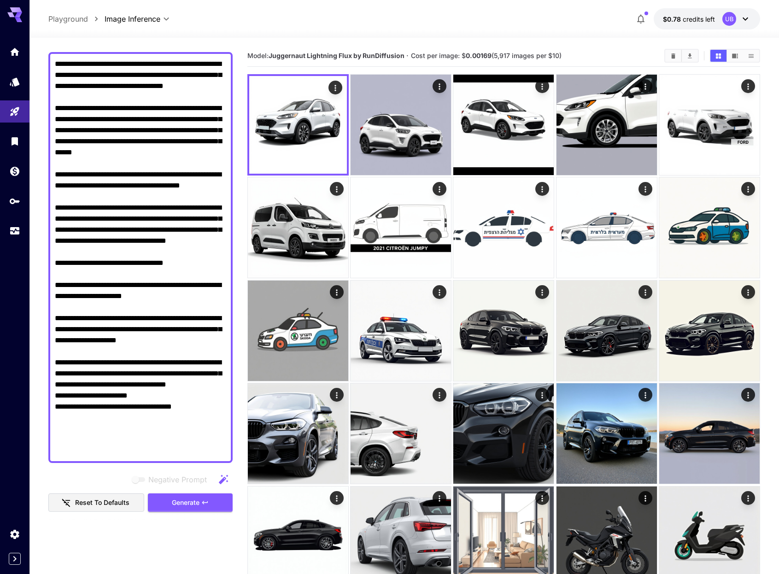
click at [118, 112] on textarea "Negative Prompt" at bounding box center [140, 258] width 171 height 398
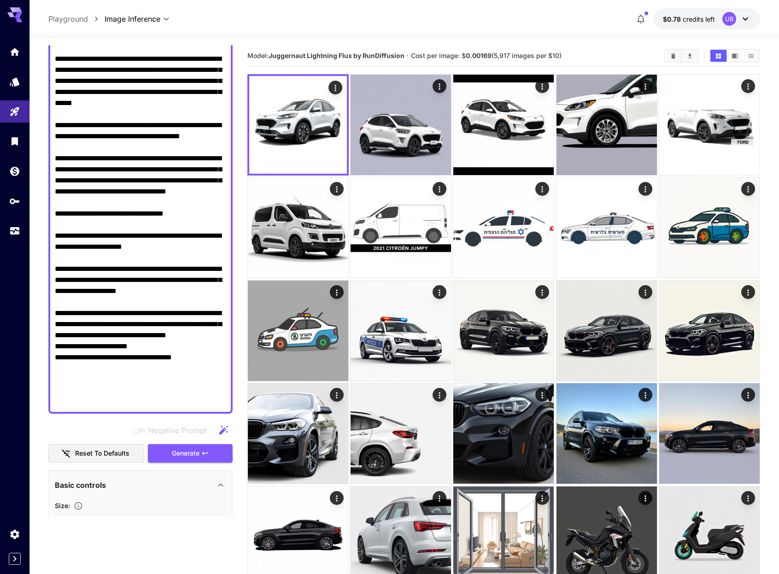
scroll to position [154, 0]
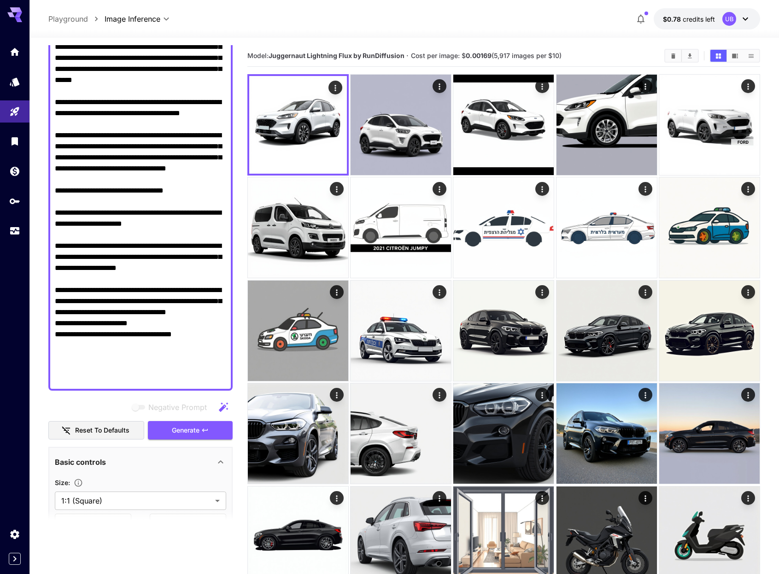
click at [93, 106] on textarea "Negative Prompt" at bounding box center [140, 185] width 171 height 398
click at [171, 103] on textarea "Negative Prompt" at bounding box center [140, 185] width 171 height 398
click at [172, 102] on textarea "Negative Prompt" at bounding box center [140, 185] width 171 height 398
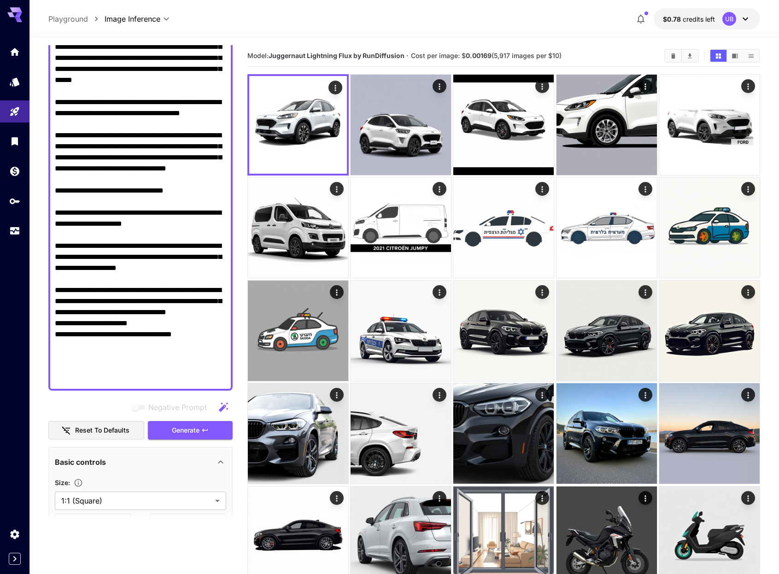
click at [172, 102] on textarea "Negative Prompt" at bounding box center [140, 185] width 171 height 398
click at [133, 113] on textarea "Negative Prompt" at bounding box center [140, 185] width 171 height 398
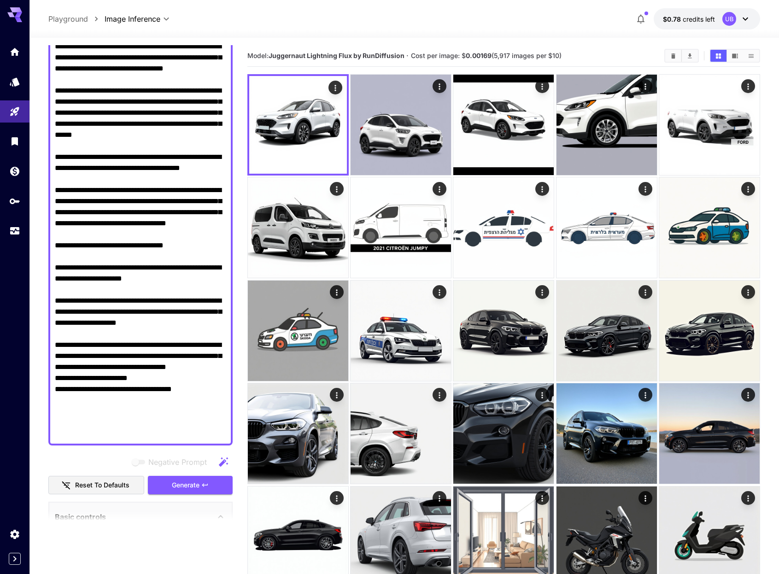
scroll to position [0, 0]
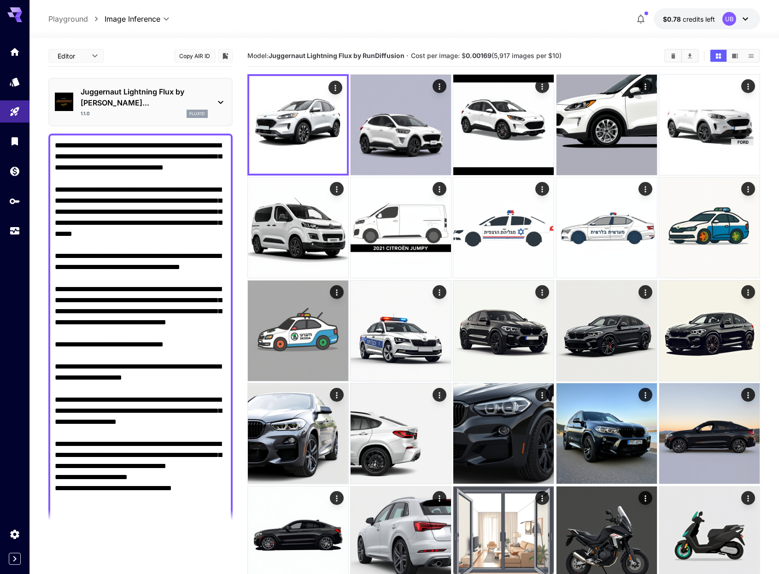
click at [157, 110] on div "1.1.0 flux1d" at bounding box center [144, 114] width 127 height 8
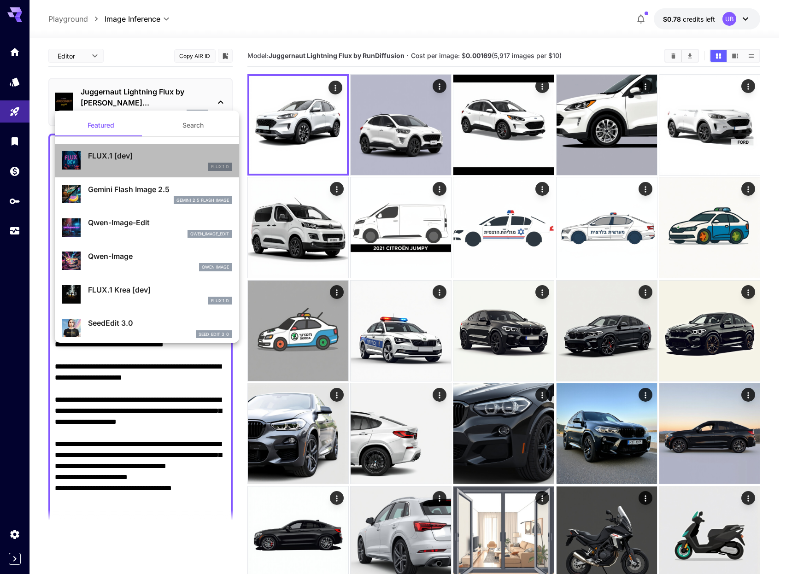
click at [158, 164] on div "FLUX.1 D" at bounding box center [160, 167] width 144 height 8
type input "**"
type input "***"
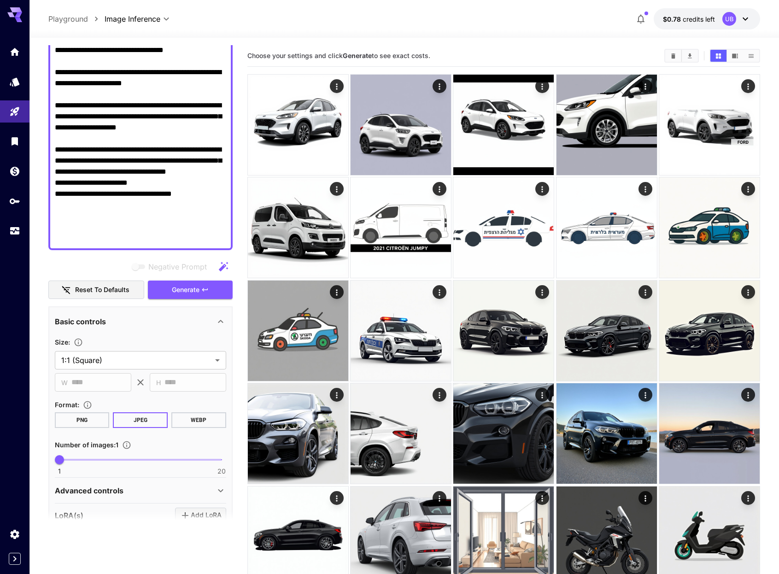
scroll to position [313, 0]
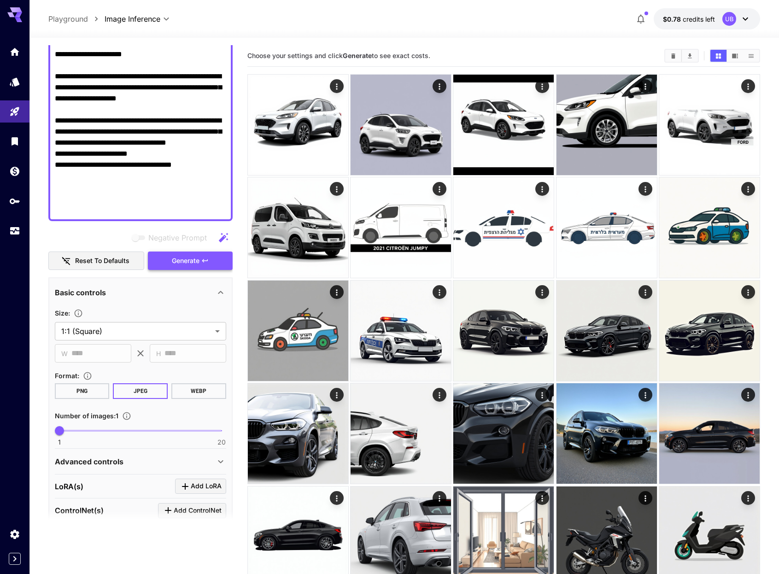
click at [214, 261] on button "Generate" at bounding box center [190, 261] width 85 height 19
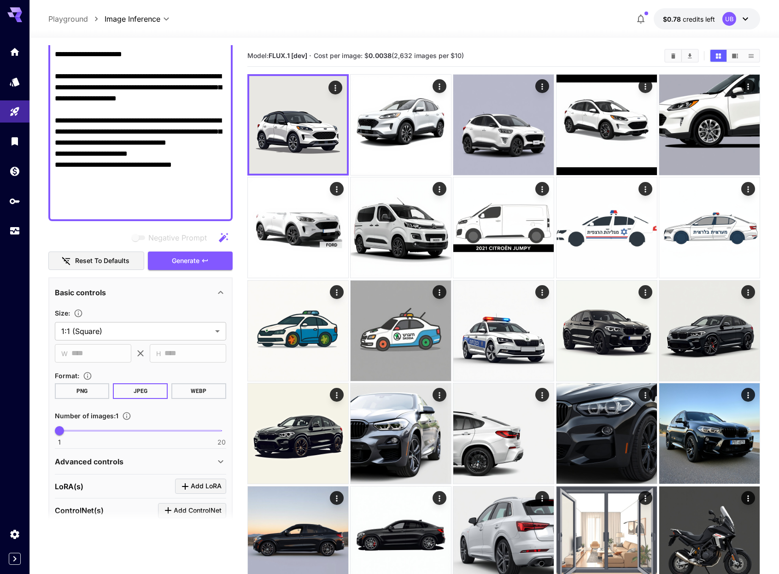
click at [173, 148] on textarea "Negative Prompt" at bounding box center [140, 16] width 171 height 398
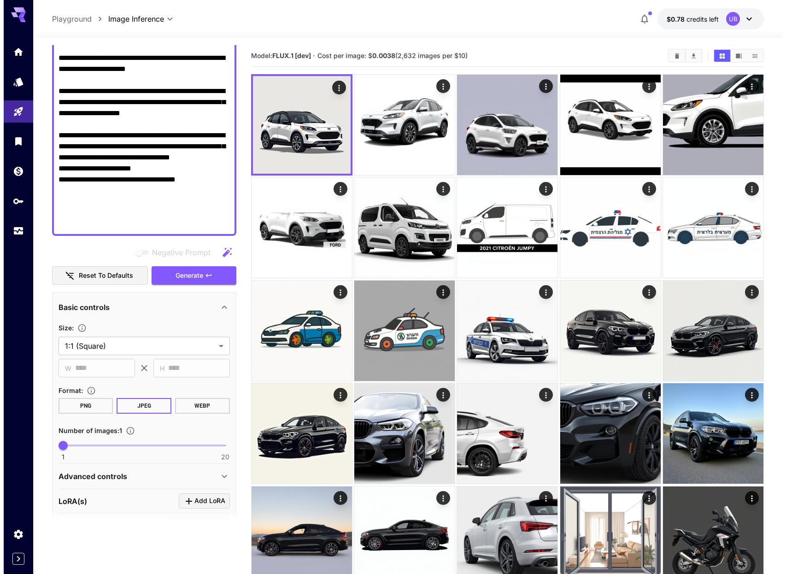
scroll to position [50, 0]
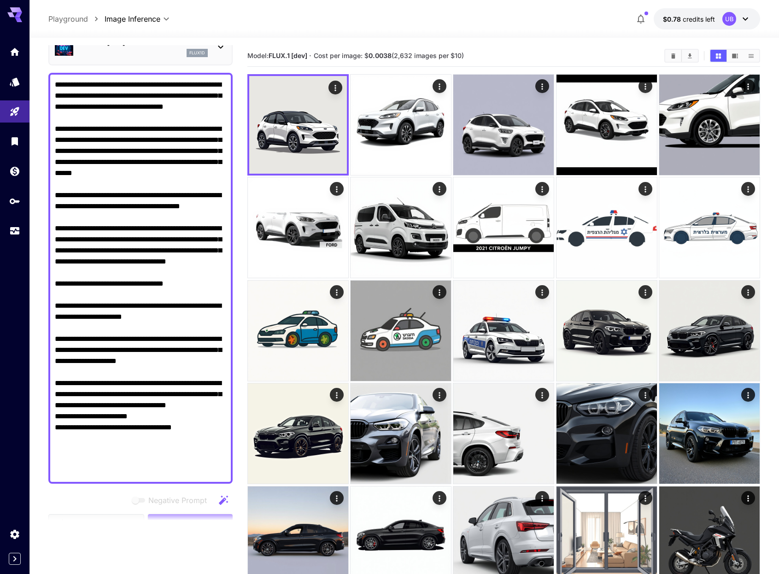
click at [100, 56] on div "flux1d" at bounding box center [144, 53] width 127 height 8
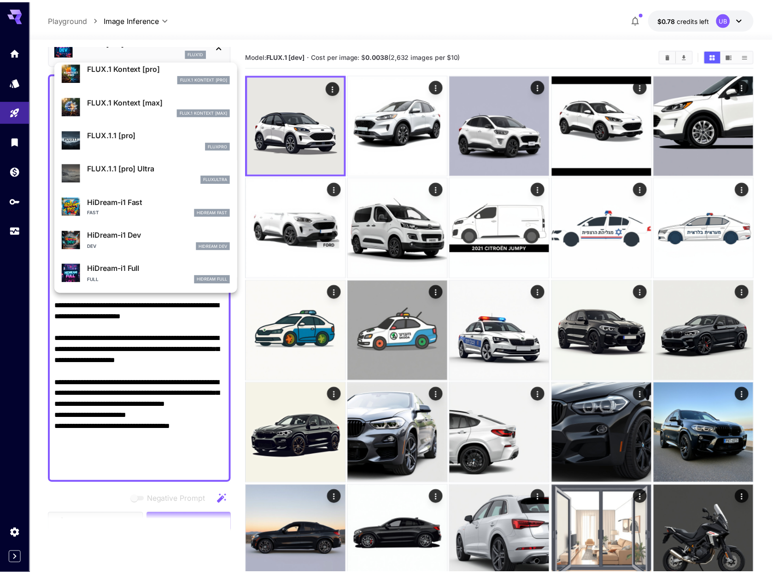
scroll to position [712, 0]
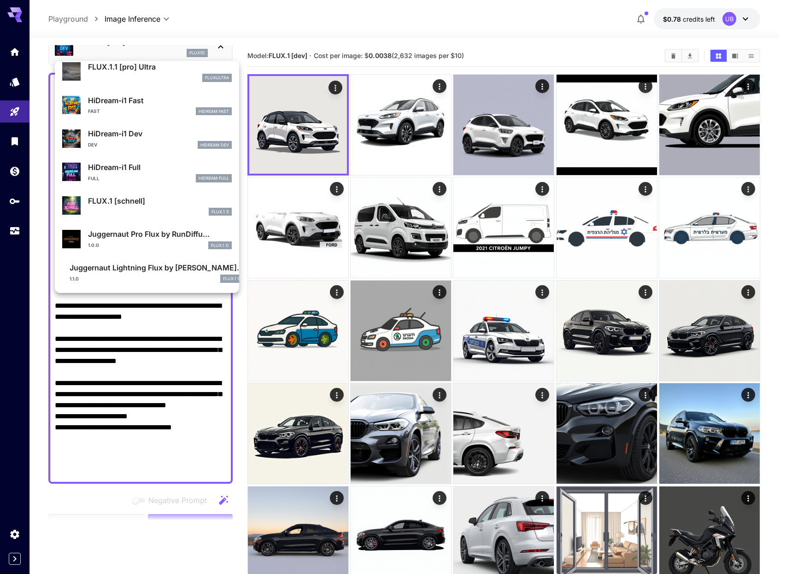
click at [186, 240] on div "Juggernaut Pro Flux by RunDiffu... 1.0.0 FLUX.1 D" at bounding box center [160, 239] width 144 height 21
type input "**"
type input "*"
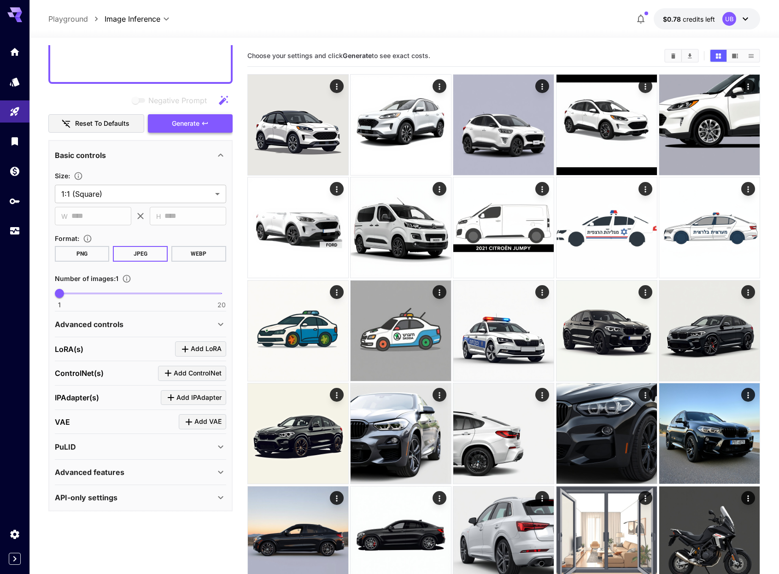
scroll to position [449, 0]
click at [217, 126] on button "Generate" at bounding box center [190, 124] width 85 height 19
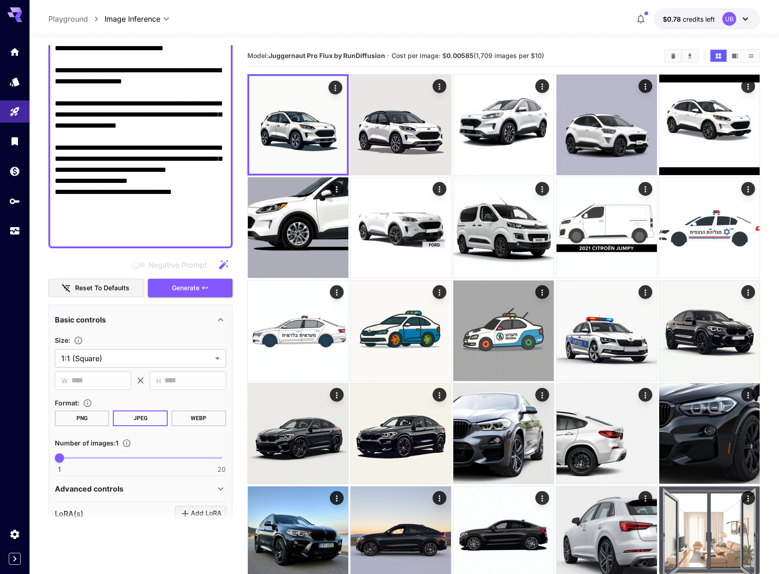
scroll to position [250, 0]
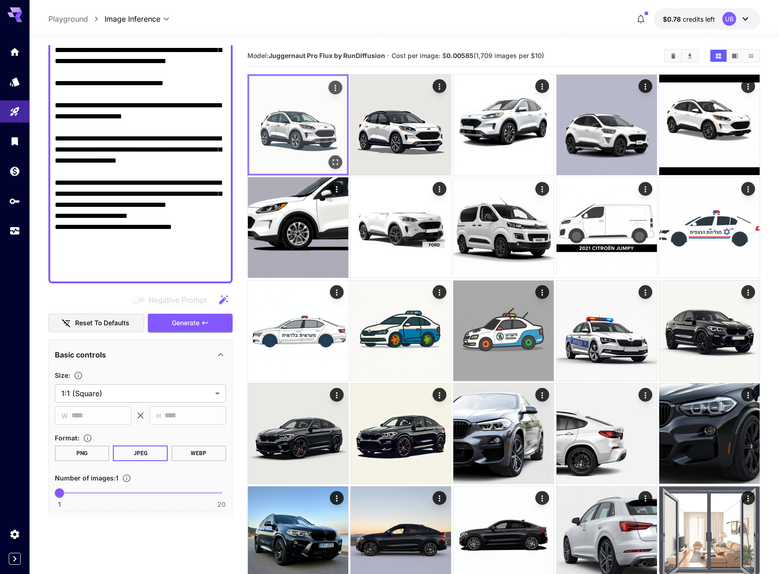
drag, startPoint x: 158, startPoint y: 148, endPoint x: 315, endPoint y: 86, distance: 168.9
click at [161, 145] on textarea "Negative Prompt" at bounding box center [140, 78] width 171 height 398
click at [21, 225] on link at bounding box center [14, 231] width 29 height 23
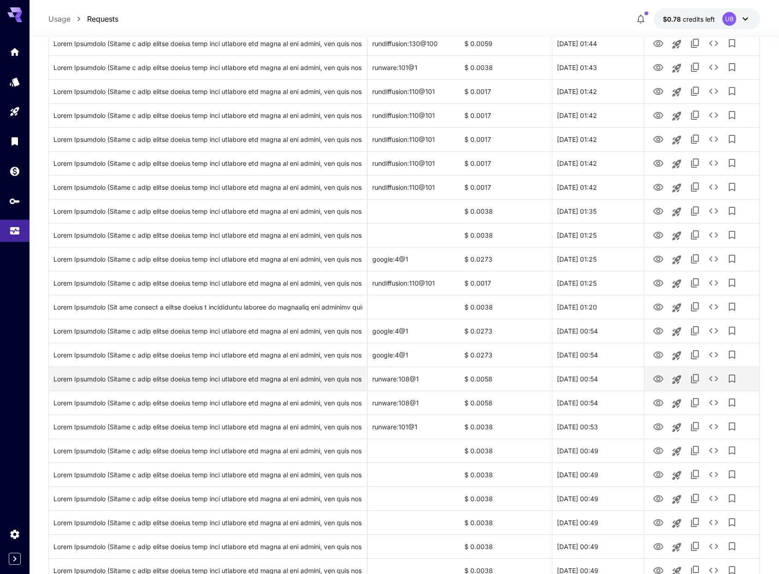
scroll to position [178, 0]
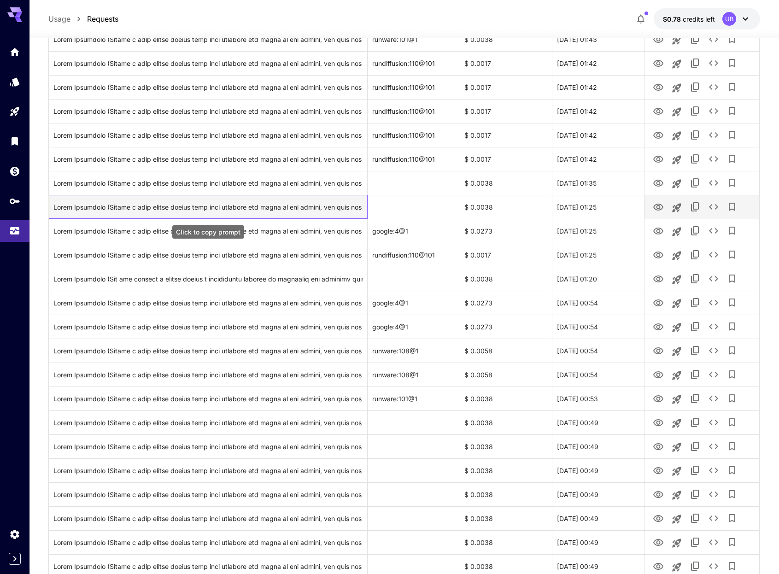
click at [264, 209] on div "Click to copy prompt" at bounding box center [207, 207] width 309 height 24
